Goal: Find specific page/section: Find specific page/section

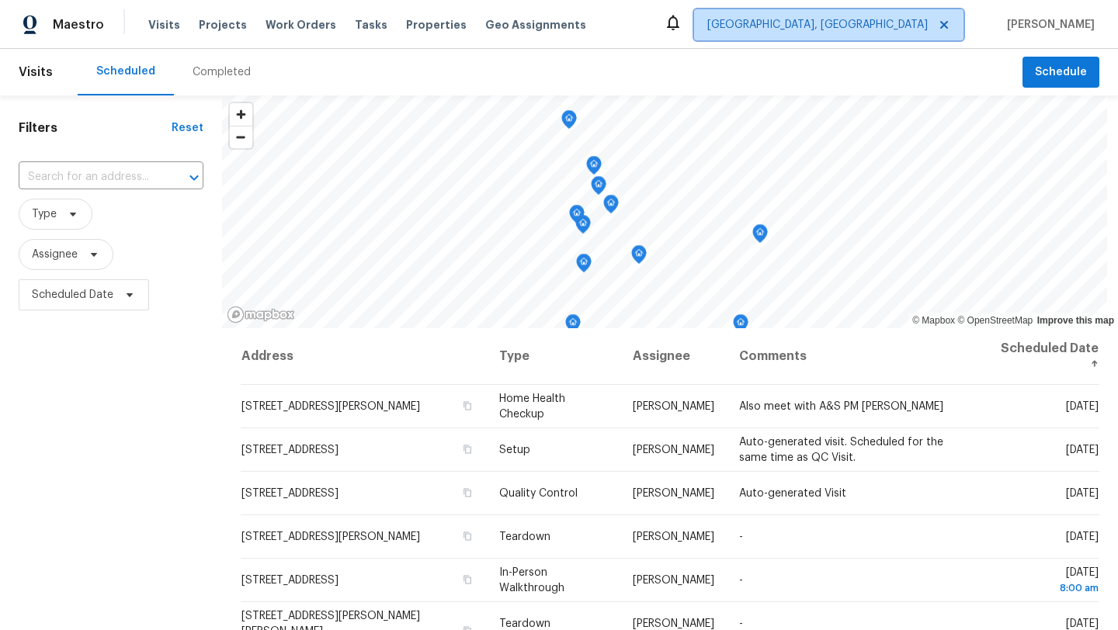
click at [927, 27] on span "[GEOGRAPHIC_DATA], [GEOGRAPHIC_DATA]" at bounding box center [817, 25] width 220 height 16
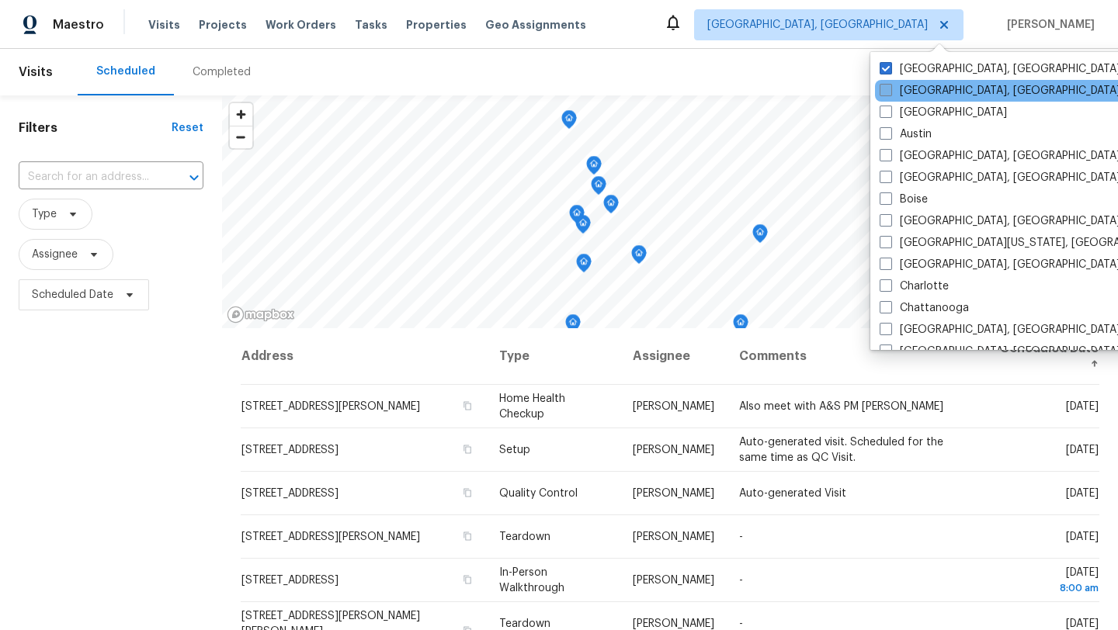
click at [886, 93] on span at bounding box center [885, 90] width 12 height 12
click at [886, 93] on input "[GEOGRAPHIC_DATA], [GEOGRAPHIC_DATA]" at bounding box center [884, 88] width 10 height 10
checkbox input "true"
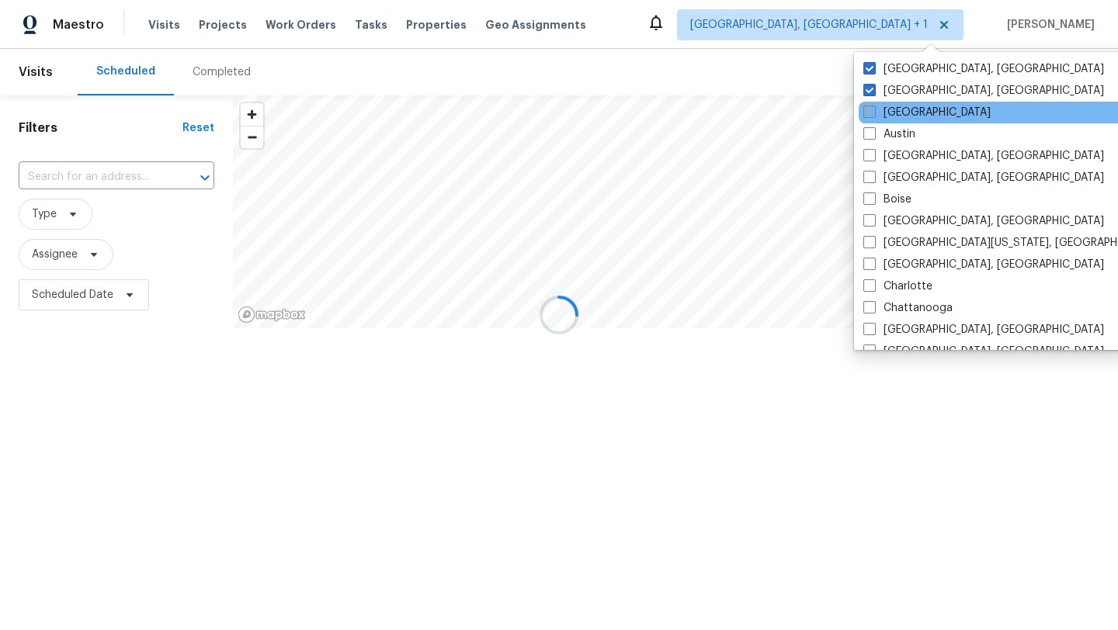
click at [889, 112] on label "[GEOGRAPHIC_DATA]" at bounding box center [926, 113] width 127 height 16
click at [873, 112] on input "[GEOGRAPHIC_DATA]" at bounding box center [868, 110] width 10 height 10
checkbox input "true"
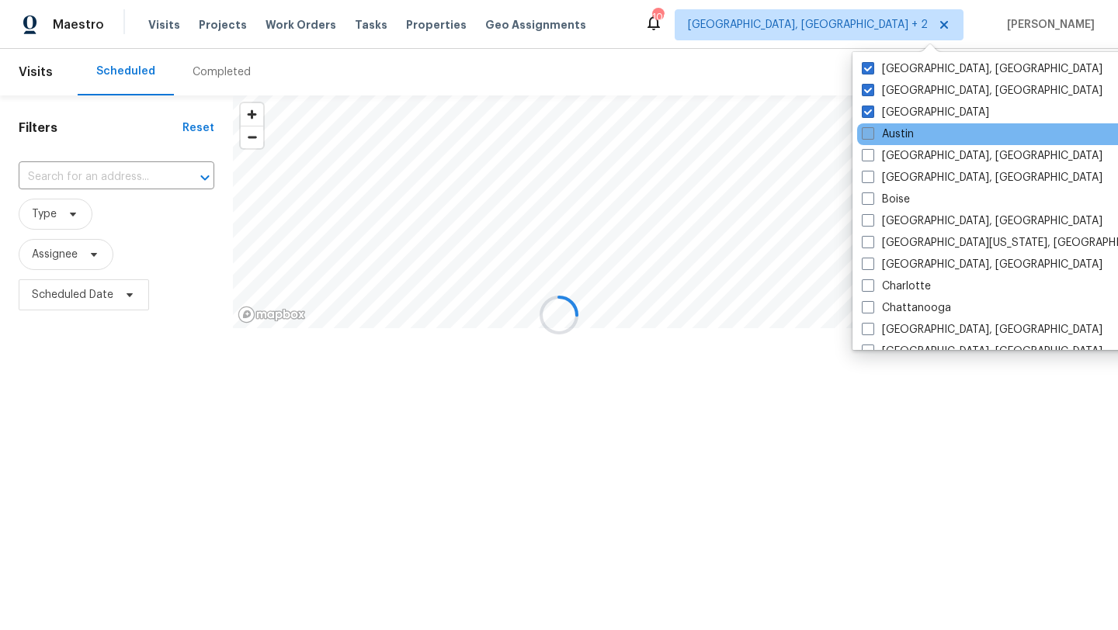
click at [886, 131] on label "Austin" at bounding box center [887, 135] width 52 height 16
click at [872, 131] on input "Austin" at bounding box center [866, 132] width 10 height 10
checkbox input "true"
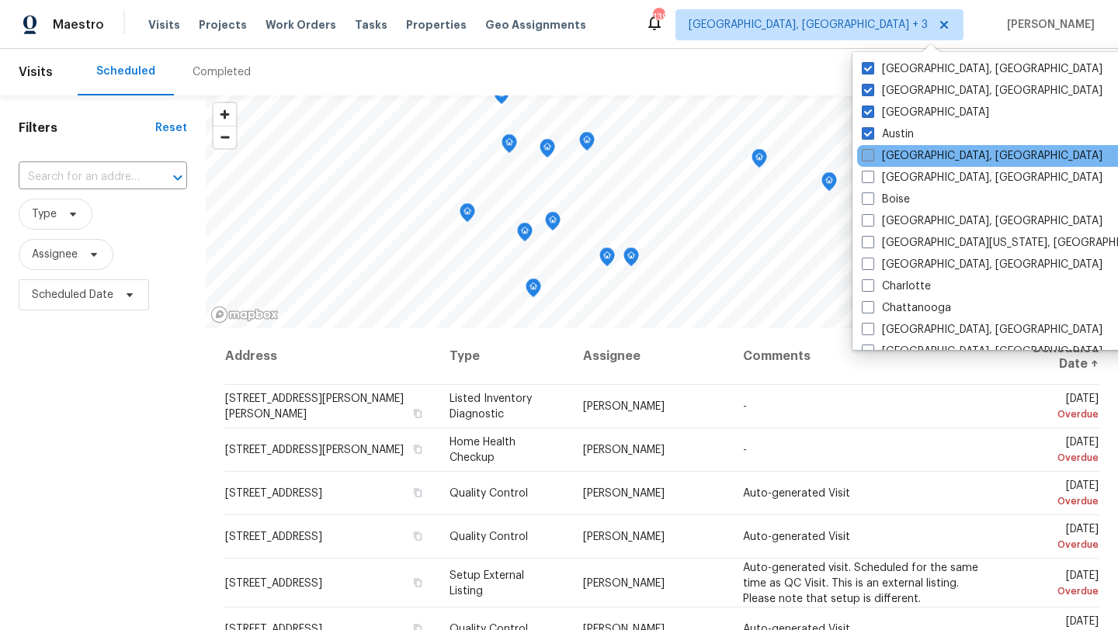
click at [897, 151] on label "[GEOGRAPHIC_DATA], [GEOGRAPHIC_DATA]" at bounding box center [981, 156] width 241 height 16
click at [872, 151] on input "[GEOGRAPHIC_DATA], [GEOGRAPHIC_DATA]" at bounding box center [866, 153] width 10 height 10
checkbox input "true"
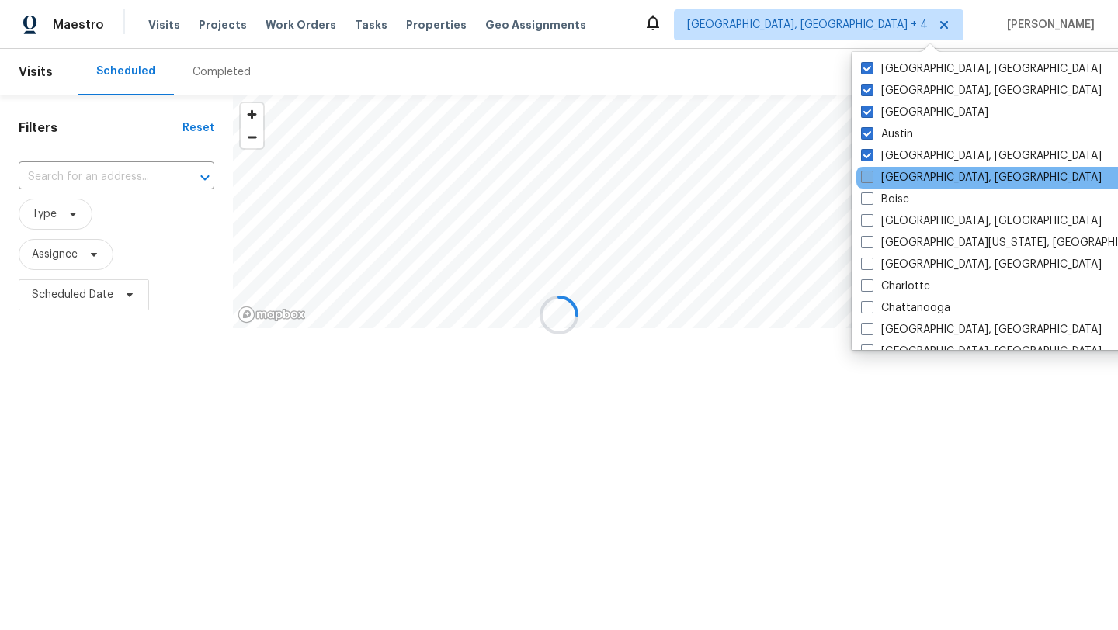
click at [904, 172] on label "[GEOGRAPHIC_DATA], [GEOGRAPHIC_DATA]" at bounding box center [981, 178] width 241 height 16
click at [871, 172] on input "[GEOGRAPHIC_DATA], [GEOGRAPHIC_DATA]" at bounding box center [866, 175] width 10 height 10
checkbox input "true"
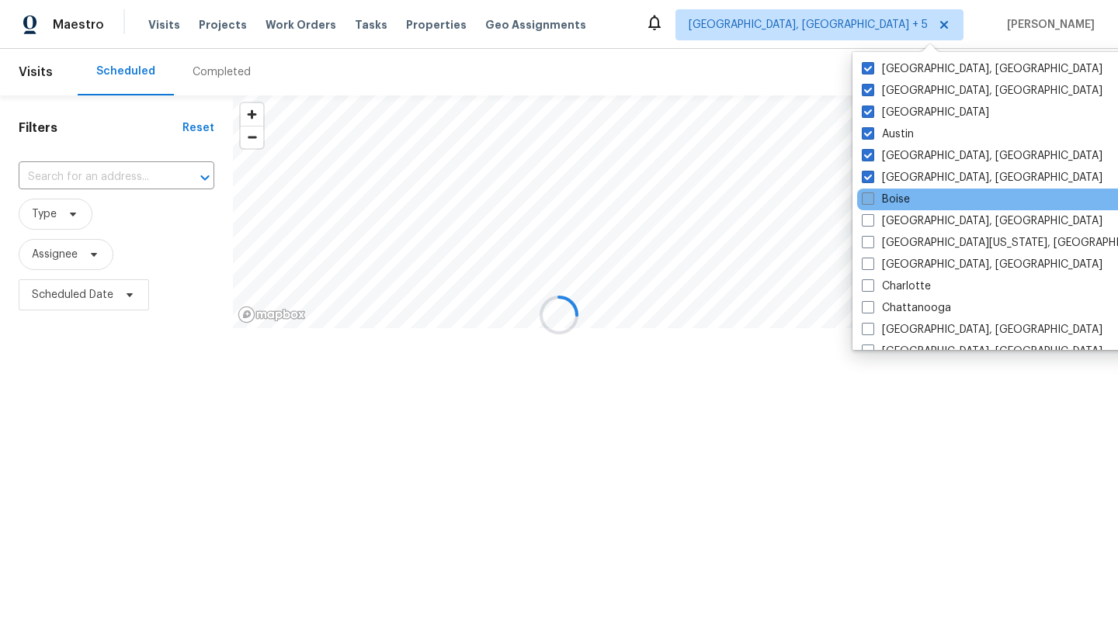
click at [904, 192] on label "Boise" at bounding box center [885, 200] width 48 height 16
click at [872, 192] on input "Boise" at bounding box center [866, 197] width 10 height 10
checkbox input "true"
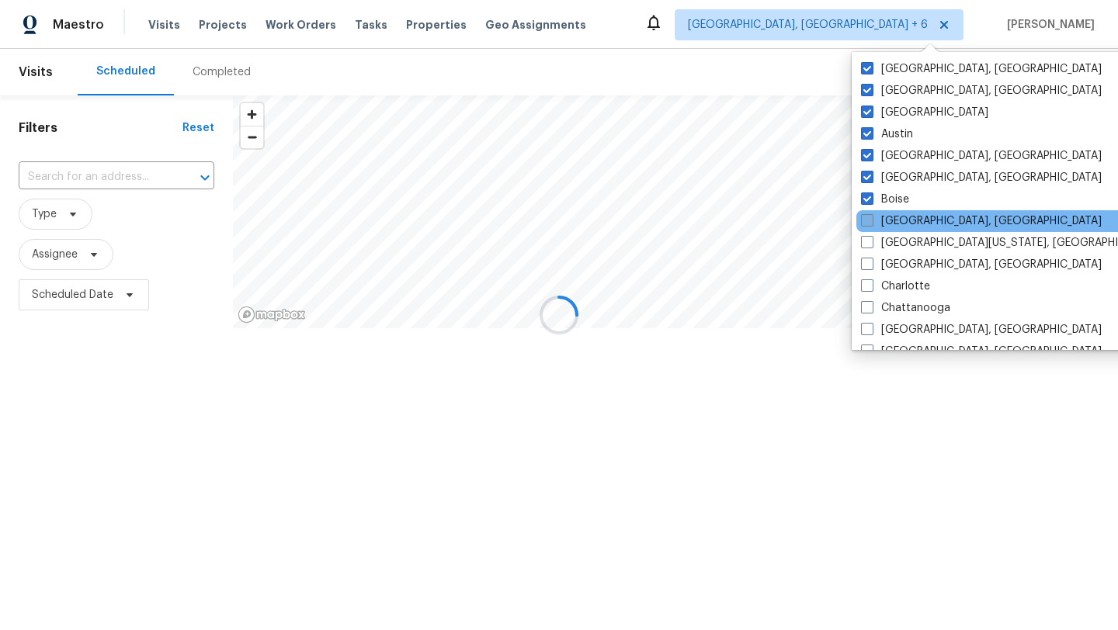
click at [907, 215] on label "[GEOGRAPHIC_DATA], [GEOGRAPHIC_DATA]" at bounding box center [981, 221] width 241 height 16
click at [871, 215] on input "[GEOGRAPHIC_DATA], [GEOGRAPHIC_DATA]" at bounding box center [866, 218] width 10 height 10
checkbox input "true"
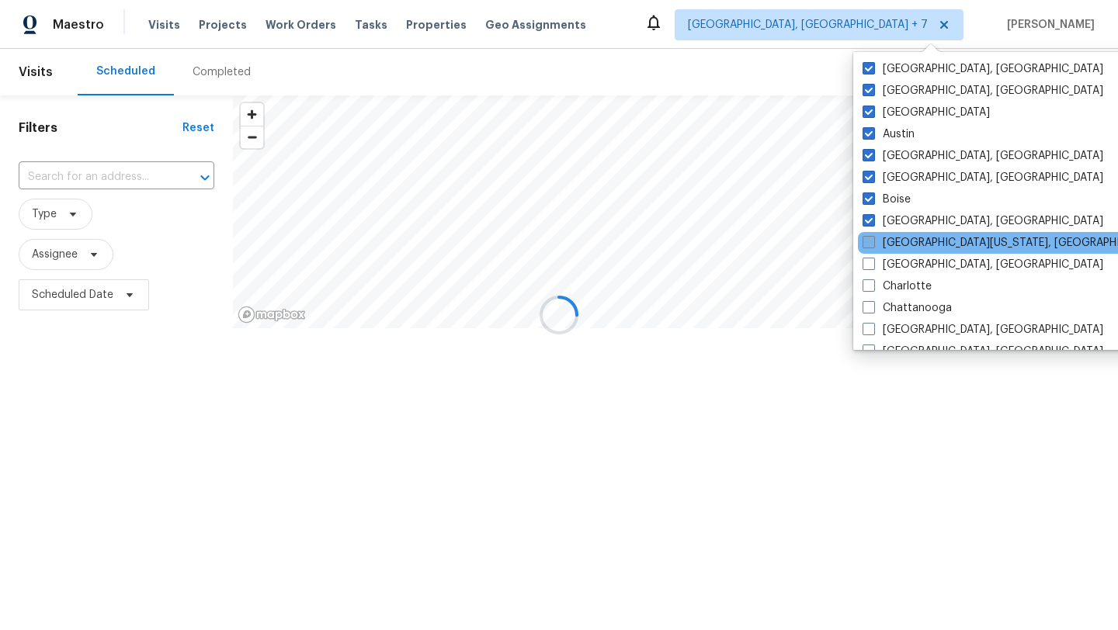
click at [908, 237] on label "[GEOGRAPHIC_DATA][US_STATE], [GEOGRAPHIC_DATA]" at bounding box center [1011, 243] width 299 height 16
click at [872, 237] on input "[GEOGRAPHIC_DATA][US_STATE], [GEOGRAPHIC_DATA]" at bounding box center [867, 240] width 10 height 10
checkbox input "true"
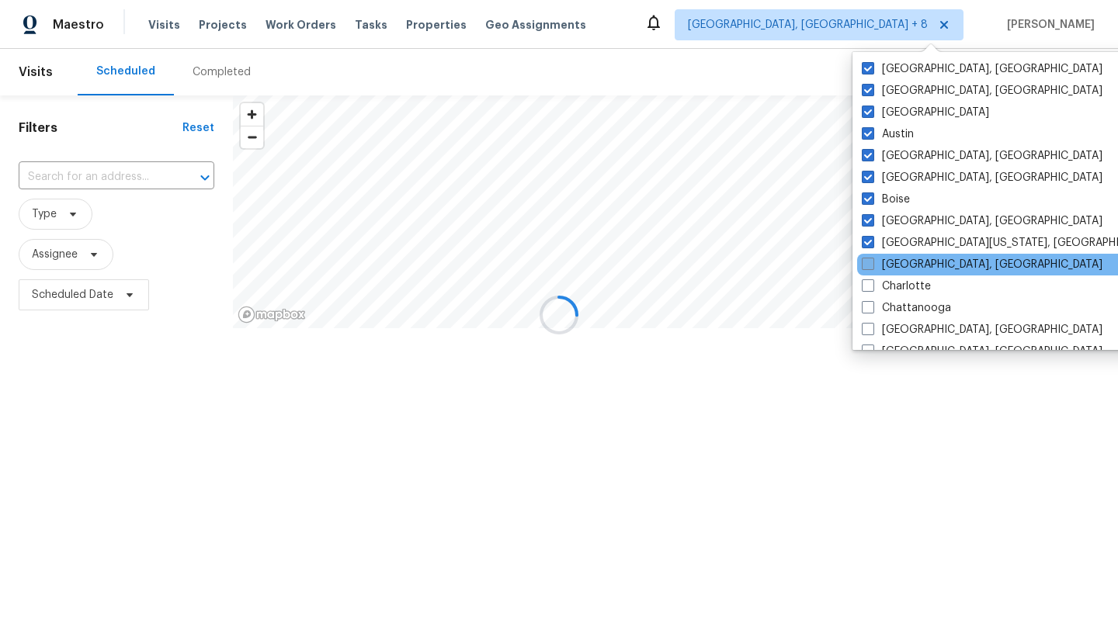
click at [909, 259] on label "[GEOGRAPHIC_DATA], [GEOGRAPHIC_DATA]" at bounding box center [981, 265] width 241 height 16
click at [872, 259] on input "[GEOGRAPHIC_DATA], [GEOGRAPHIC_DATA]" at bounding box center [866, 262] width 10 height 10
checkbox input "true"
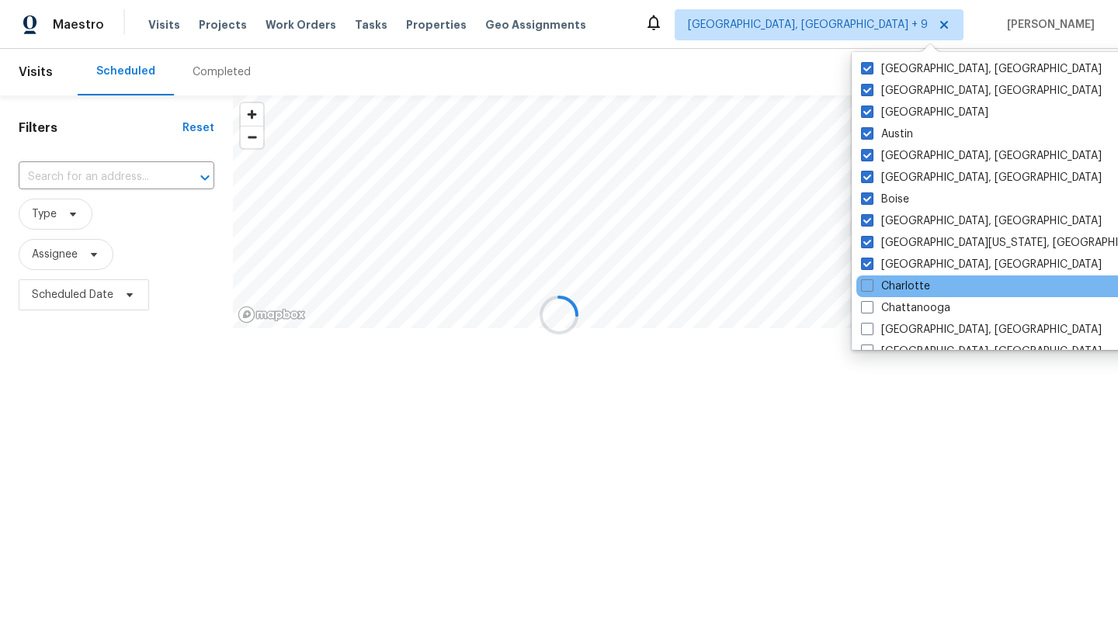
click at [909, 294] on div "Charlotte" at bounding box center [1012, 287] width 313 height 22
click at [905, 289] on label "Charlotte" at bounding box center [895, 287] width 69 height 16
click at [871, 289] on input "Charlotte" at bounding box center [866, 284] width 10 height 10
checkbox input "true"
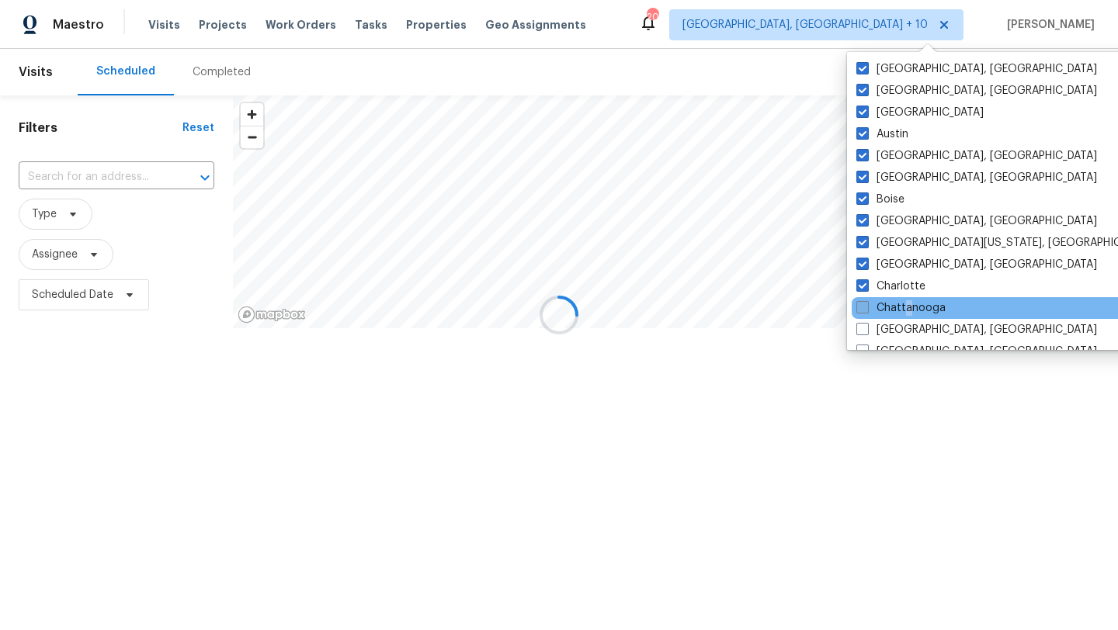
click at [907, 302] on label "Chattanooga" at bounding box center [900, 308] width 89 height 16
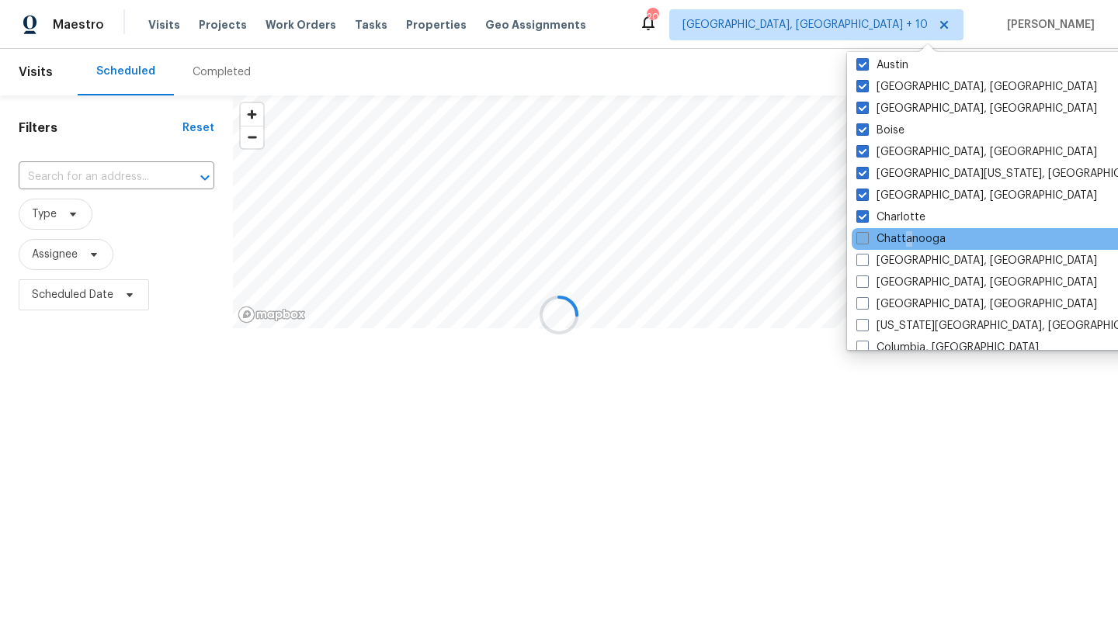
scroll to position [92, 0]
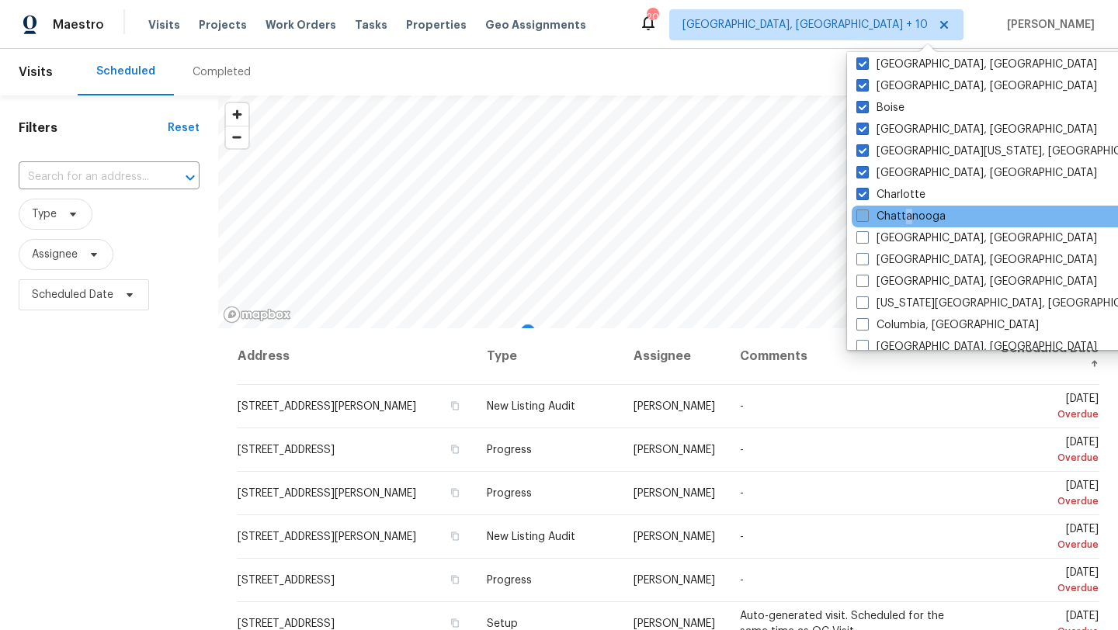
click at [904, 216] on label "Chattanooga" at bounding box center [900, 217] width 89 height 16
click at [866, 216] on input "Chattanooga" at bounding box center [861, 214] width 10 height 10
checkbox input "true"
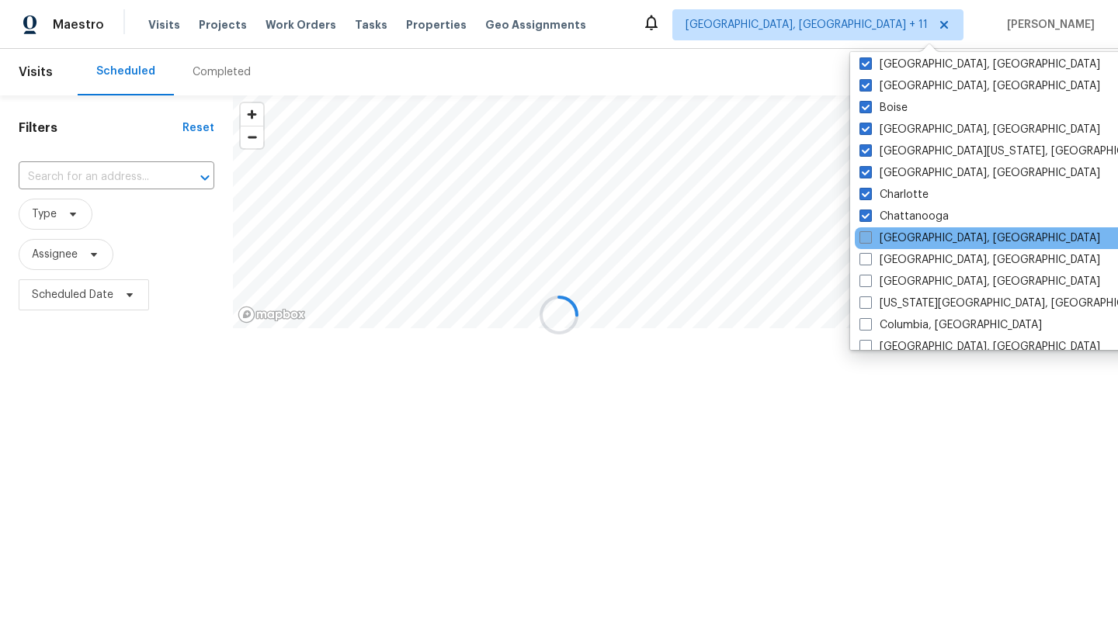
click at [906, 235] on label "[GEOGRAPHIC_DATA], [GEOGRAPHIC_DATA]" at bounding box center [979, 238] width 241 height 16
click at [869, 235] on input "[GEOGRAPHIC_DATA], [GEOGRAPHIC_DATA]" at bounding box center [864, 235] width 10 height 10
checkbox input "true"
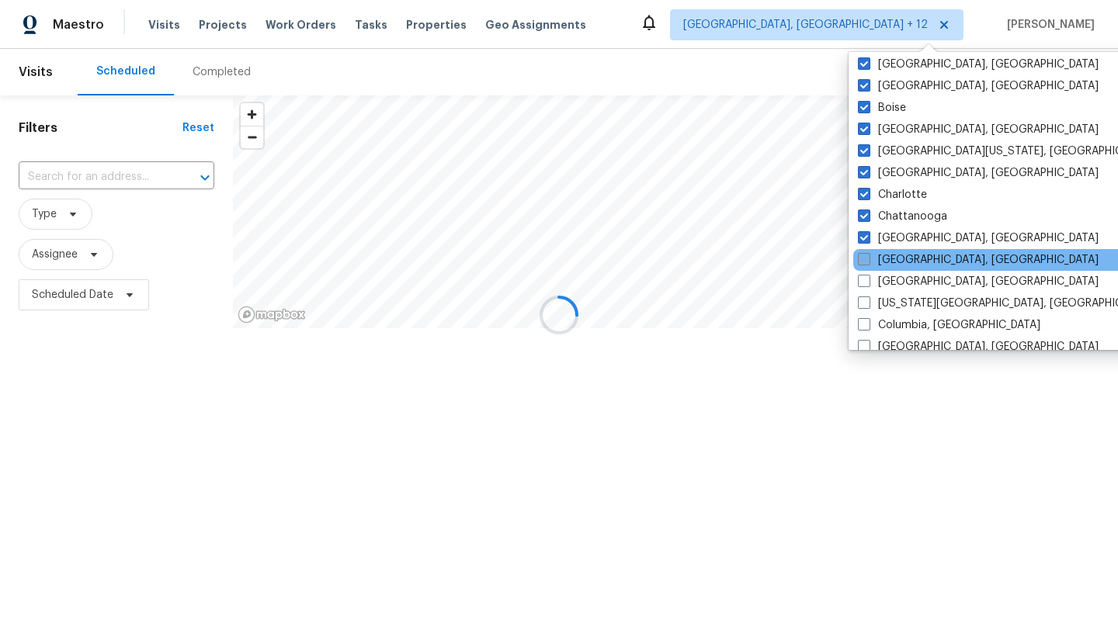
click at [906, 257] on label "[GEOGRAPHIC_DATA], [GEOGRAPHIC_DATA]" at bounding box center [978, 260] width 241 height 16
click at [868, 257] on input "[GEOGRAPHIC_DATA], [GEOGRAPHIC_DATA]" at bounding box center [863, 257] width 10 height 10
checkbox input "true"
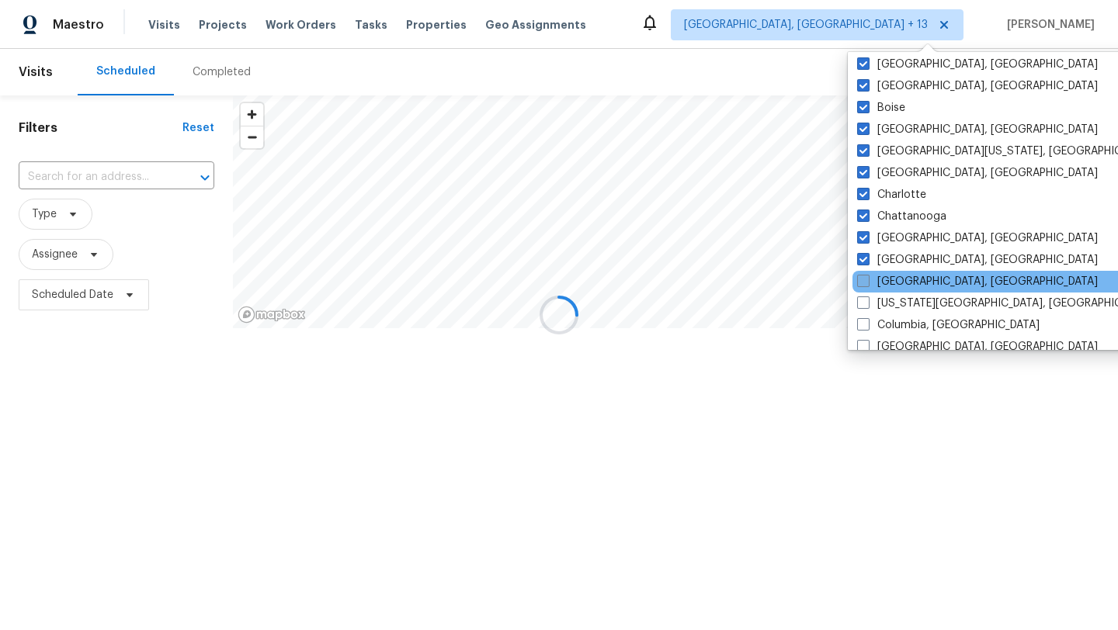
click at [906, 286] on label "[GEOGRAPHIC_DATA], [GEOGRAPHIC_DATA]" at bounding box center [977, 282] width 241 height 16
click at [867, 284] on input "[GEOGRAPHIC_DATA], [GEOGRAPHIC_DATA]" at bounding box center [862, 279] width 10 height 10
checkbox input "true"
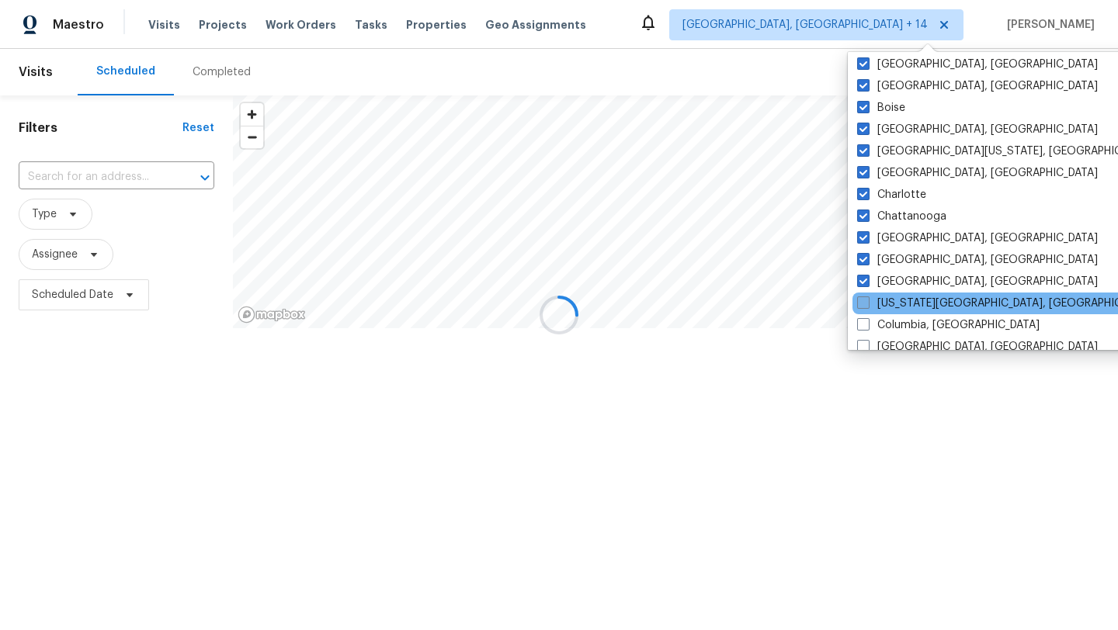
click at [910, 308] on label "[US_STATE][GEOGRAPHIC_DATA], [GEOGRAPHIC_DATA]" at bounding box center [1006, 304] width 299 height 16
click at [867, 306] on input "[US_STATE][GEOGRAPHIC_DATA], [GEOGRAPHIC_DATA]" at bounding box center [862, 301] width 10 height 10
checkbox input "true"
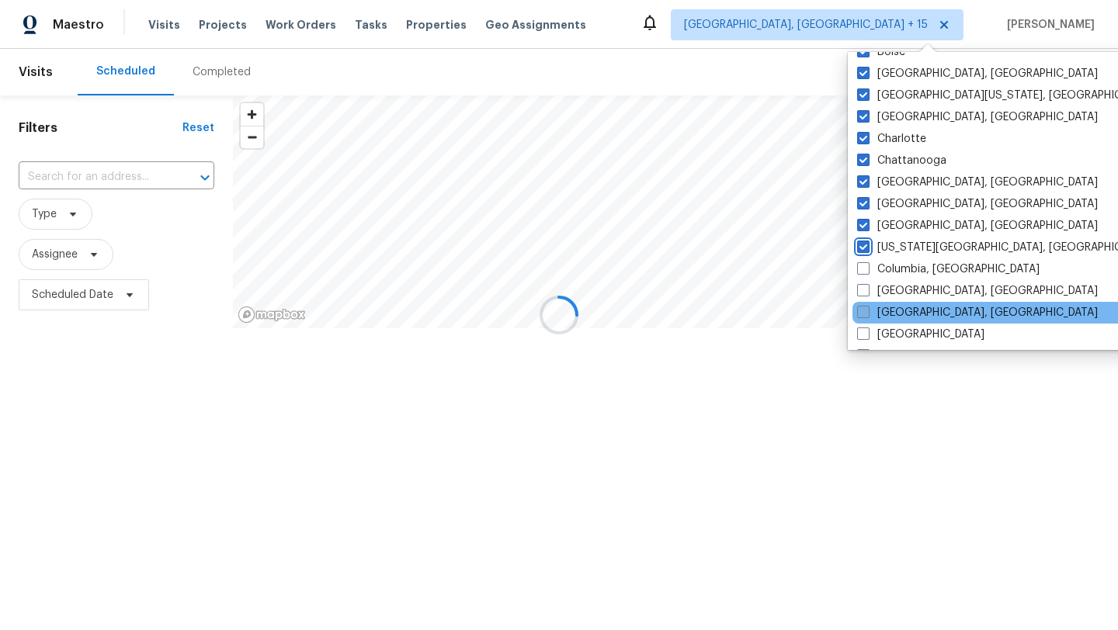
scroll to position [175, 0]
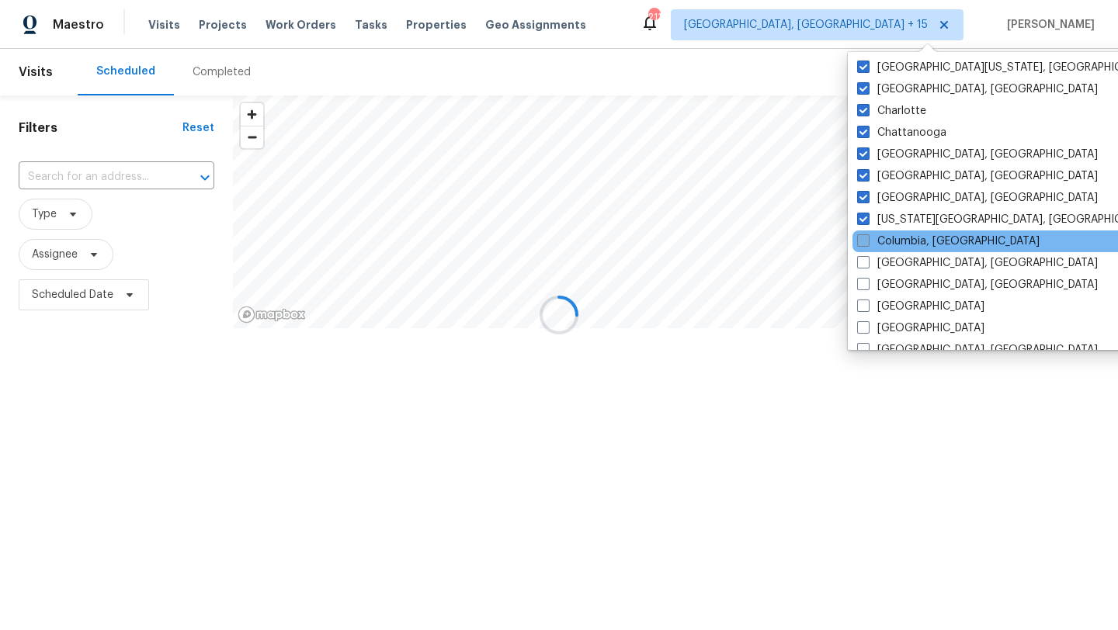
click at [902, 242] on label "Columbia, [GEOGRAPHIC_DATA]" at bounding box center [948, 242] width 182 height 16
click at [867, 242] on input "Columbia, [GEOGRAPHIC_DATA]" at bounding box center [862, 239] width 10 height 10
checkbox input "true"
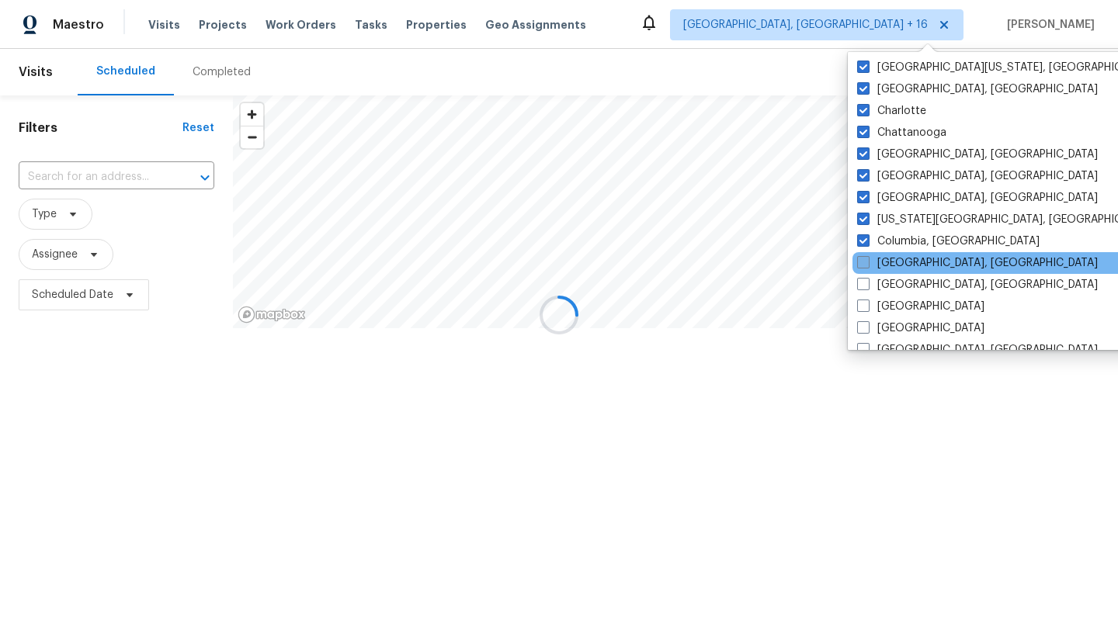
click at [902, 256] on label "[GEOGRAPHIC_DATA], [GEOGRAPHIC_DATA]" at bounding box center [977, 263] width 241 height 16
click at [867, 256] on input "[GEOGRAPHIC_DATA], [GEOGRAPHIC_DATA]" at bounding box center [862, 260] width 10 height 10
checkbox input "true"
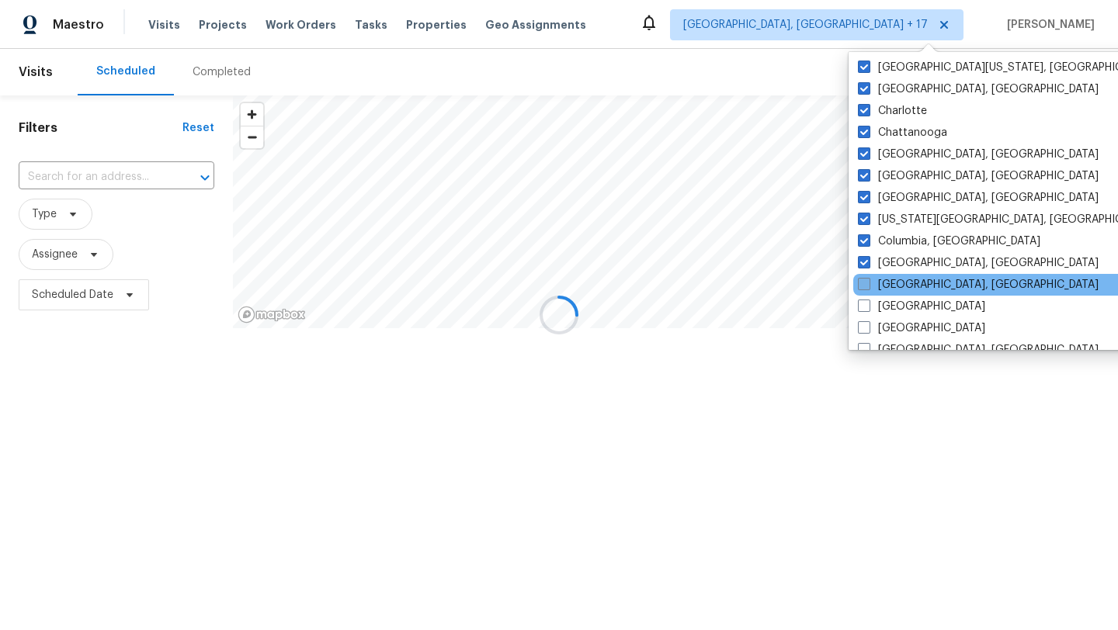
click at [902, 286] on label "[GEOGRAPHIC_DATA], [GEOGRAPHIC_DATA]" at bounding box center [978, 285] width 241 height 16
click at [868, 286] on input "[GEOGRAPHIC_DATA], [GEOGRAPHIC_DATA]" at bounding box center [863, 282] width 10 height 10
checkbox input "true"
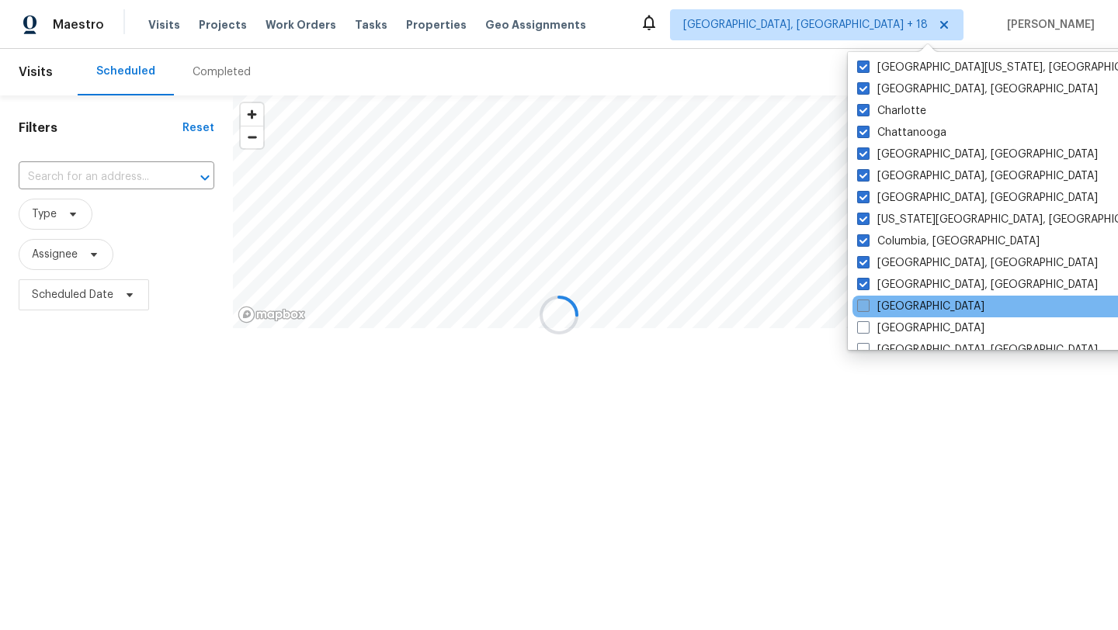
click at [901, 307] on label "[GEOGRAPHIC_DATA]" at bounding box center [920, 307] width 127 height 16
click at [867, 307] on input "[GEOGRAPHIC_DATA]" at bounding box center [862, 304] width 10 height 10
checkbox input "true"
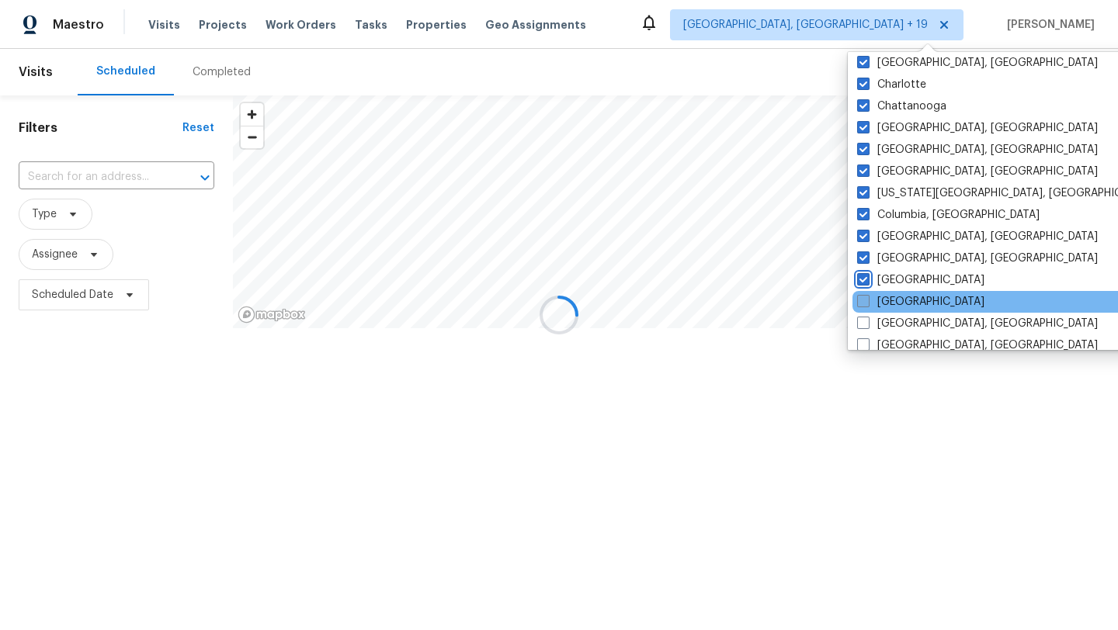
scroll to position [217, 0]
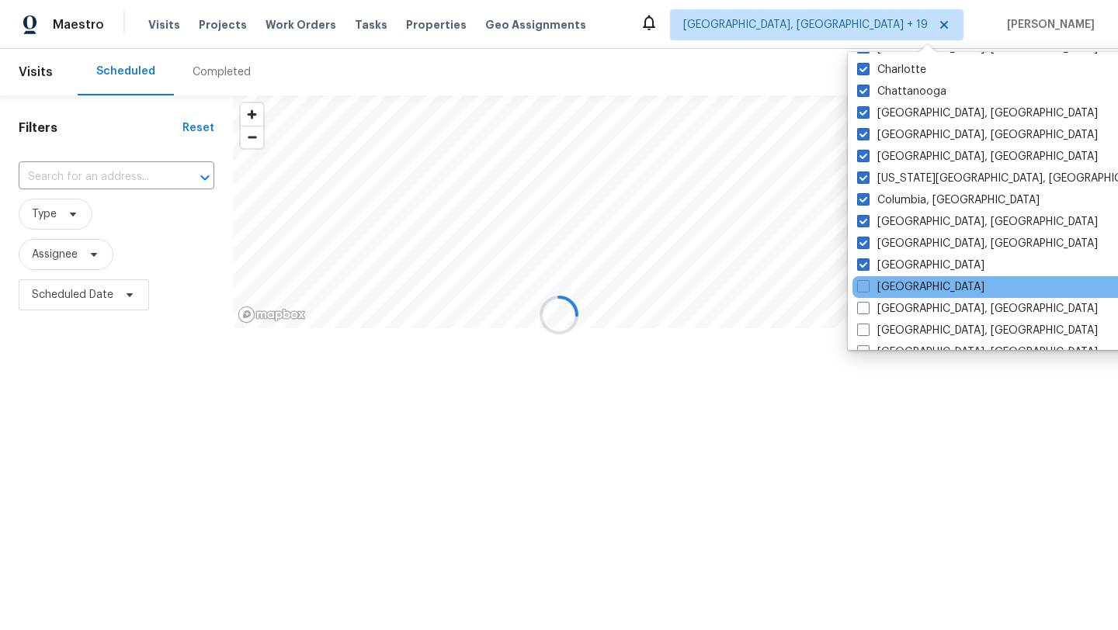
click at [883, 279] on div "[GEOGRAPHIC_DATA]" at bounding box center [1008, 287] width 313 height 22
click at [883, 286] on label "[GEOGRAPHIC_DATA]" at bounding box center [920, 287] width 127 height 16
click at [867, 286] on input "[GEOGRAPHIC_DATA]" at bounding box center [862, 284] width 10 height 10
checkbox input "true"
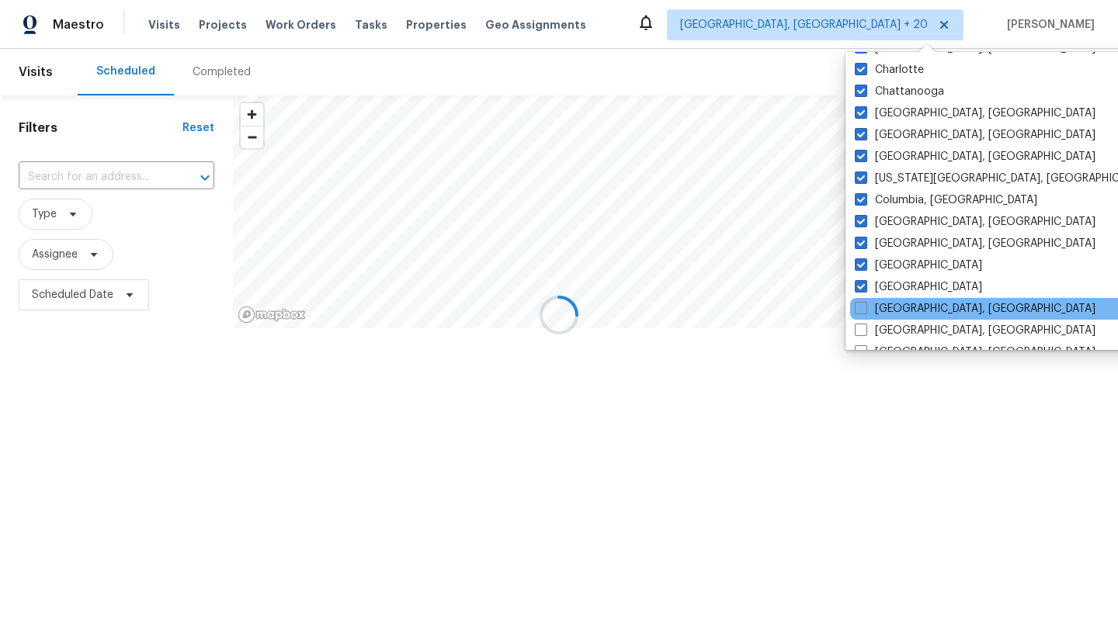
click at [883, 317] on div "[GEOGRAPHIC_DATA], [GEOGRAPHIC_DATA]" at bounding box center [1006, 309] width 313 height 22
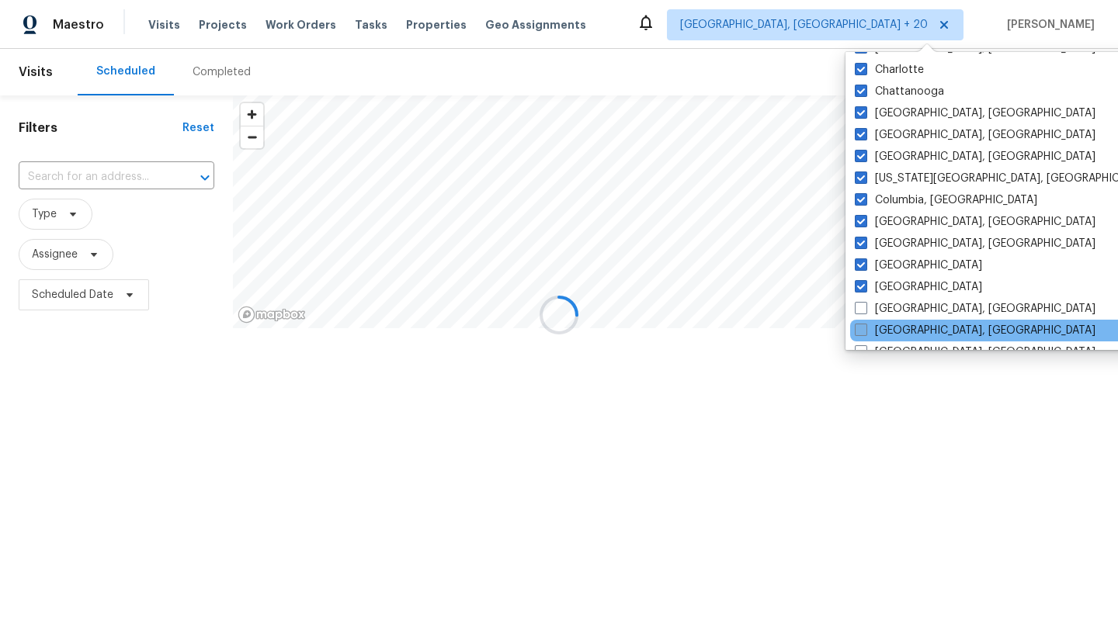
click at [883, 328] on label "[GEOGRAPHIC_DATA], [GEOGRAPHIC_DATA]" at bounding box center [974, 331] width 241 height 16
click at [865, 328] on input "[GEOGRAPHIC_DATA], [GEOGRAPHIC_DATA]" at bounding box center [859, 328] width 10 height 10
checkbox input "true"
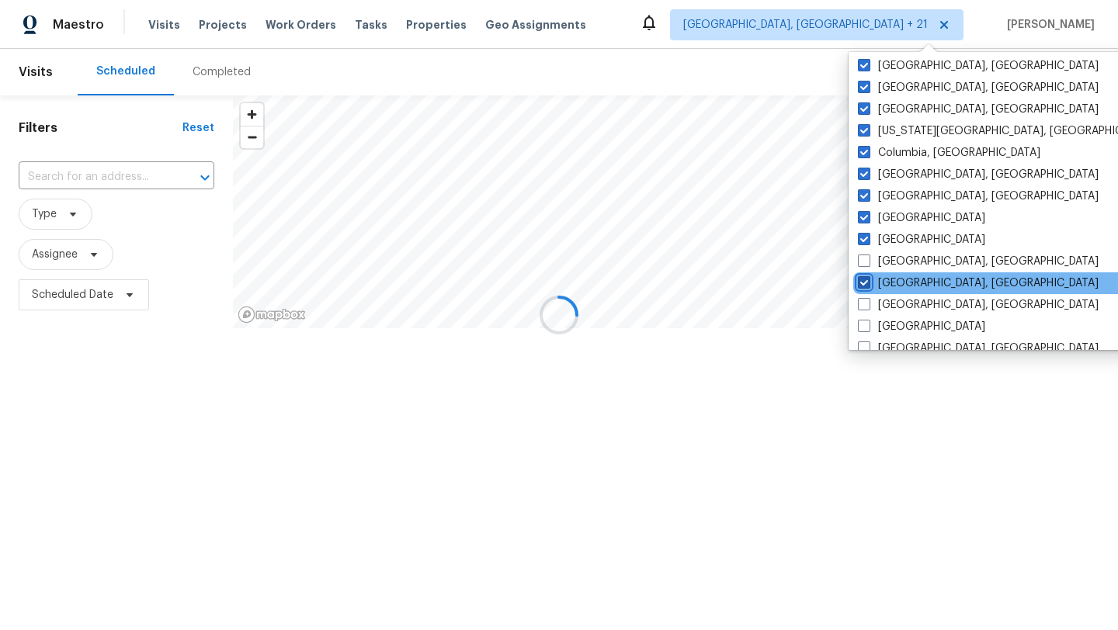
scroll to position [307, 0]
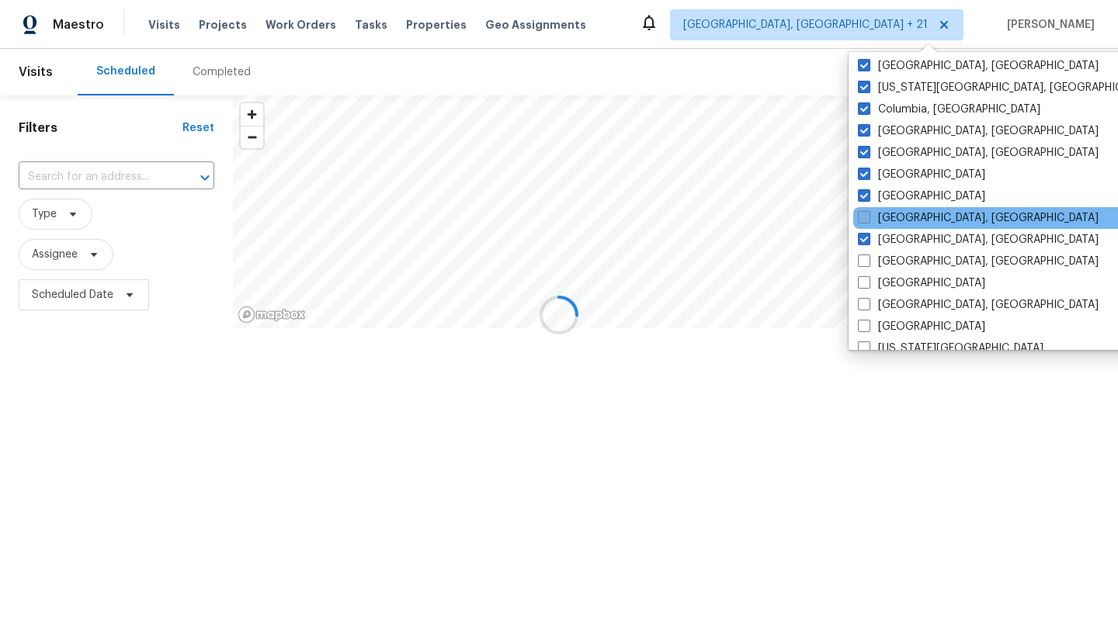
click at [872, 213] on label "[GEOGRAPHIC_DATA], [GEOGRAPHIC_DATA]" at bounding box center [978, 218] width 241 height 16
click at [868, 213] on input "[GEOGRAPHIC_DATA], [GEOGRAPHIC_DATA]" at bounding box center [863, 215] width 10 height 10
checkbox input "true"
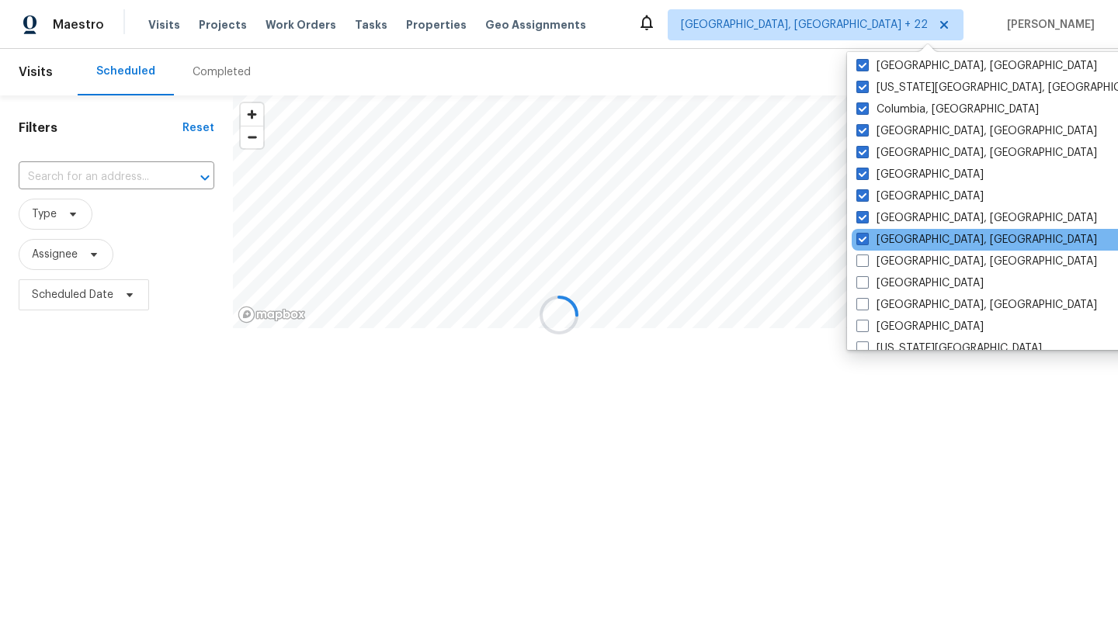
click at [897, 248] on div "[GEOGRAPHIC_DATA], [GEOGRAPHIC_DATA]" at bounding box center [1007, 240] width 313 height 22
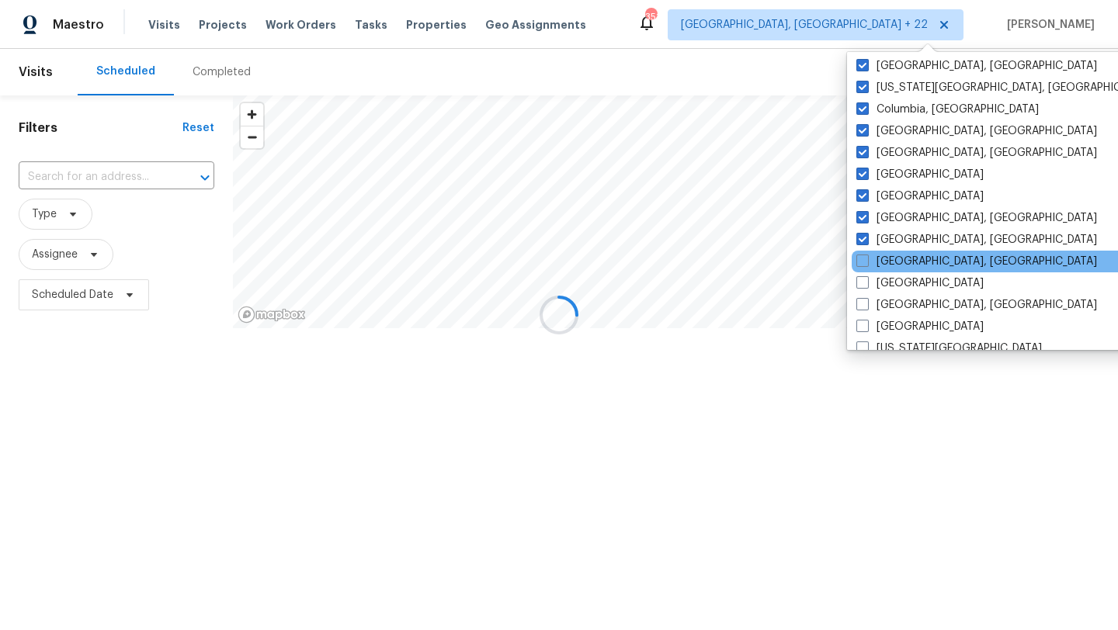
click at [902, 269] on div "[GEOGRAPHIC_DATA], [GEOGRAPHIC_DATA]" at bounding box center [1007, 262] width 313 height 22
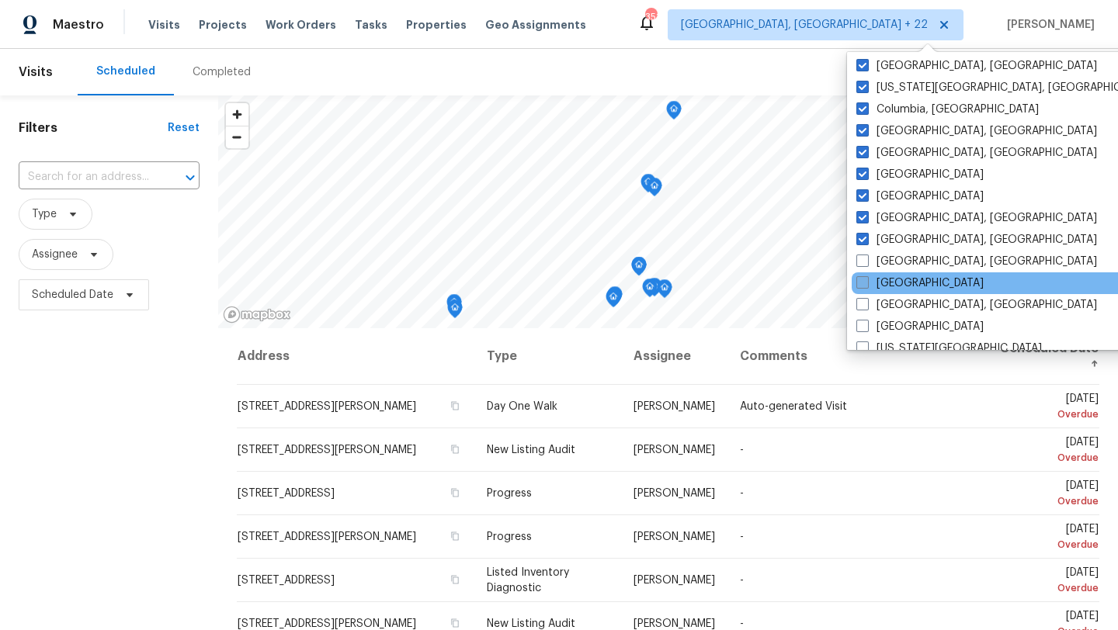
click at [900, 283] on label "[GEOGRAPHIC_DATA]" at bounding box center [919, 284] width 127 height 16
click at [866, 283] on input "[GEOGRAPHIC_DATA]" at bounding box center [861, 281] width 10 height 10
checkbox input "true"
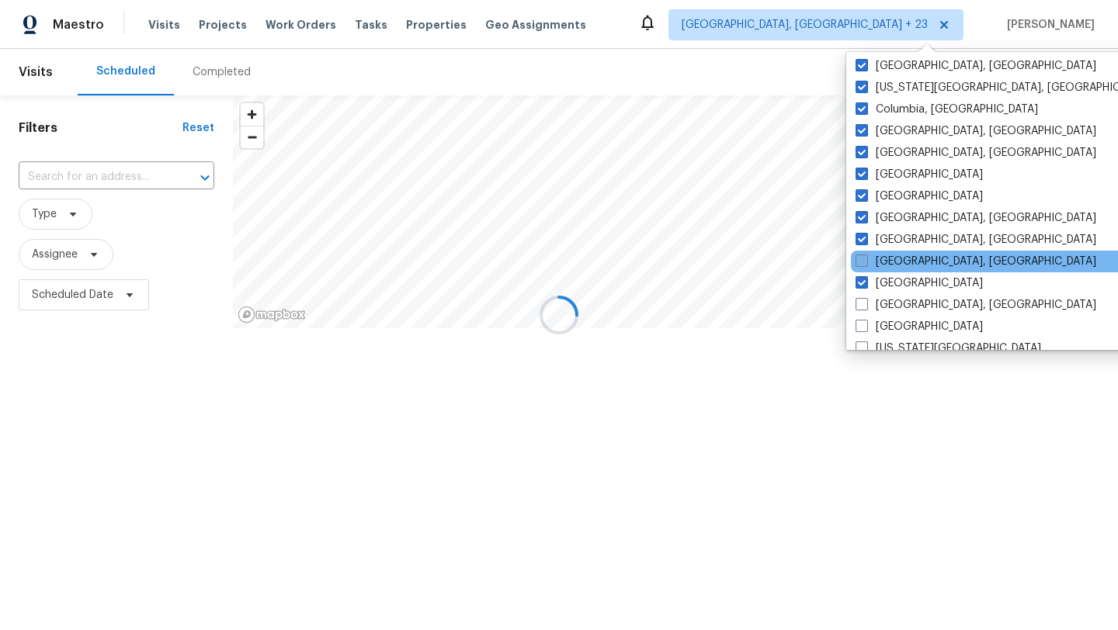
click at [897, 260] on label "[GEOGRAPHIC_DATA], [GEOGRAPHIC_DATA]" at bounding box center [975, 262] width 241 height 16
click at [865, 260] on input "[GEOGRAPHIC_DATA], [GEOGRAPHIC_DATA]" at bounding box center [860, 259] width 10 height 10
checkbox input "true"
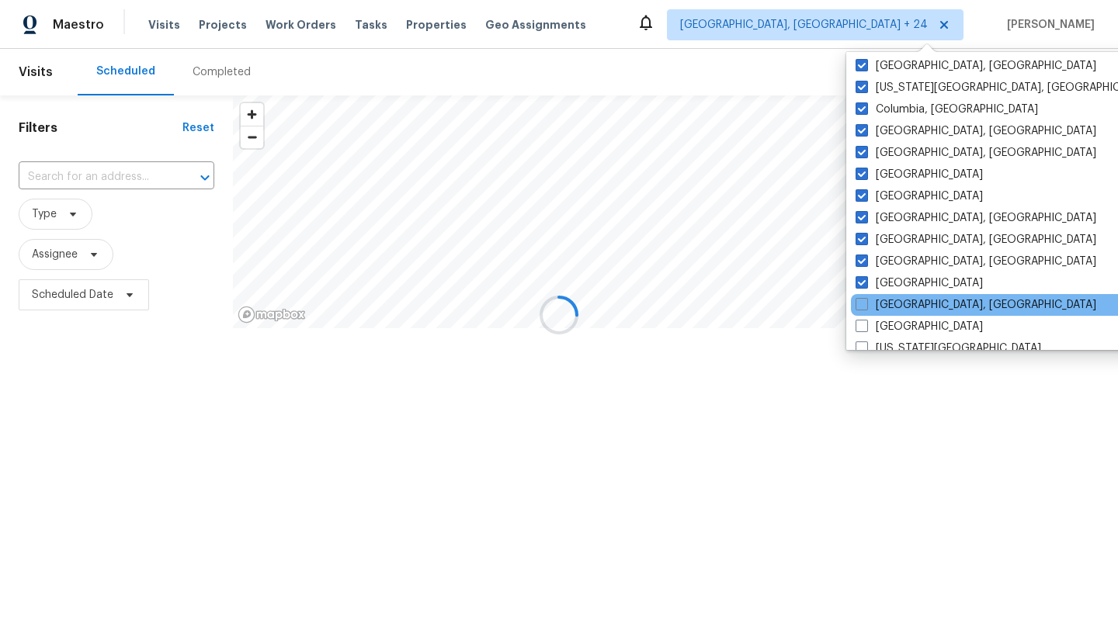
click at [897, 296] on div "[GEOGRAPHIC_DATA], [GEOGRAPHIC_DATA]" at bounding box center [1007, 305] width 313 height 22
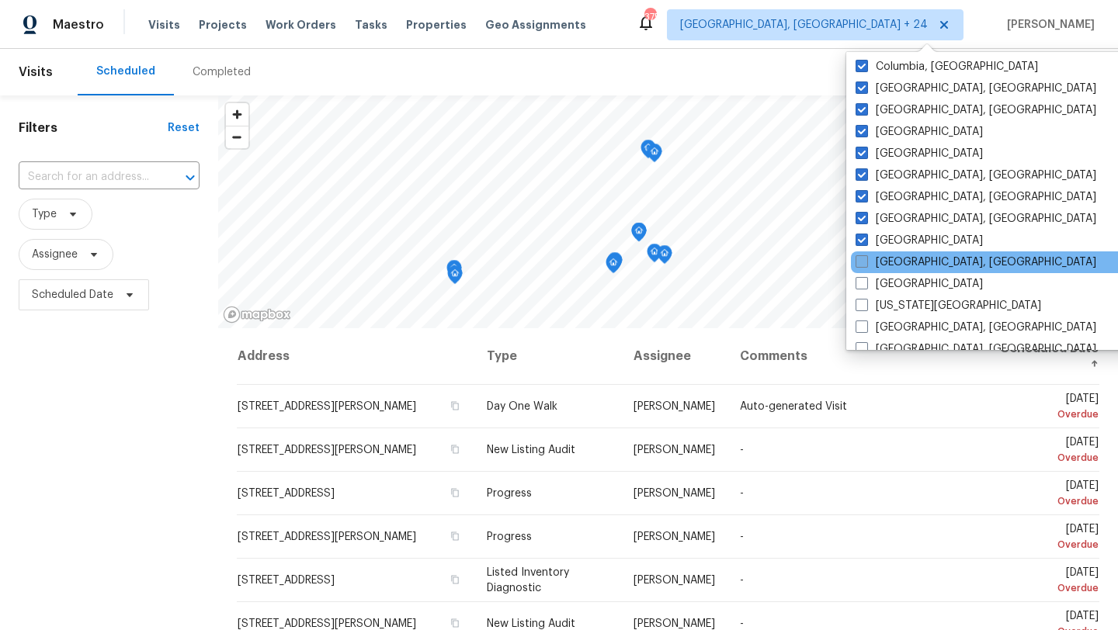
click at [894, 267] on label "[GEOGRAPHIC_DATA], [GEOGRAPHIC_DATA]" at bounding box center [975, 263] width 241 height 16
click at [865, 265] on input "[GEOGRAPHIC_DATA], [GEOGRAPHIC_DATA]" at bounding box center [860, 260] width 10 height 10
checkbox input "true"
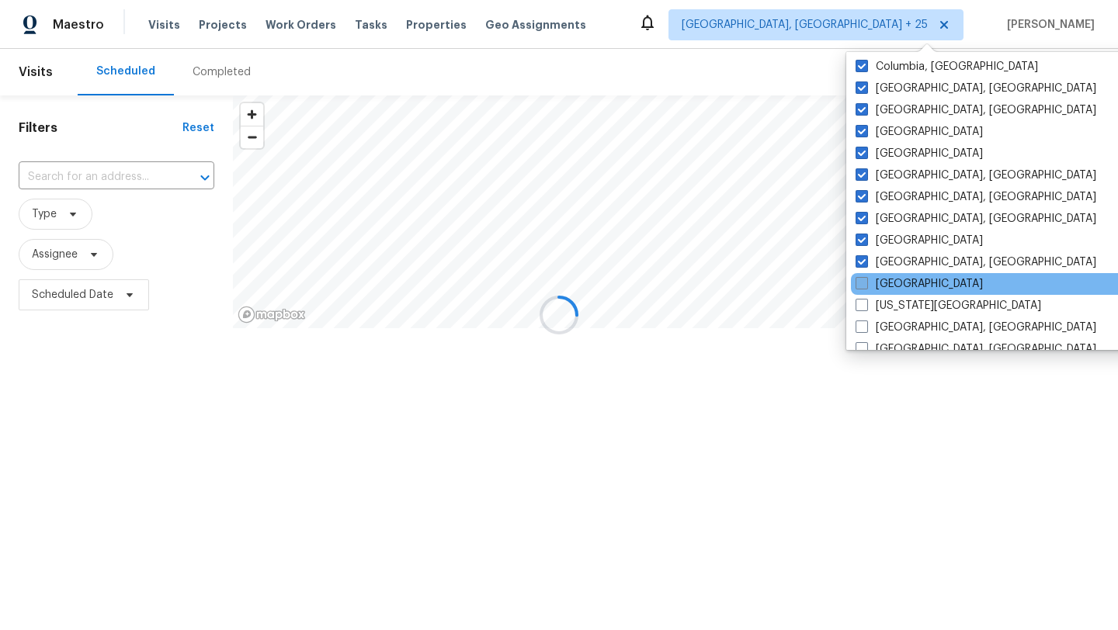
click at [894, 278] on label "[GEOGRAPHIC_DATA]" at bounding box center [918, 284] width 127 height 16
click at [865, 278] on input "[GEOGRAPHIC_DATA]" at bounding box center [860, 281] width 10 height 10
checkbox input "true"
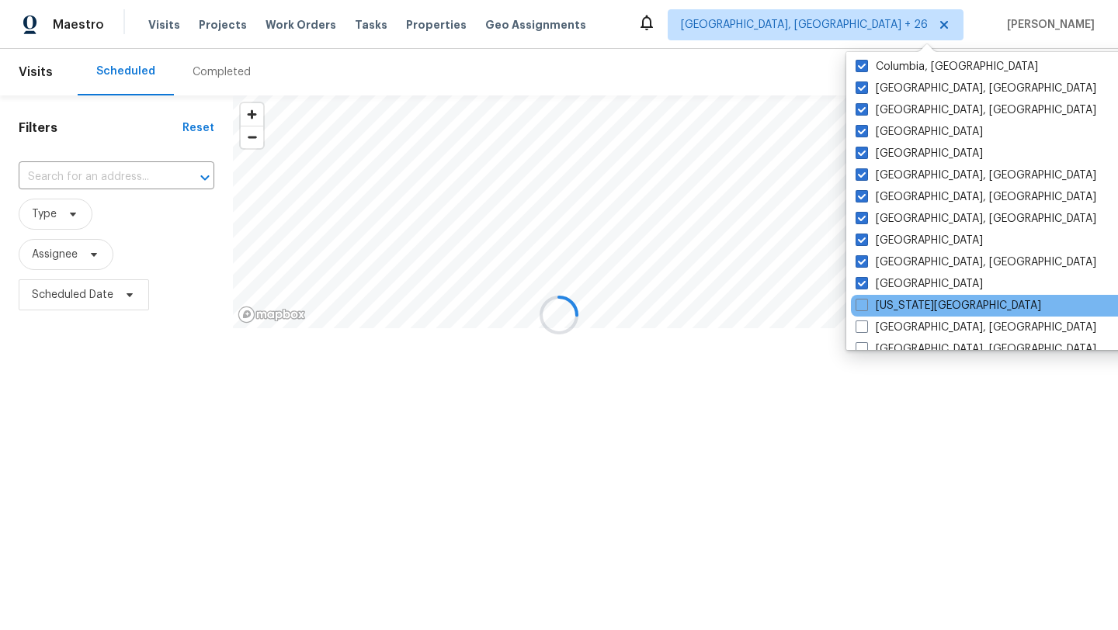
click at [894, 296] on div "[US_STATE][GEOGRAPHIC_DATA]" at bounding box center [1007, 306] width 313 height 22
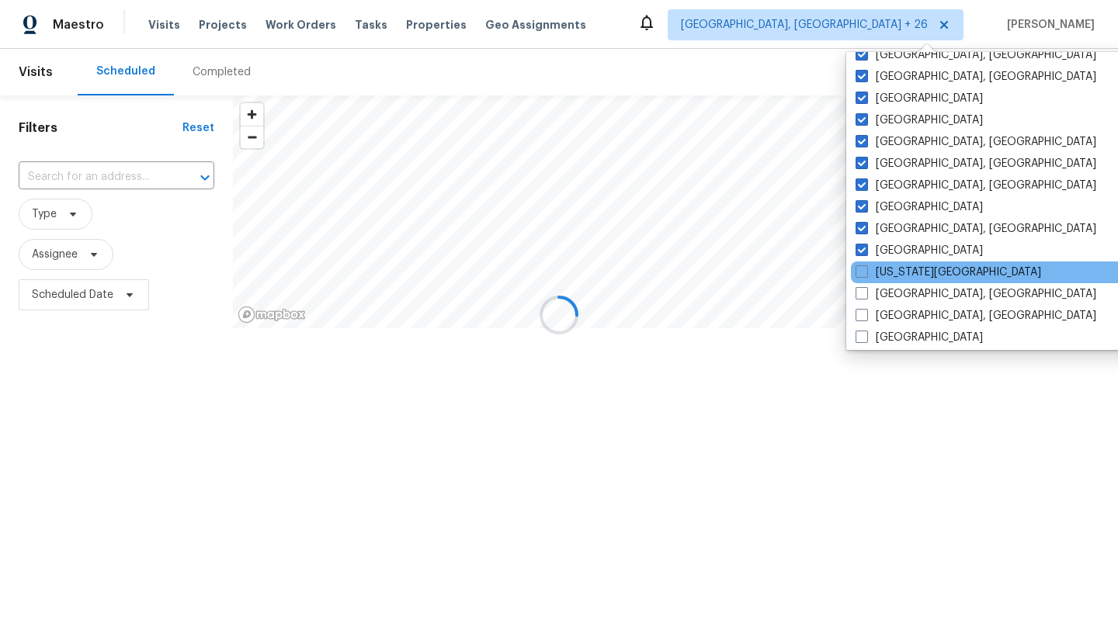
scroll to position [419, 0]
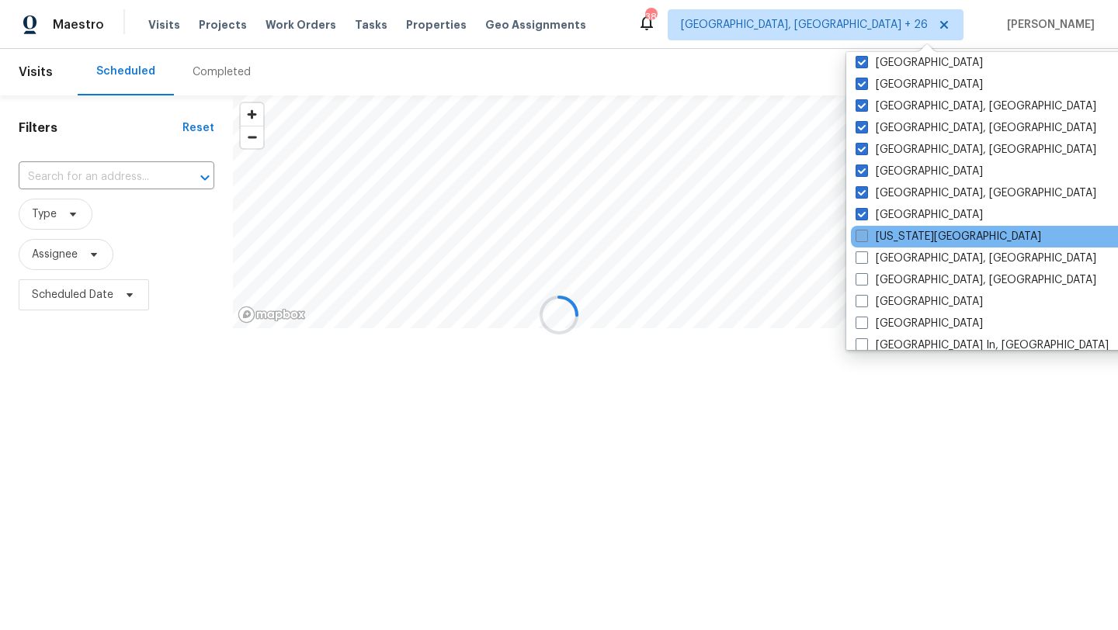
click at [894, 233] on label "[US_STATE][GEOGRAPHIC_DATA]" at bounding box center [947, 237] width 185 height 16
click at [865, 233] on input "[US_STATE][GEOGRAPHIC_DATA]" at bounding box center [860, 234] width 10 height 10
checkbox input "true"
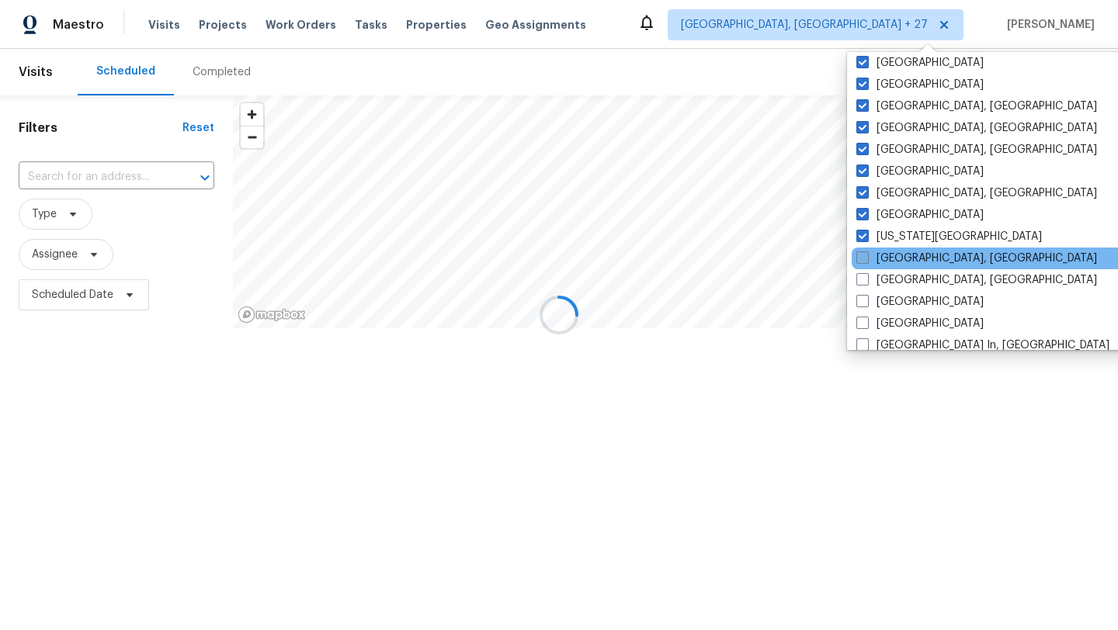
click at [893, 263] on label "[GEOGRAPHIC_DATA], [GEOGRAPHIC_DATA]" at bounding box center [976, 259] width 241 height 16
click at [866, 261] on input "[GEOGRAPHIC_DATA], [GEOGRAPHIC_DATA]" at bounding box center [861, 256] width 10 height 10
checkbox input "true"
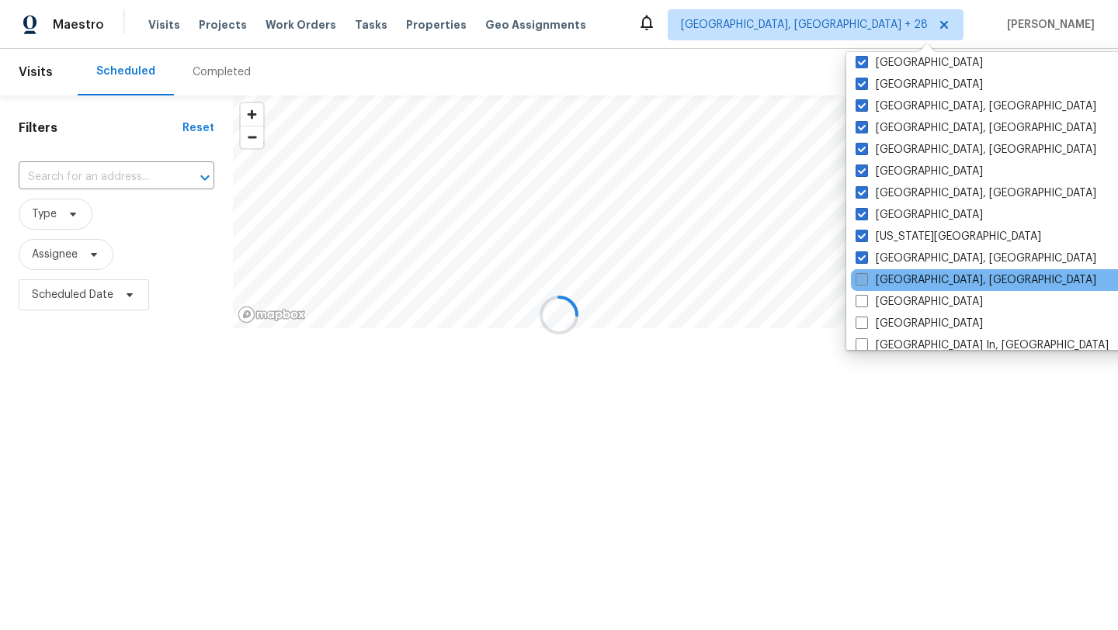
click at [894, 280] on label "[GEOGRAPHIC_DATA], [GEOGRAPHIC_DATA]" at bounding box center [975, 280] width 241 height 16
click at [865, 280] on input "[GEOGRAPHIC_DATA], [GEOGRAPHIC_DATA]" at bounding box center [860, 277] width 10 height 10
checkbox input "true"
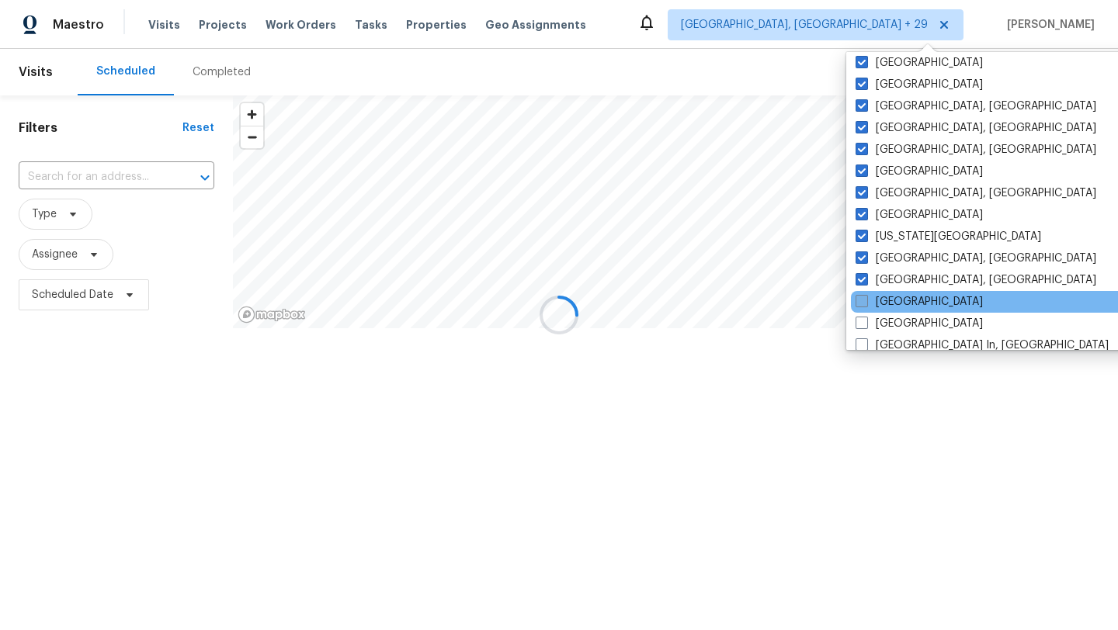
click at [894, 308] on label "[GEOGRAPHIC_DATA]" at bounding box center [918, 302] width 127 height 16
click at [865, 304] on input "[GEOGRAPHIC_DATA]" at bounding box center [860, 299] width 10 height 10
checkbox input "true"
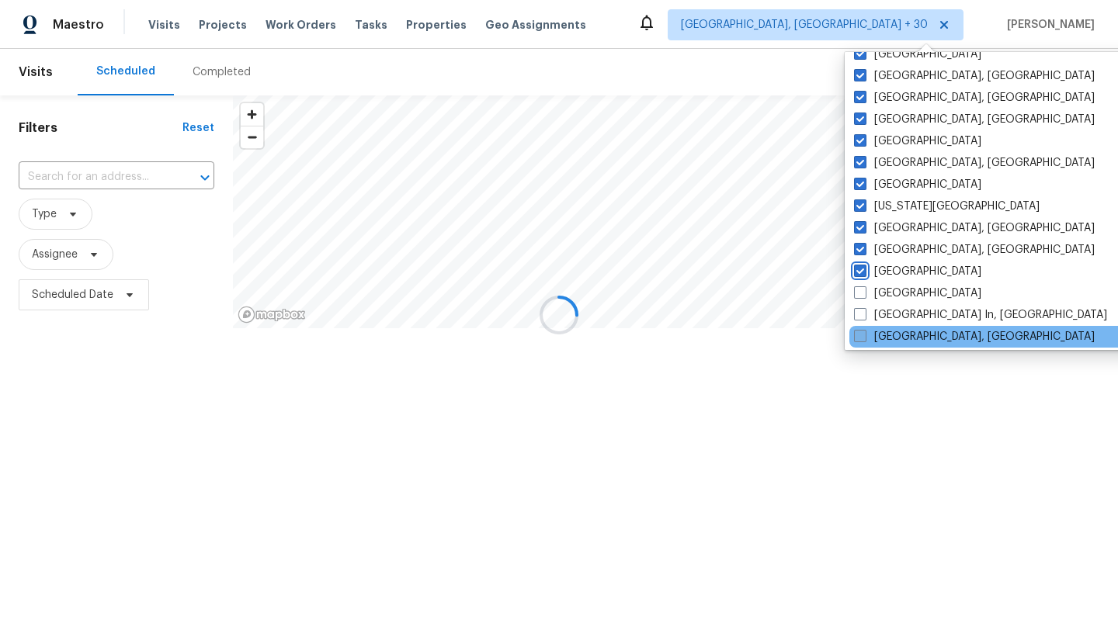
scroll to position [477, 0]
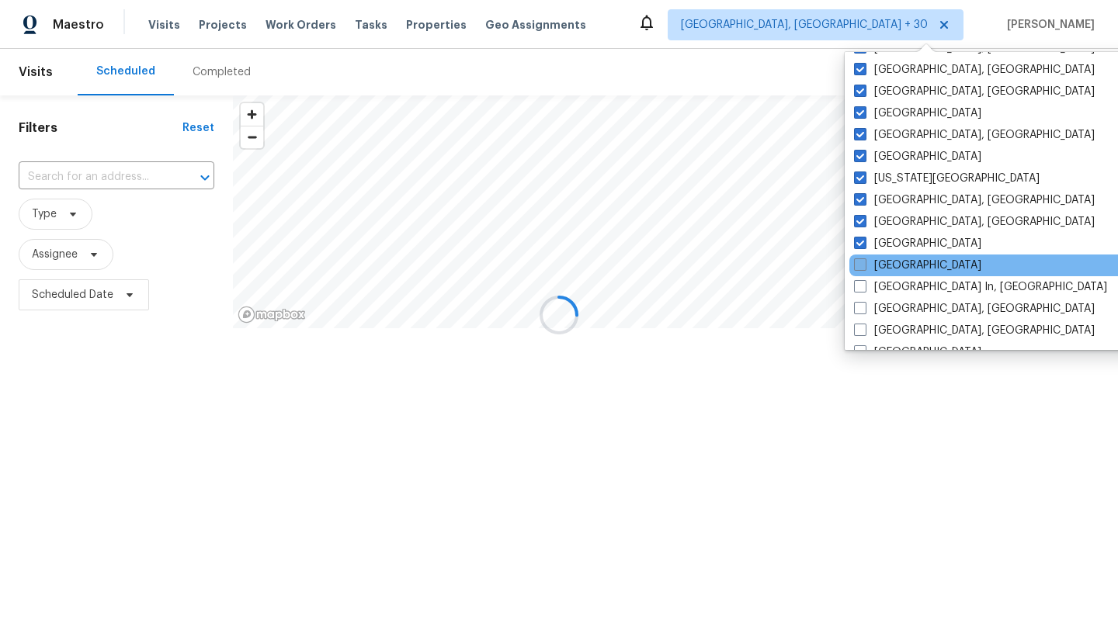
click at [893, 262] on label "[GEOGRAPHIC_DATA]" at bounding box center [917, 266] width 127 height 16
click at [864, 262] on input "[GEOGRAPHIC_DATA]" at bounding box center [859, 263] width 10 height 10
checkbox input "true"
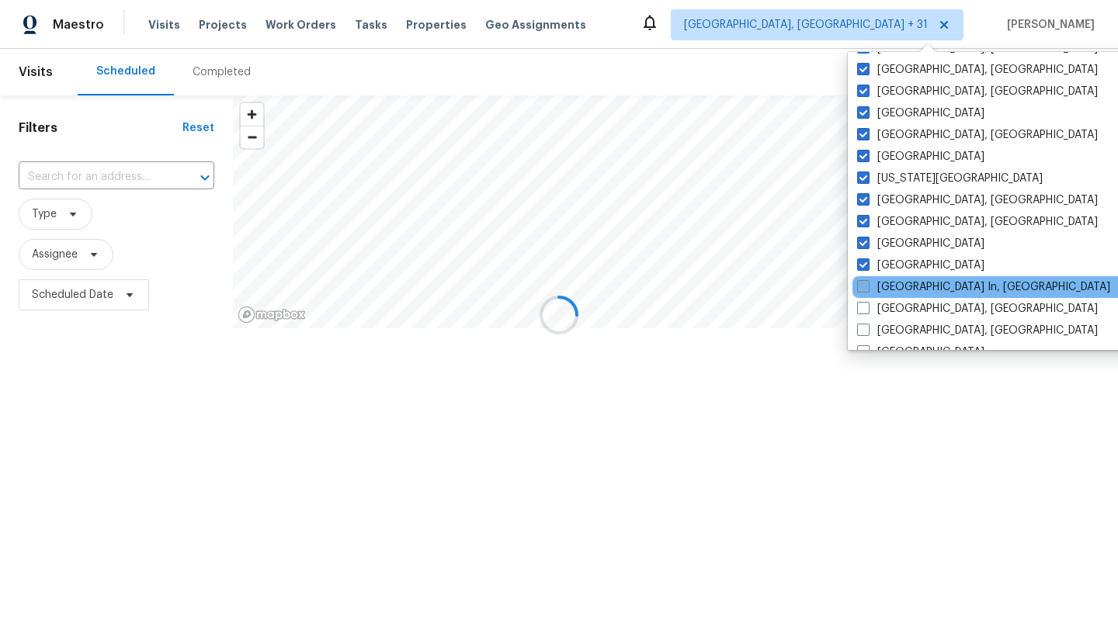
click at [904, 286] on label "[GEOGRAPHIC_DATA] In, [GEOGRAPHIC_DATA]" at bounding box center [983, 287] width 253 height 16
click at [867, 286] on input "[GEOGRAPHIC_DATA] In, [GEOGRAPHIC_DATA]" at bounding box center [862, 284] width 10 height 10
checkbox input "true"
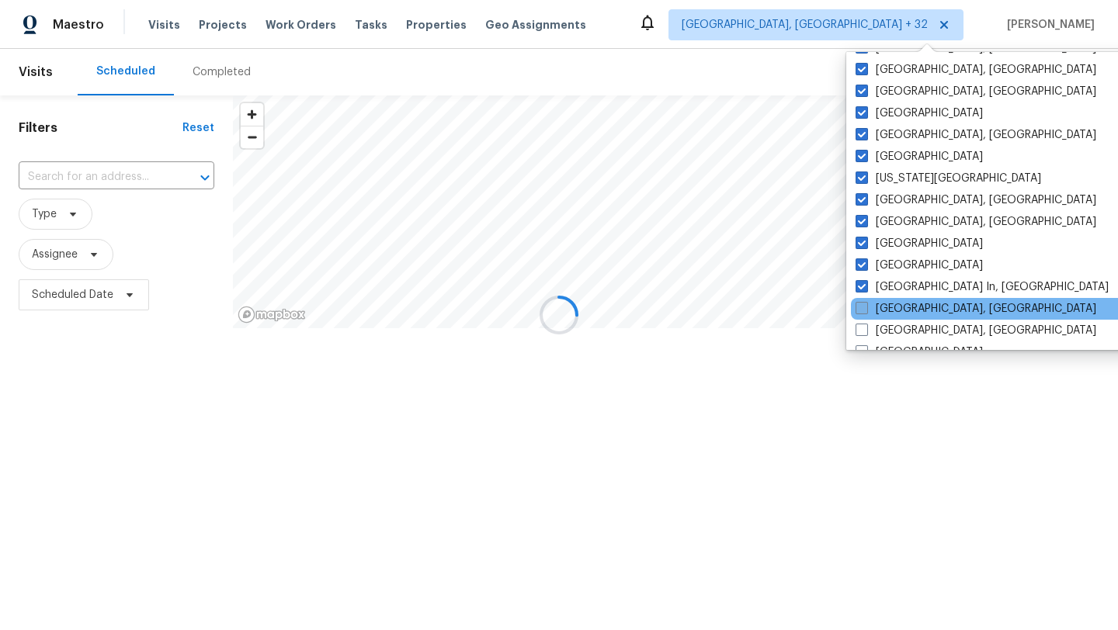
click at [905, 310] on label "[GEOGRAPHIC_DATA], [GEOGRAPHIC_DATA]" at bounding box center [975, 309] width 241 height 16
click at [865, 310] on input "[GEOGRAPHIC_DATA], [GEOGRAPHIC_DATA]" at bounding box center [860, 306] width 10 height 10
checkbox input "true"
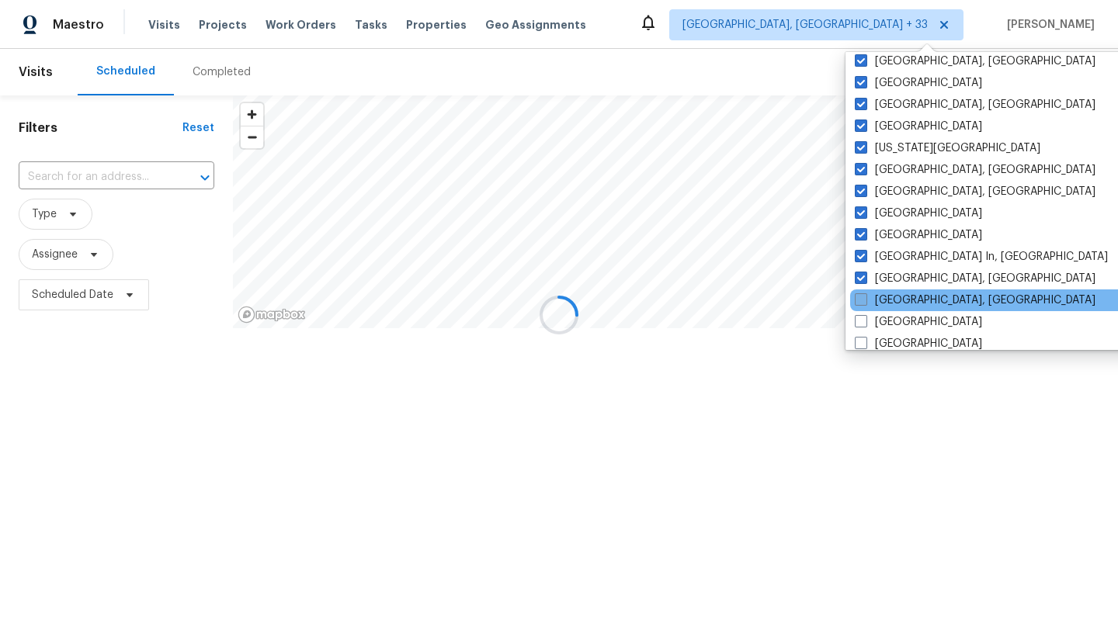
click at [903, 297] on label "[GEOGRAPHIC_DATA], [GEOGRAPHIC_DATA]" at bounding box center [974, 301] width 241 height 16
click at [865, 297] on input "[GEOGRAPHIC_DATA], [GEOGRAPHIC_DATA]" at bounding box center [859, 298] width 10 height 10
checkbox input "true"
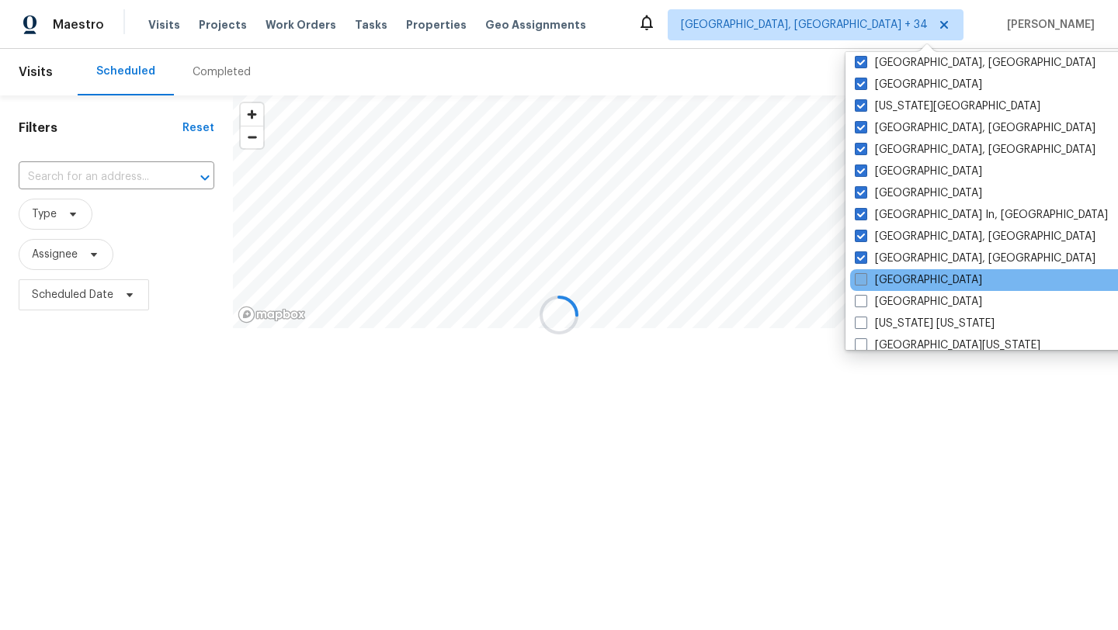
click at [893, 287] on label "[GEOGRAPHIC_DATA]" at bounding box center [917, 280] width 127 height 16
click at [865, 282] on input "[GEOGRAPHIC_DATA]" at bounding box center [859, 277] width 10 height 10
checkbox input "true"
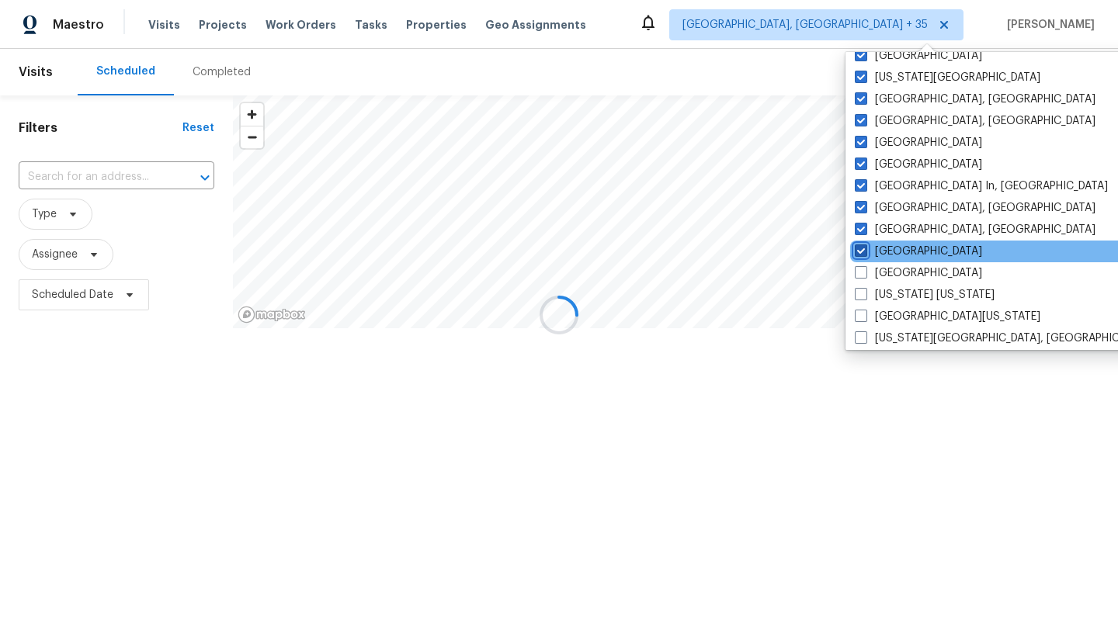
scroll to position [591, 0]
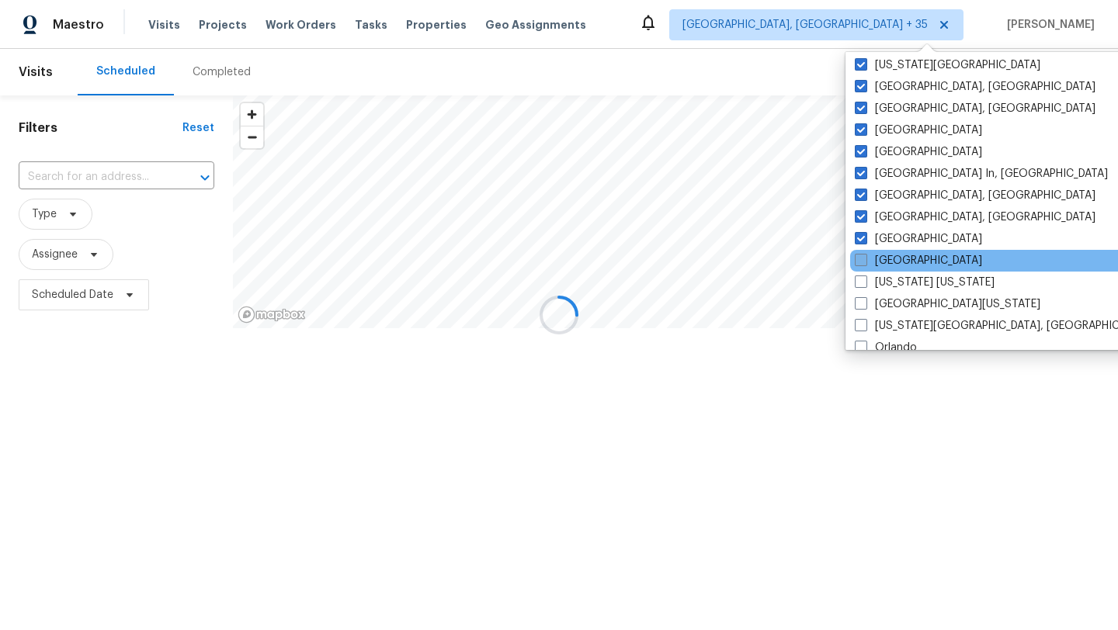
click at [886, 262] on label "[GEOGRAPHIC_DATA]" at bounding box center [917, 261] width 127 height 16
click at [865, 262] on input "[GEOGRAPHIC_DATA]" at bounding box center [859, 258] width 10 height 10
checkbox input "true"
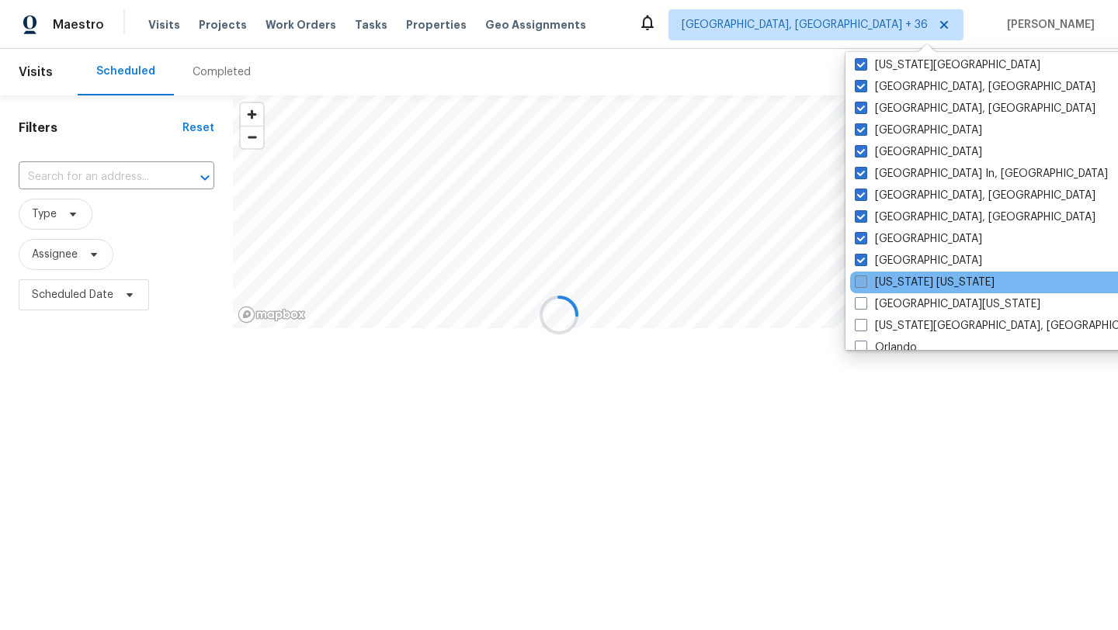
click at [889, 282] on label "[US_STATE] [US_STATE]" at bounding box center [924, 283] width 140 height 16
click at [865, 282] on input "[US_STATE] [US_STATE]" at bounding box center [859, 280] width 10 height 10
checkbox input "true"
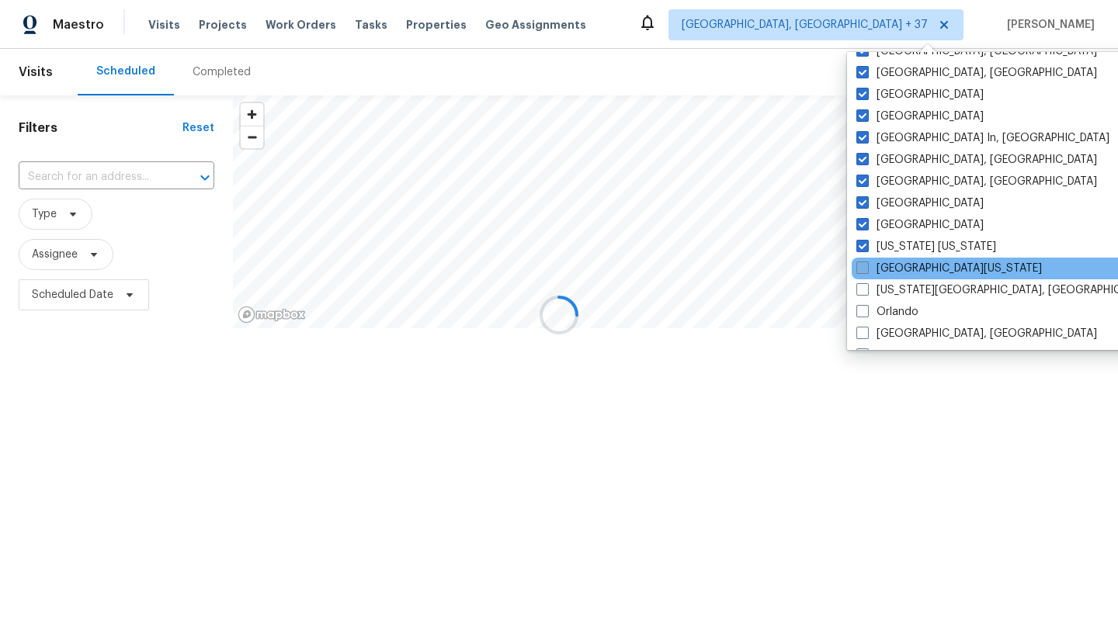
click at [886, 267] on label "[GEOGRAPHIC_DATA][US_STATE]" at bounding box center [948, 269] width 185 height 16
click at [866, 267] on input "[GEOGRAPHIC_DATA][US_STATE]" at bounding box center [861, 266] width 10 height 10
checkbox input "true"
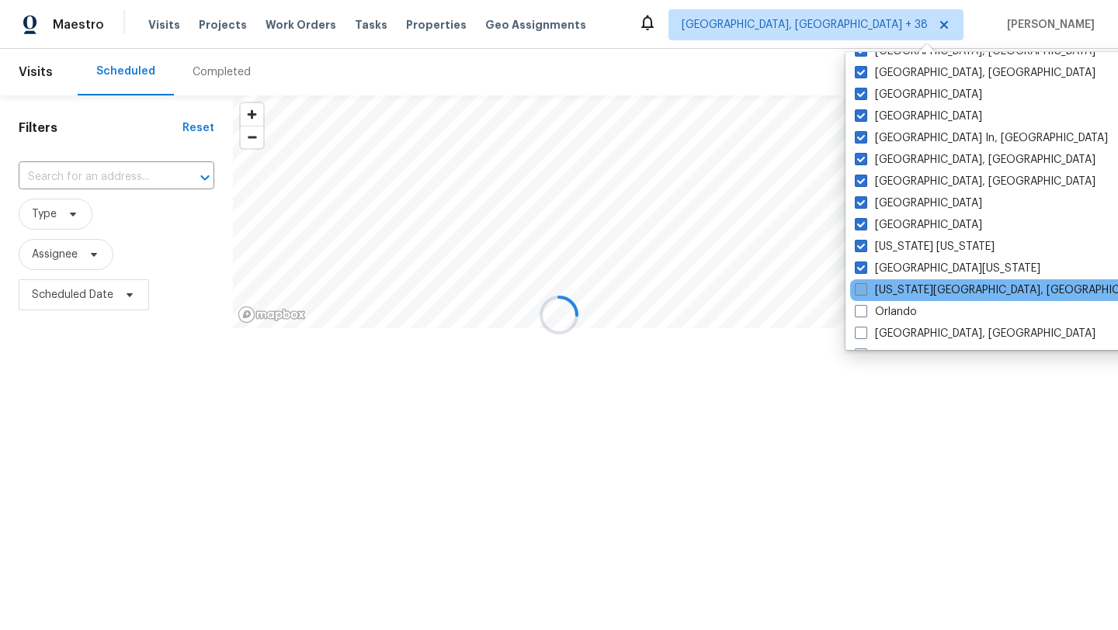
click at [886, 294] on label "[US_STATE][GEOGRAPHIC_DATA], [GEOGRAPHIC_DATA]" at bounding box center [1003, 290] width 299 height 16
click at [865, 293] on input "[US_STATE][GEOGRAPHIC_DATA], [GEOGRAPHIC_DATA]" at bounding box center [859, 287] width 10 height 10
checkbox input "true"
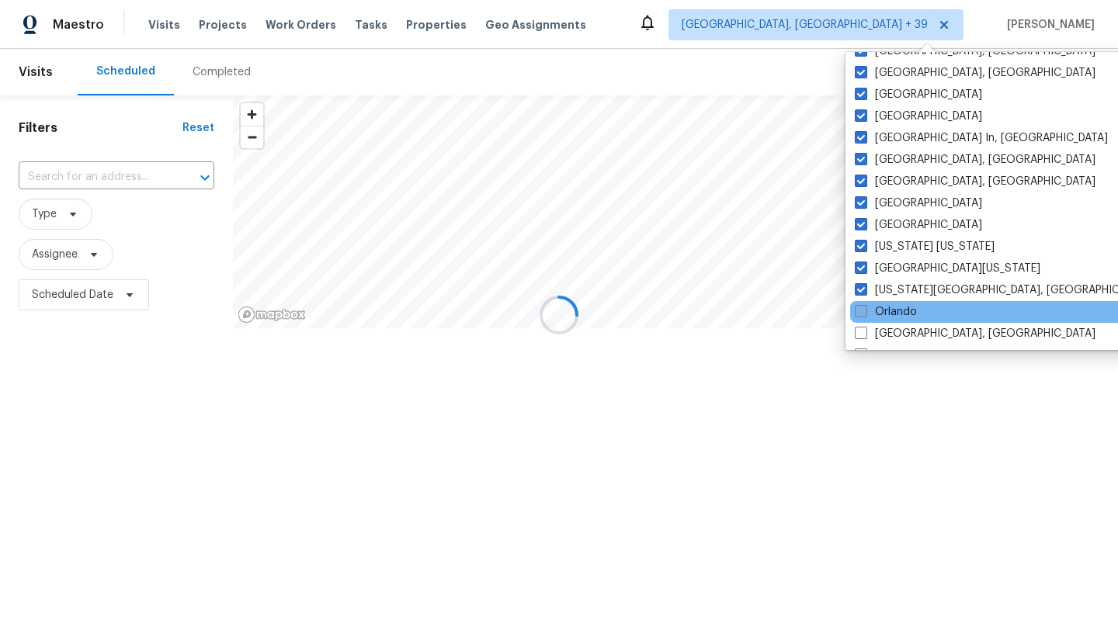
click at [889, 317] on label "Orlando" at bounding box center [885, 312] width 62 height 16
click at [865, 314] on input "Orlando" at bounding box center [859, 309] width 10 height 10
checkbox input "true"
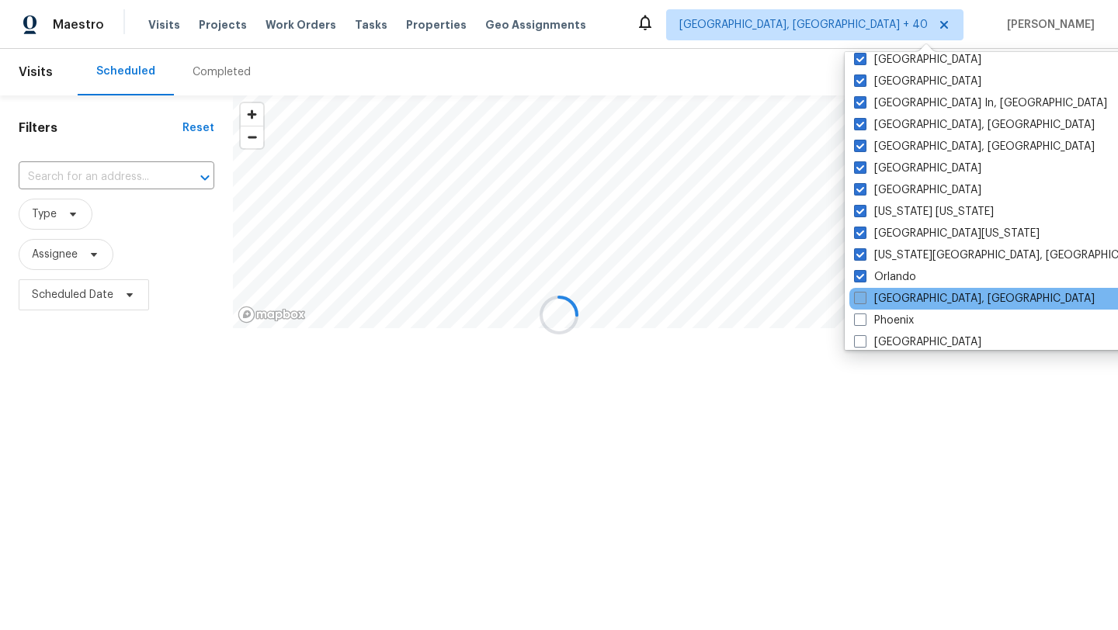
click at [884, 293] on label "[GEOGRAPHIC_DATA], [GEOGRAPHIC_DATA]" at bounding box center [974, 299] width 241 height 16
click at [864, 293] on input "[GEOGRAPHIC_DATA], [GEOGRAPHIC_DATA]" at bounding box center [859, 296] width 10 height 10
checkbox input "true"
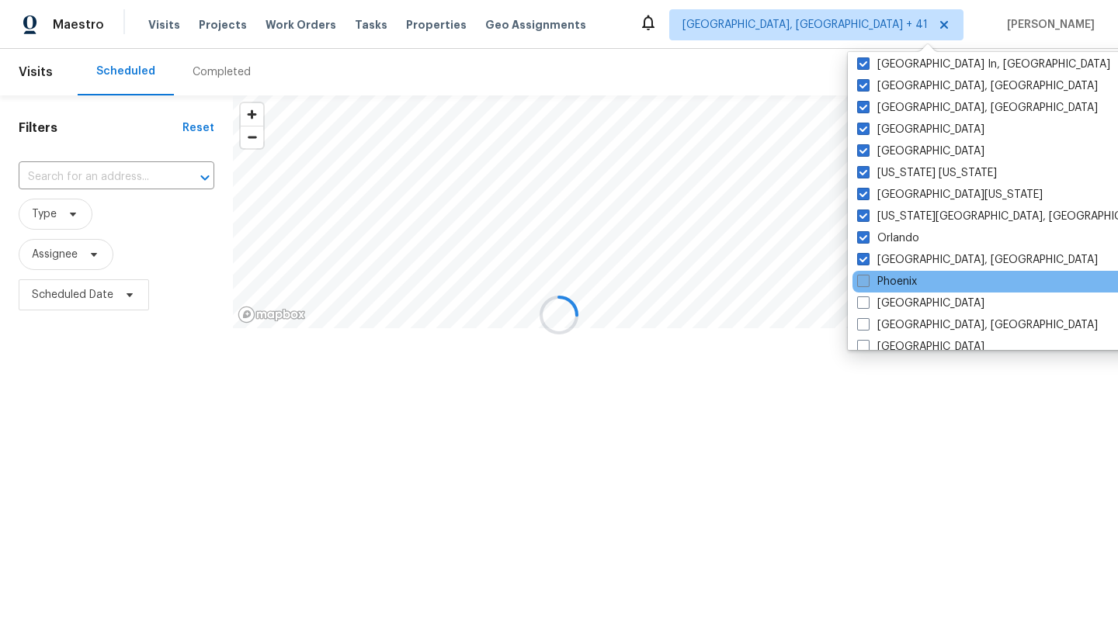
click at [881, 282] on label "Phoenix" at bounding box center [887, 282] width 60 height 16
click at [867, 282] on input "Phoenix" at bounding box center [862, 279] width 10 height 10
checkbox input "true"
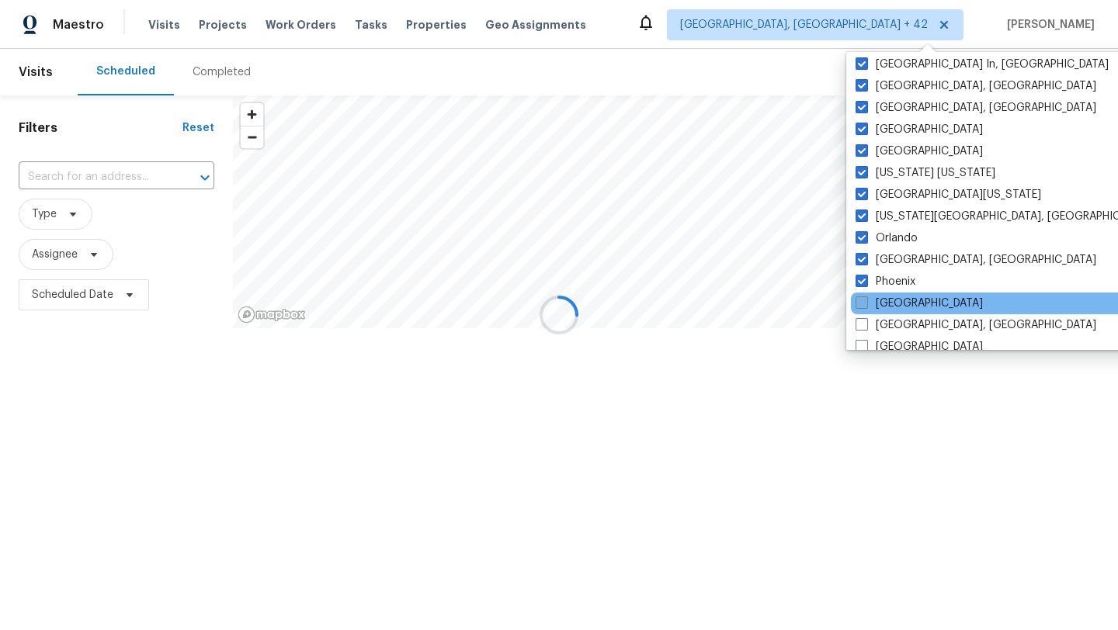
click at [893, 308] on label "[GEOGRAPHIC_DATA]" at bounding box center [918, 304] width 127 height 16
click at [865, 306] on input "[GEOGRAPHIC_DATA]" at bounding box center [860, 301] width 10 height 10
checkbox input "true"
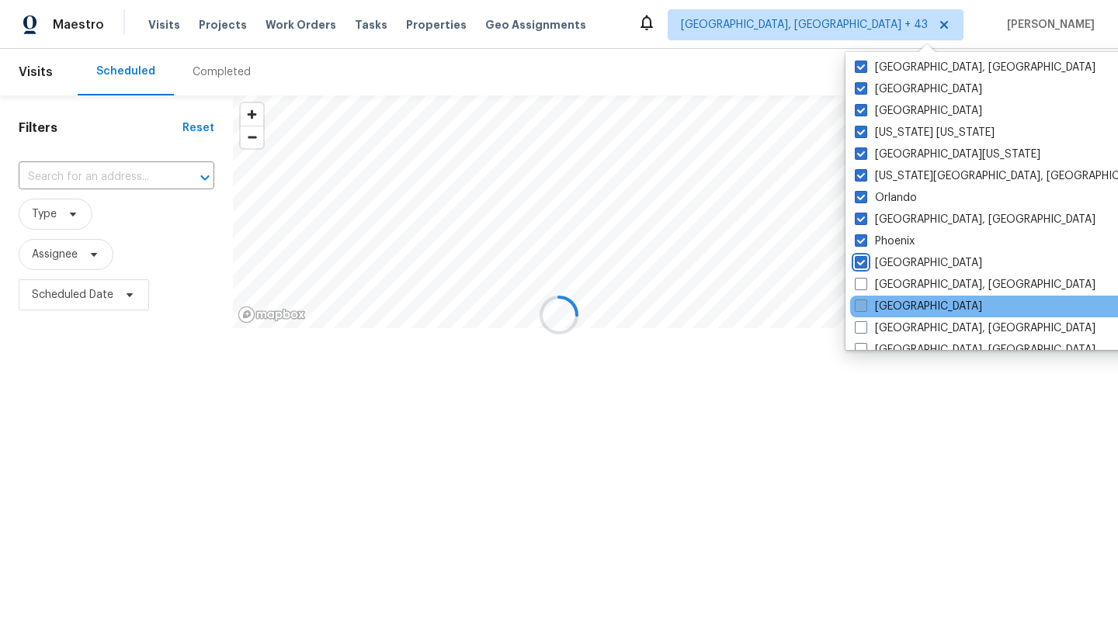
scroll to position [750, 0]
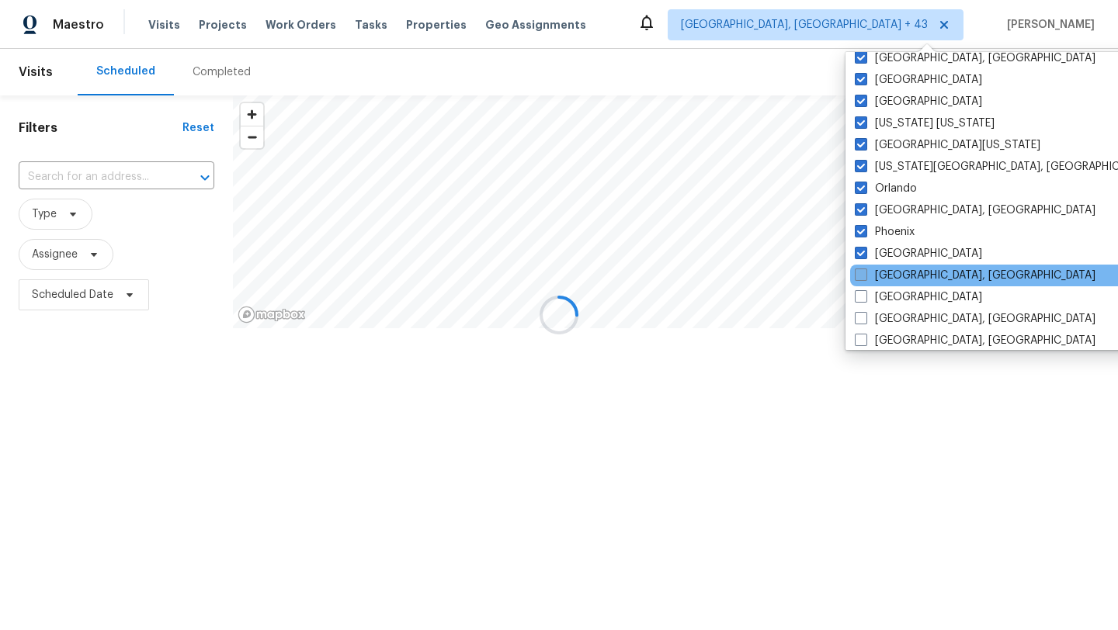
click at [893, 282] on label "[GEOGRAPHIC_DATA], [GEOGRAPHIC_DATA]" at bounding box center [974, 276] width 241 height 16
click at [865, 278] on input "[GEOGRAPHIC_DATA], [GEOGRAPHIC_DATA]" at bounding box center [859, 273] width 10 height 10
checkbox input "true"
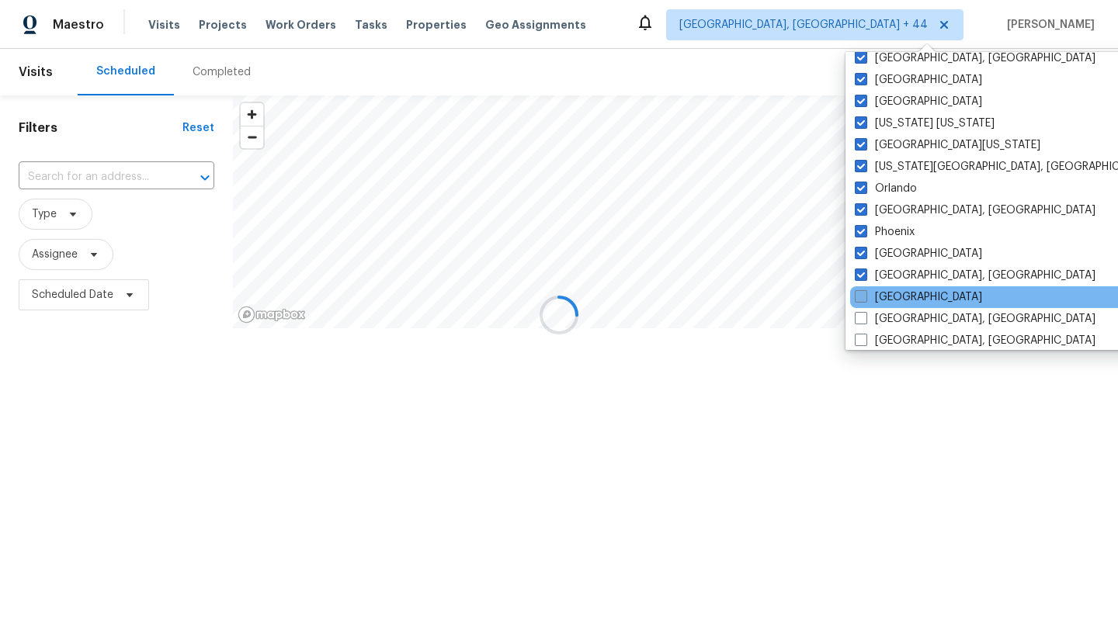
click at [893, 303] on label "[GEOGRAPHIC_DATA]" at bounding box center [917, 297] width 127 height 16
click at [865, 300] on input "[GEOGRAPHIC_DATA]" at bounding box center [859, 294] width 10 height 10
checkbox input "true"
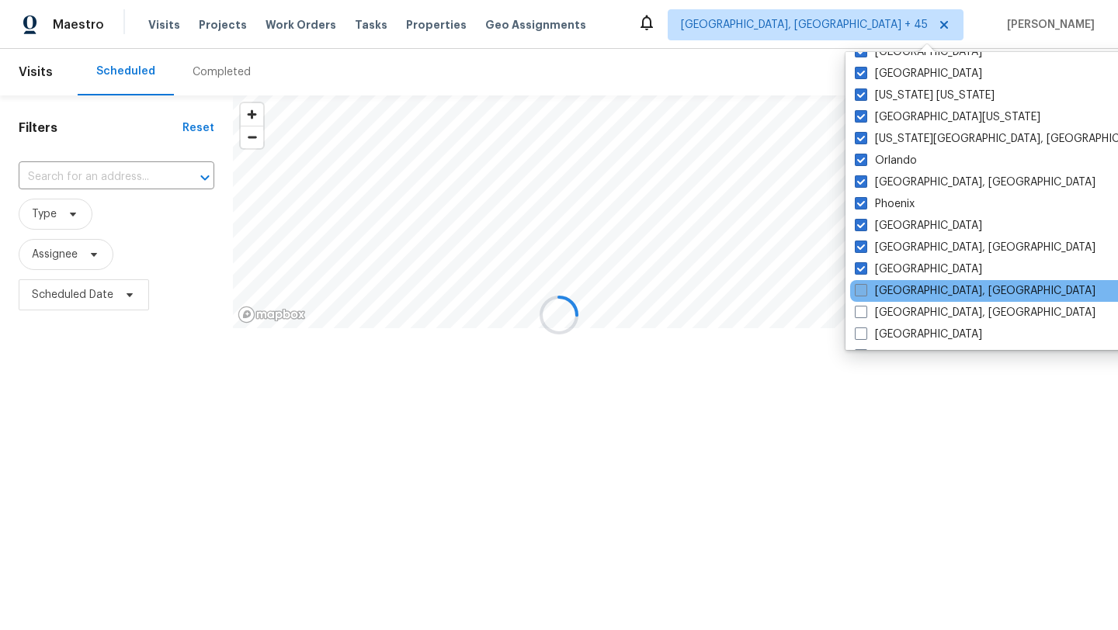
click at [892, 292] on label "[GEOGRAPHIC_DATA], [GEOGRAPHIC_DATA]" at bounding box center [974, 291] width 241 height 16
click at [865, 292] on input "[GEOGRAPHIC_DATA], [GEOGRAPHIC_DATA]" at bounding box center [859, 288] width 10 height 10
checkbox input "true"
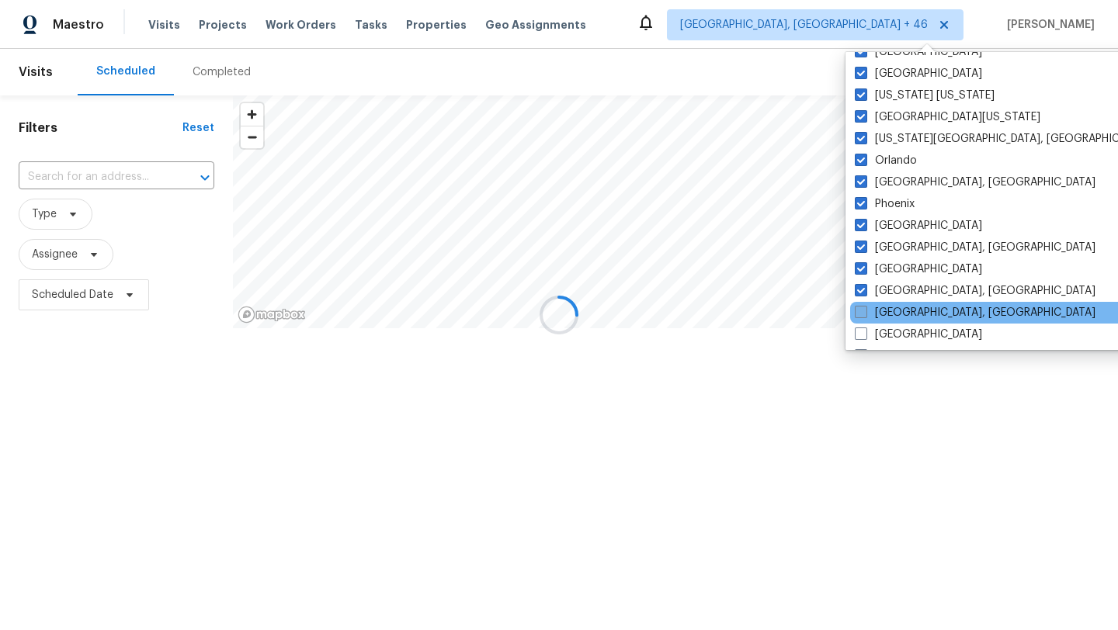
click at [897, 317] on label "[GEOGRAPHIC_DATA], [GEOGRAPHIC_DATA]" at bounding box center [974, 313] width 241 height 16
click at [865, 315] on input "[GEOGRAPHIC_DATA], [GEOGRAPHIC_DATA]" at bounding box center [859, 310] width 10 height 10
checkbox input "true"
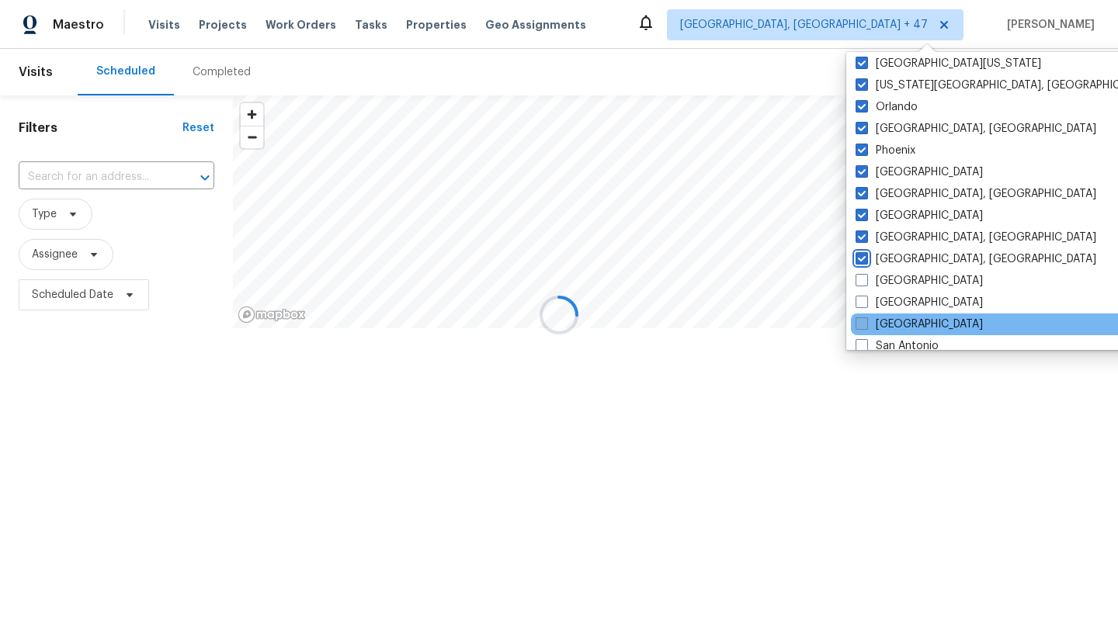
scroll to position [837, 0]
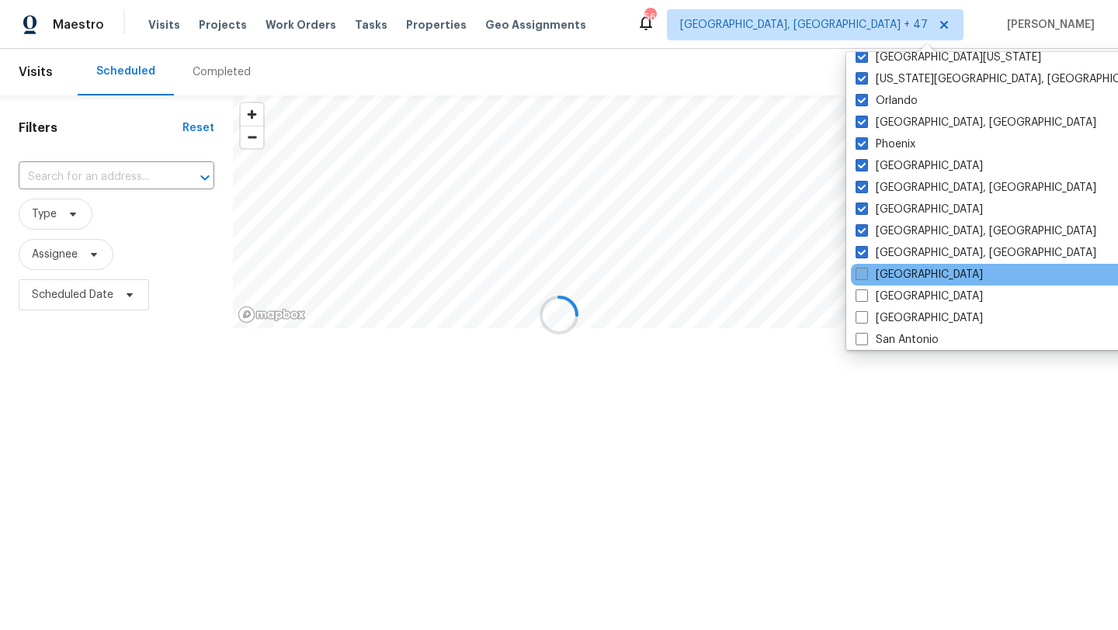
click at [886, 278] on label "[GEOGRAPHIC_DATA]" at bounding box center [918, 275] width 127 height 16
click at [865, 277] on input "[GEOGRAPHIC_DATA]" at bounding box center [860, 272] width 10 height 10
checkbox input "true"
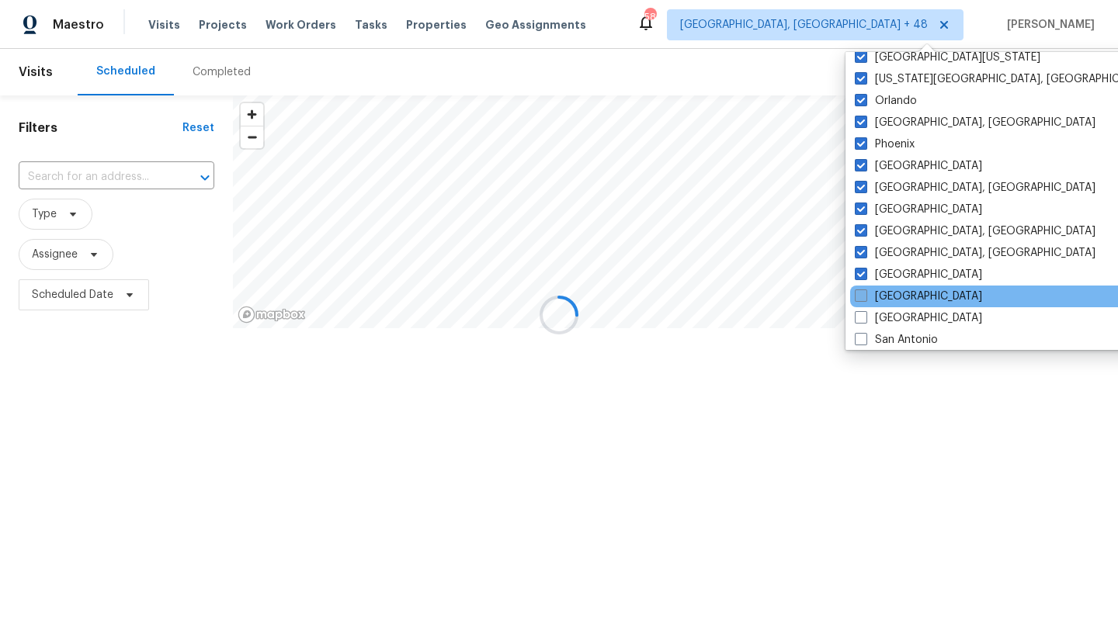
click at [886, 299] on label "[GEOGRAPHIC_DATA]" at bounding box center [917, 297] width 127 height 16
click at [865, 299] on input "[GEOGRAPHIC_DATA]" at bounding box center [859, 294] width 10 height 10
checkbox input "true"
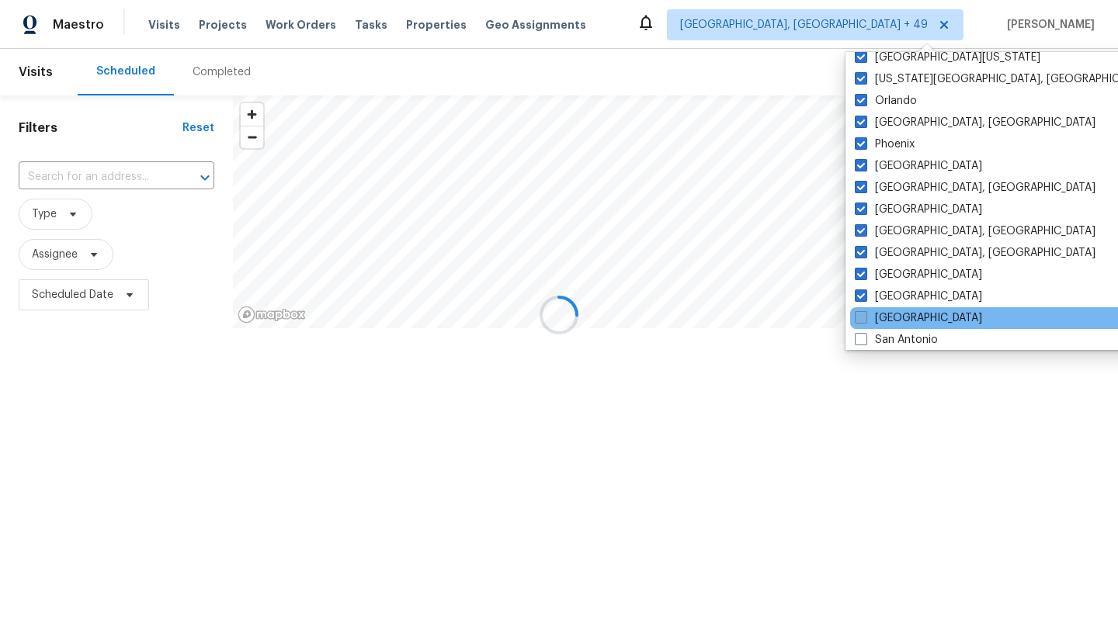
click at [886, 316] on label "[GEOGRAPHIC_DATA]" at bounding box center [917, 318] width 127 height 16
click at [865, 316] on input "[GEOGRAPHIC_DATA]" at bounding box center [859, 315] width 10 height 10
click at [886, 324] on label "[GEOGRAPHIC_DATA]" at bounding box center [917, 318] width 127 height 16
click at [864, 321] on input "[GEOGRAPHIC_DATA]" at bounding box center [859, 315] width 10 height 10
click at [884, 317] on label "[GEOGRAPHIC_DATA]" at bounding box center [917, 318] width 127 height 16
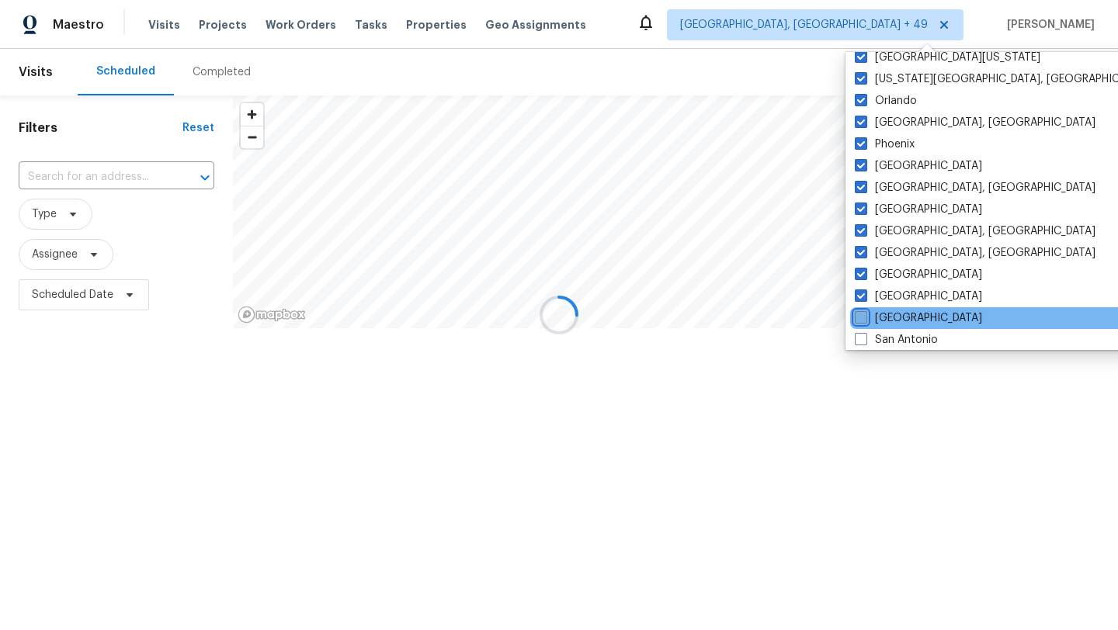
click at [865, 317] on input "[GEOGRAPHIC_DATA]" at bounding box center [859, 315] width 10 height 10
checkbox input "true"
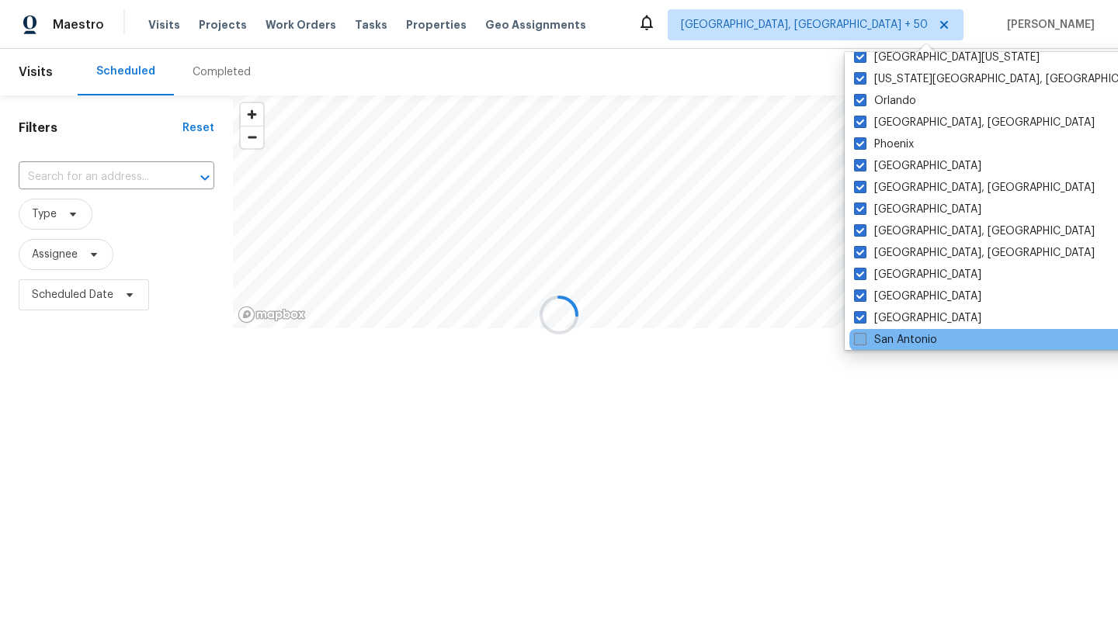
click at [886, 334] on label "San Antonio" at bounding box center [895, 340] width 83 height 16
click at [864, 334] on input "San Antonio" at bounding box center [859, 337] width 10 height 10
checkbox input "true"
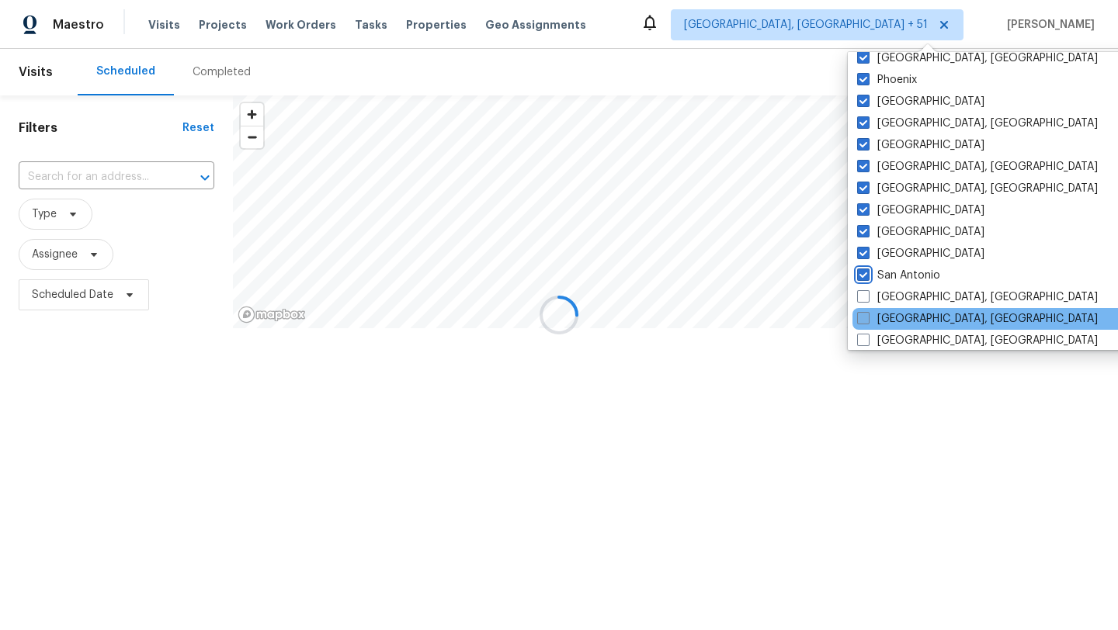
scroll to position [905, 0]
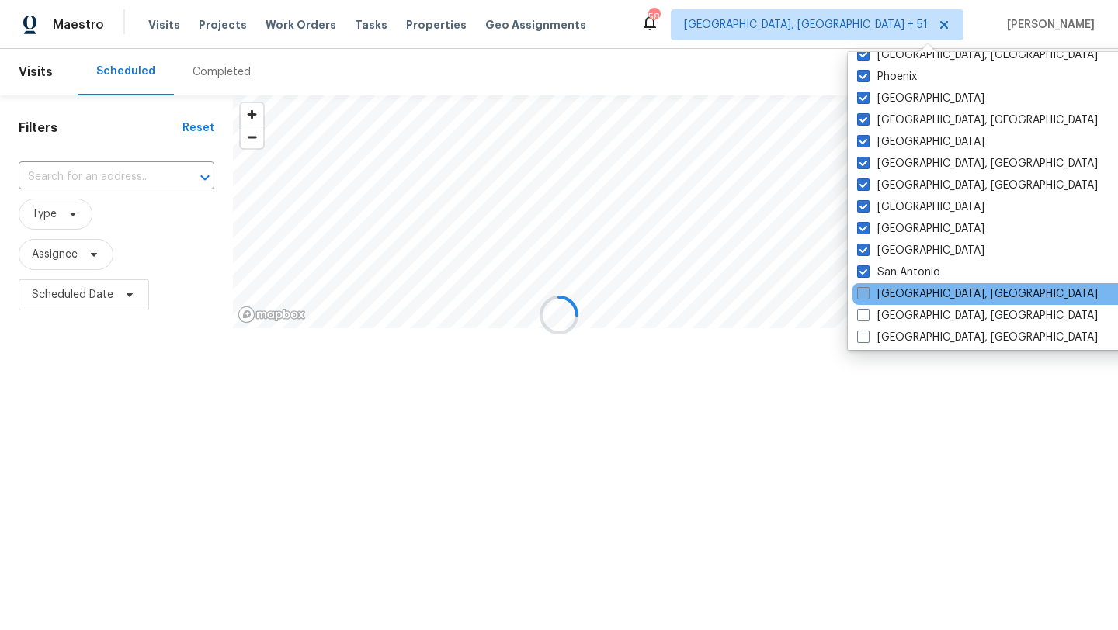
click at [890, 293] on label "[GEOGRAPHIC_DATA], [GEOGRAPHIC_DATA]" at bounding box center [977, 294] width 241 height 16
click at [867, 293] on input "[GEOGRAPHIC_DATA], [GEOGRAPHIC_DATA]" at bounding box center [862, 291] width 10 height 10
checkbox input "true"
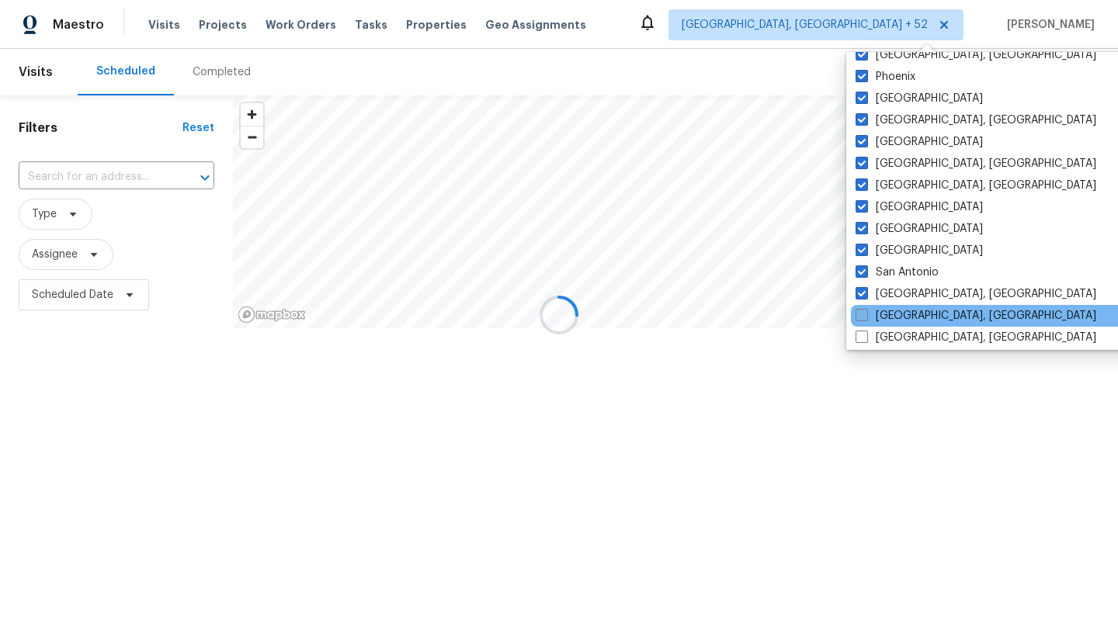
click at [890, 317] on label "[GEOGRAPHIC_DATA], [GEOGRAPHIC_DATA]" at bounding box center [975, 316] width 241 height 16
click at [865, 317] on input "[GEOGRAPHIC_DATA], [GEOGRAPHIC_DATA]" at bounding box center [860, 313] width 10 height 10
checkbox input "true"
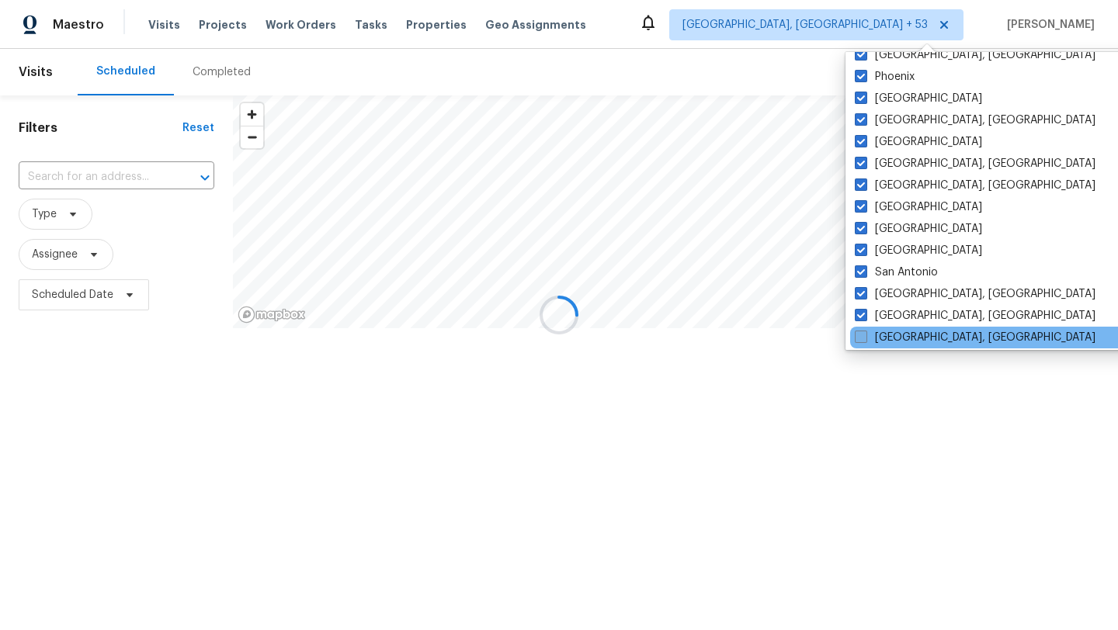
click at [890, 335] on label "[GEOGRAPHIC_DATA], [GEOGRAPHIC_DATA]" at bounding box center [974, 338] width 241 height 16
click at [865, 335] on input "[GEOGRAPHIC_DATA], [GEOGRAPHIC_DATA]" at bounding box center [859, 335] width 10 height 10
checkbox input "true"
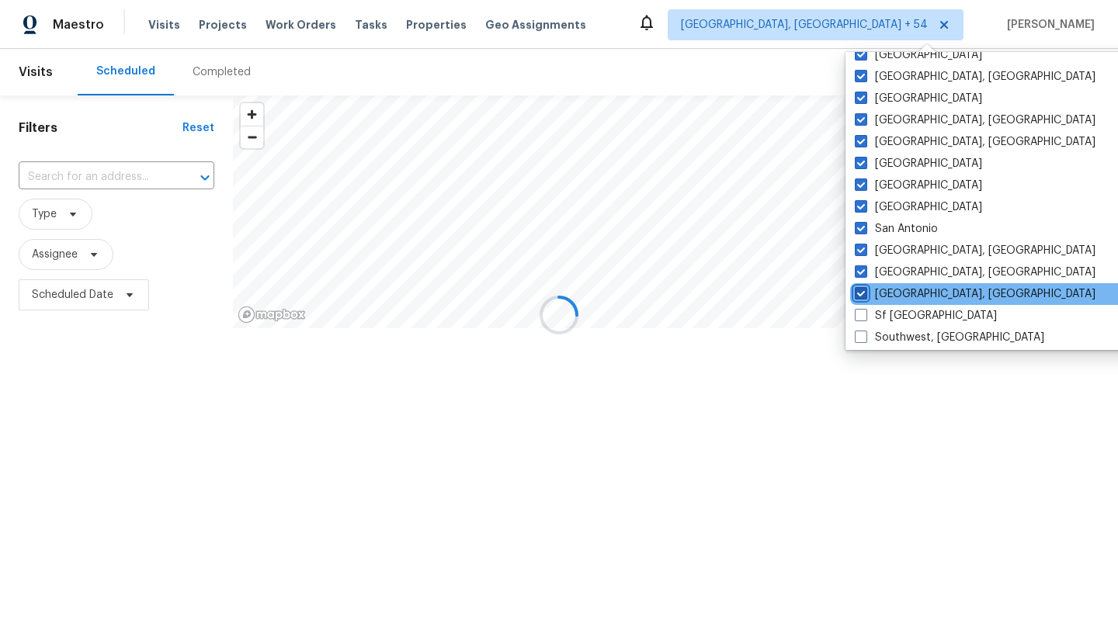
scroll to position [993, 0]
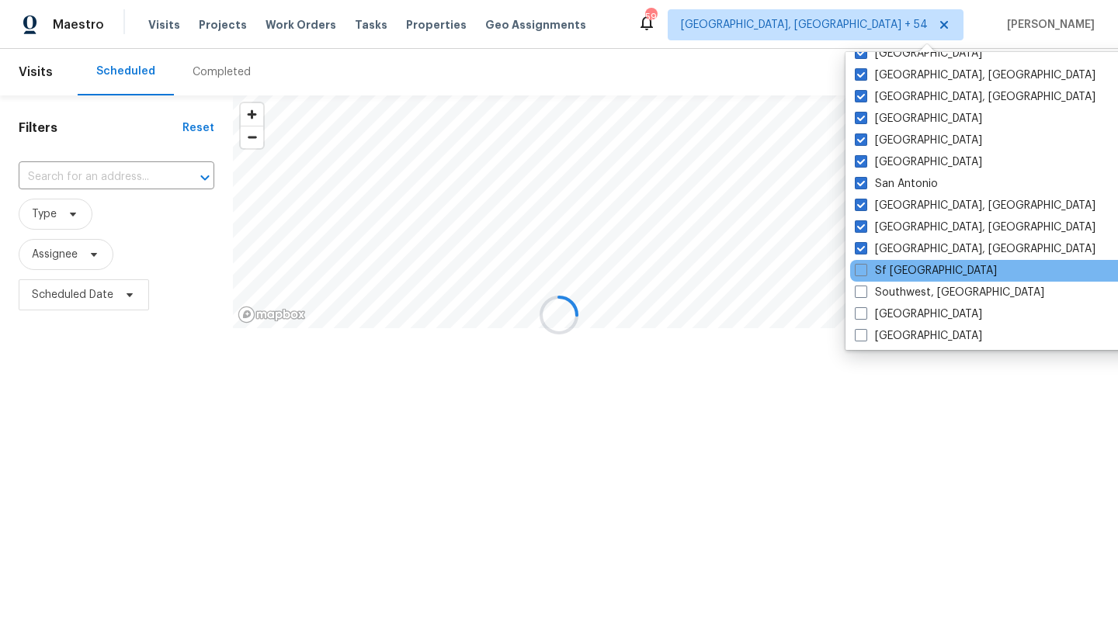
click at [890, 279] on div "Sf [GEOGRAPHIC_DATA]" at bounding box center [1006, 271] width 313 height 22
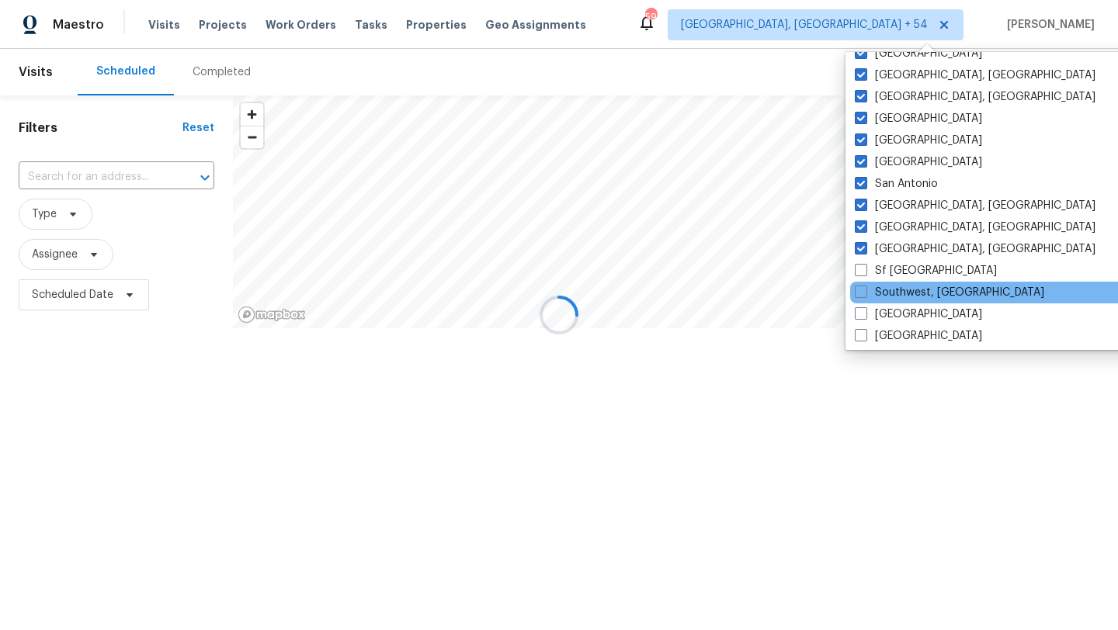
click at [890, 300] on div "Southwest, [GEOGRAPHIC_DATA]" at bounding box center [1006, 293] width 313 height 22
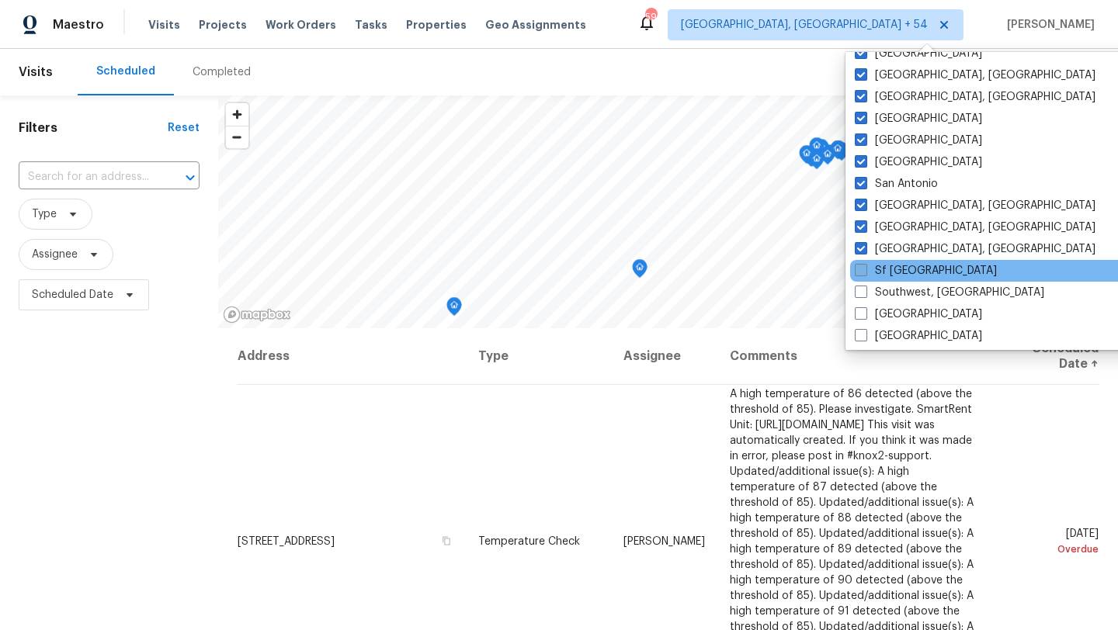
click at [887, 275] on label "Sf [GEOGRAPHIC_DATA]" at bounding box center [925, 271] width 142 height 16
click at [865, 273] on input "Sf [GEOGRAPHIC_DATA]" at bounding box center [859, 268] width 10 height 10
checkbox input "true"
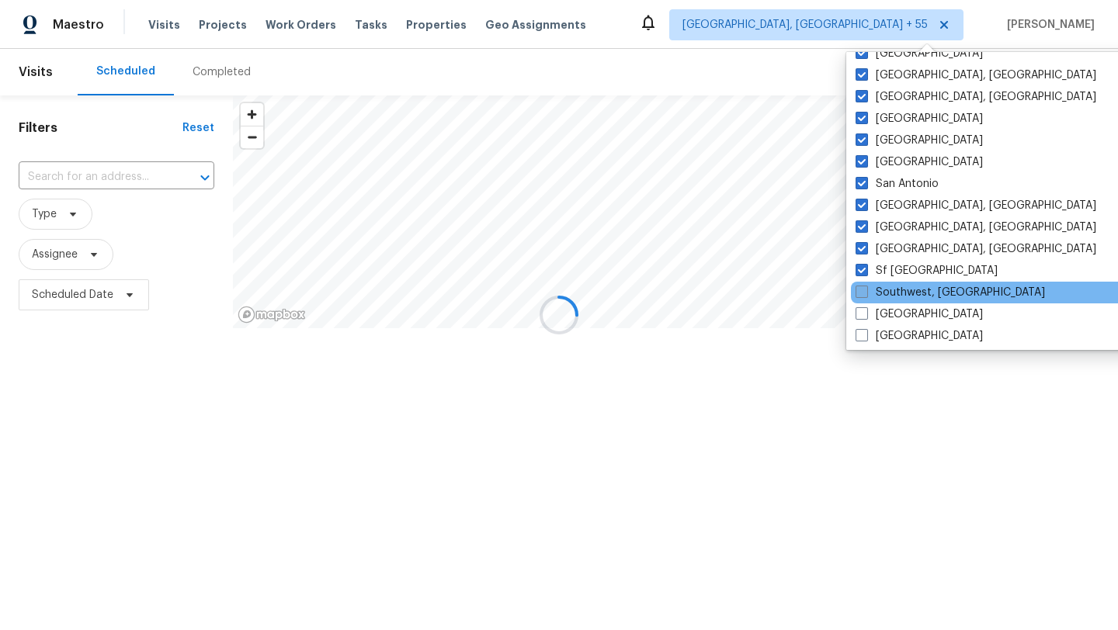
click at [887, 287] on label "Southwest, [GEOGRAPHIC_DATA]" at bounding box center [949, 293] width 189 height 16
click at [865, 287] on input "Southwest, [GEOGRAPHIC_DATA]" at bounding box center [860, 290] width 10 height 10
checkbox input "true"
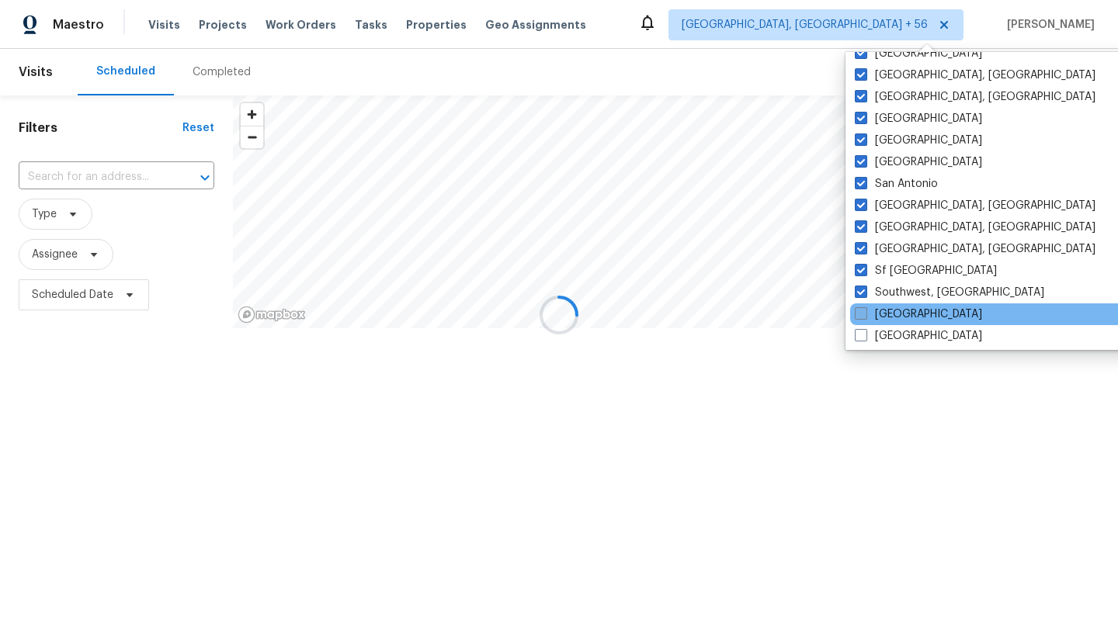
click at [889, 310] on label "[GEOGRAPHIC_DATA]" at bounding box center [917, 315] width 127 height 16
click at [865, 310] on input "[GEOGRAPHIC_DATA]" at bounding box center [859, 312] width 10 height 10
checkbox input "true"
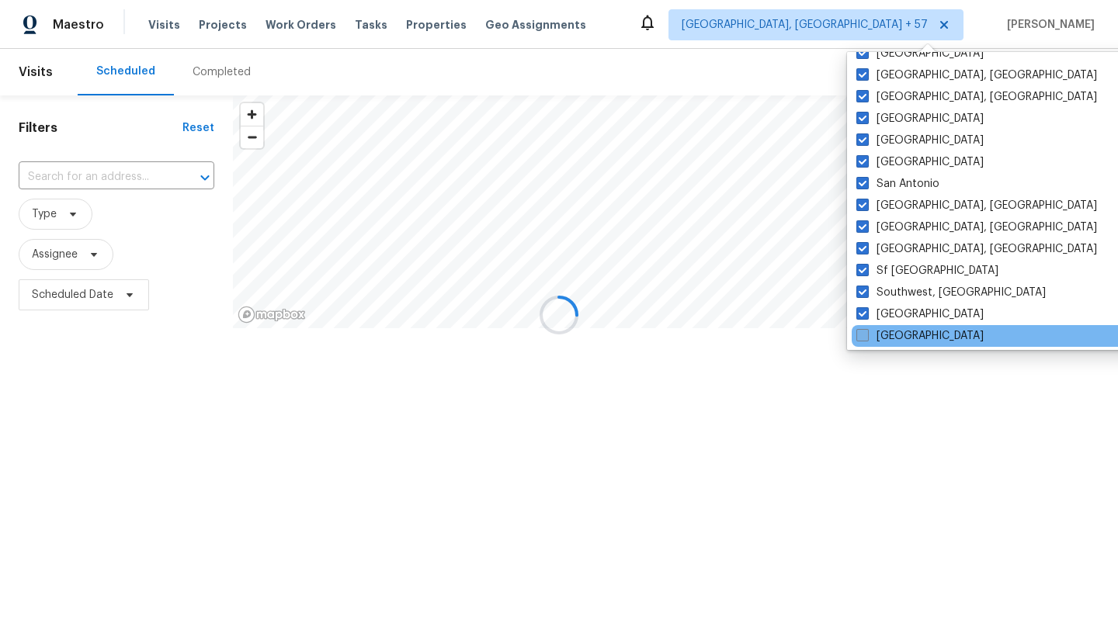
click at [889, 336] on label "[GEOGRAPHIC_DATA]" at bounding box center [919, 336] width 127 height 16
click at [866, 336] on input "[GEOGRAPHIC_DATA]" at bounding box center [861, 333] width 10 height 10
checkbox input "true"
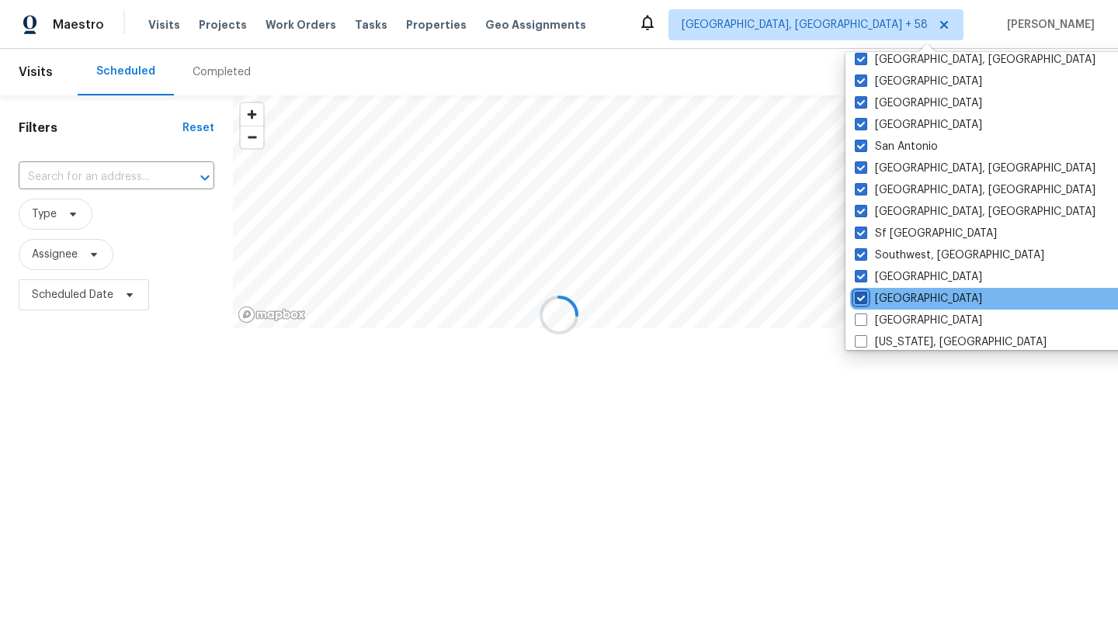
scroll to position [1040, 0]
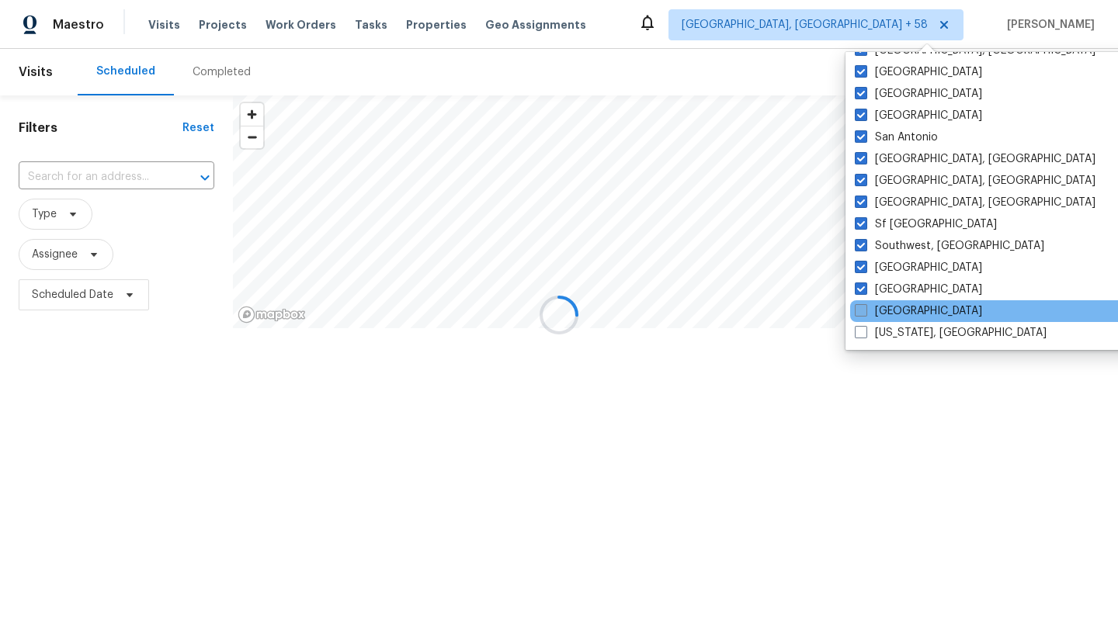
click at [897, 307] on label "[GEOGRAPHIC_DATA]" at bounding box center [917, 311] width 127 height 16
click at [865, 307] on input "[GEOGRAPHIC_DATA]" at bounding box center [859, 308] width 10 height 10
checkbox input "true"
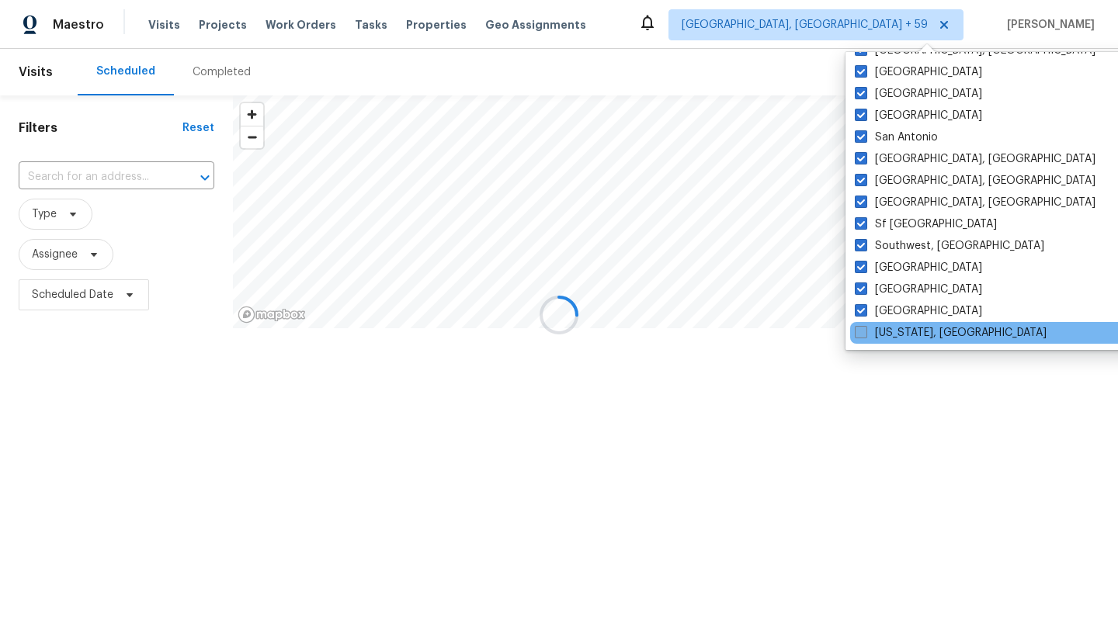
click at [897, 334] on label "[US_STATE], [GEOGRAPHIC_DATA]" at bounding box center [950, 333] width 192 height 16
click at [865, 334] on input "[US_STATE], [GEOGRAPHIC_DATA]" at bounding box center [859, 330] width 10 height 10
checkbox input "true"
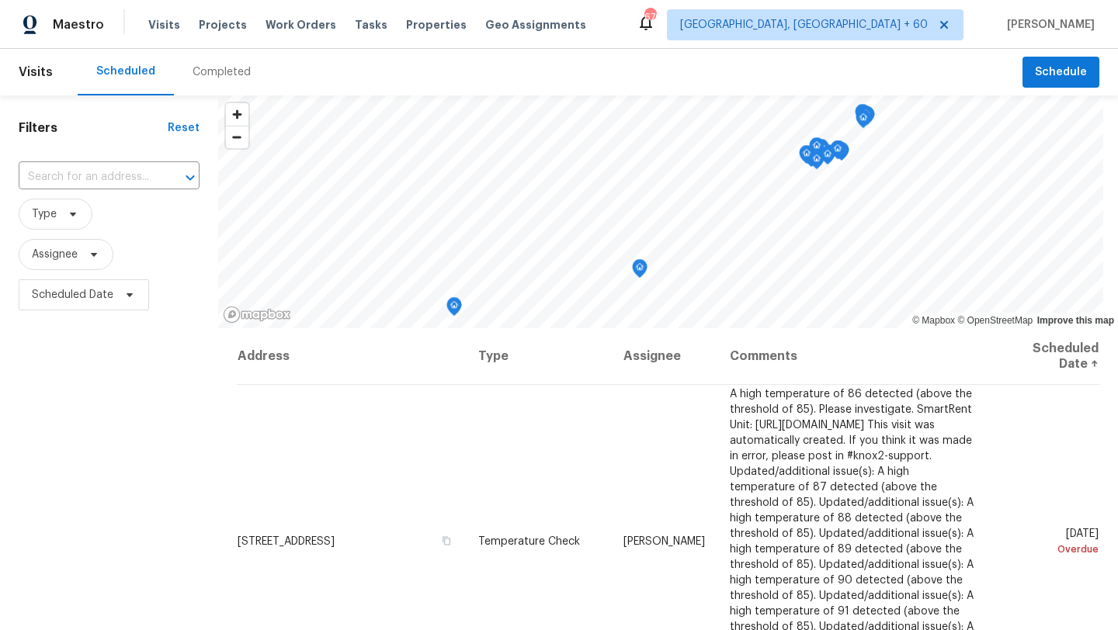
click at [158, 359] on div "Filters Reset ​ Type Assignee Scheduled Date" at bounding box center [109, 463] width 218 height 737
click at [102, 183] on input "text" at bounding box center [87, 177] width 137 height 24
paste input "[STREET_ADDRESS][PERSON_NAME][PERSON_NAME]"
type input "[STREET_ADDRESS][PERSON_NAME][PERSON_NAME]"
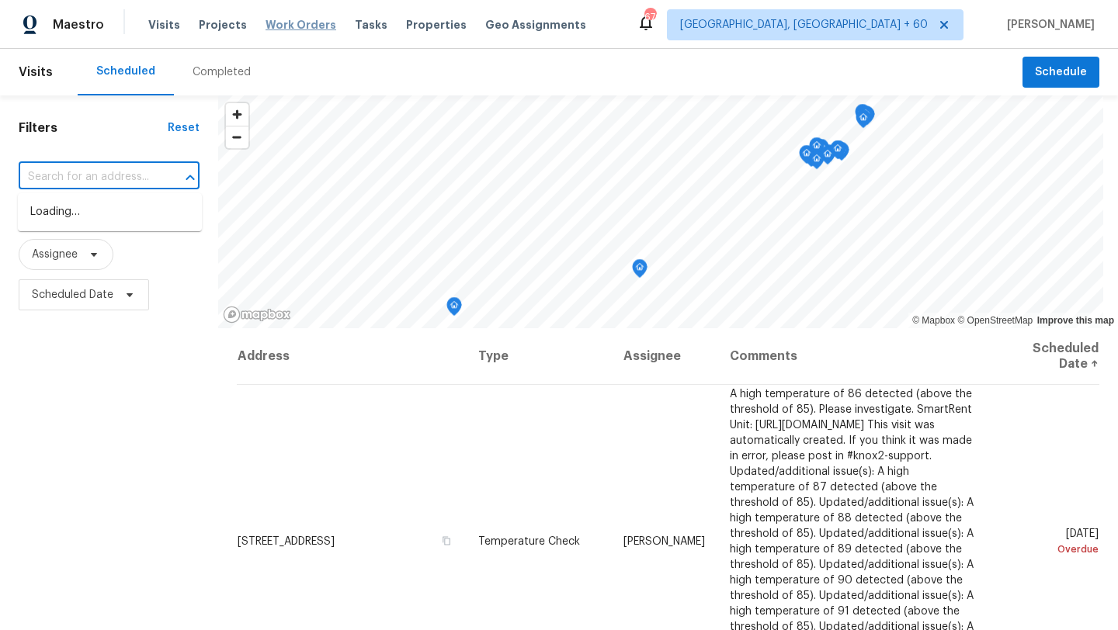
scroll to position [0, 0]
click at [294, 21] on span "Work Orders" at bounding box center [300, 25] width 71 height 16
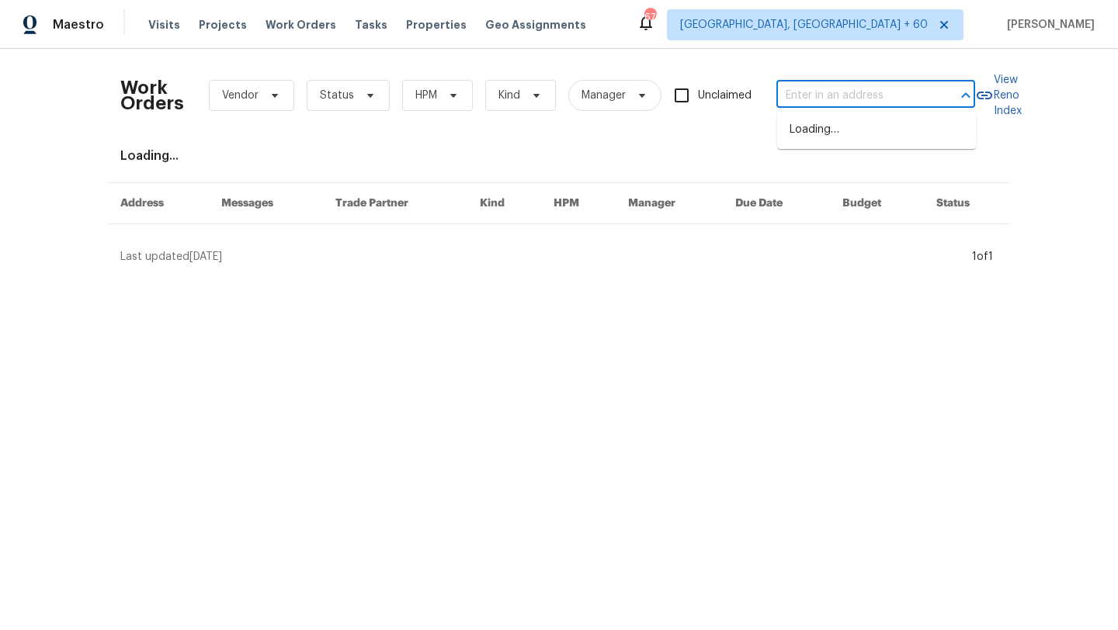
click at [810, 95] on input "text" at bounding box center [853, 96] width 155 height 24
paste input "[STREET_ADDRESS][PERSON_NAME][PERSON_NAME]"
type input "[STREET_ADDRESS][PERSON_NAME][PERSON_NAME]"
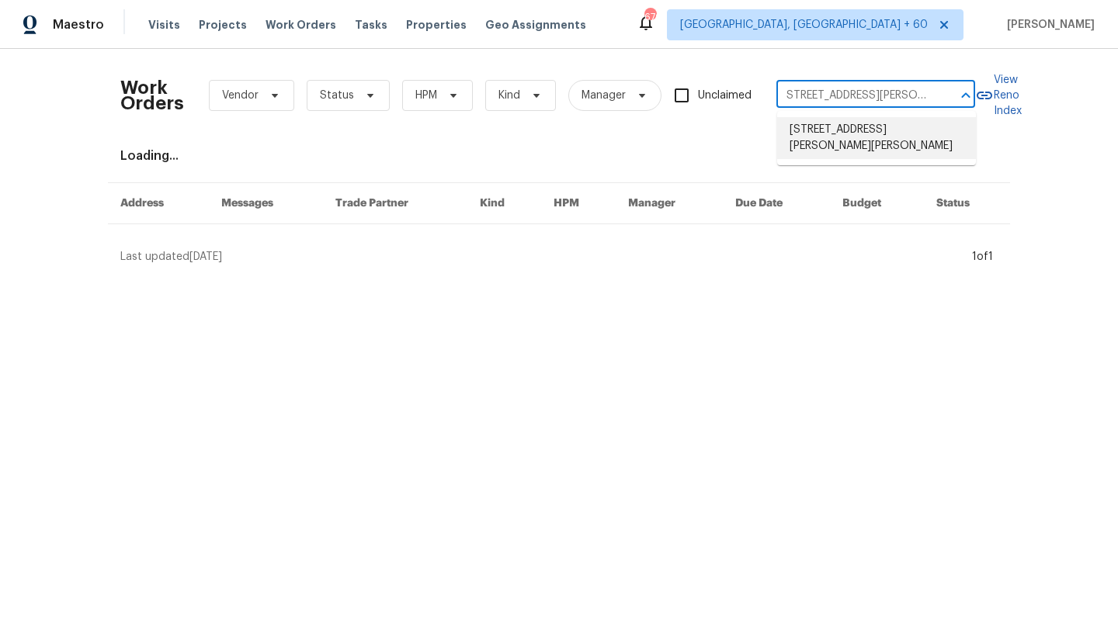
click at [850, 144] on ul "[STREET_ADDRESS][PERSON_NAME][PERSON_NAME]" at bounding box center [876, 138] width 199 height 54
click at [843, 126] on li "[STREET_ADDRESS][PERSON_NAME][PERSON_NAME]" at bounding box center [876, 138] width 199 height 42
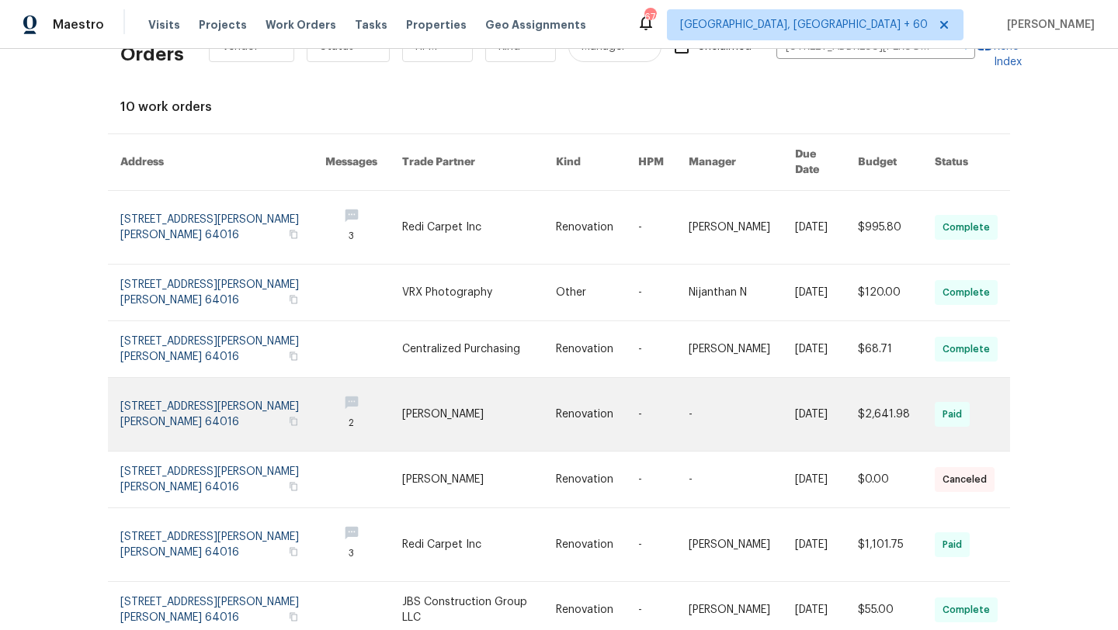
scroll to position [22, 0]
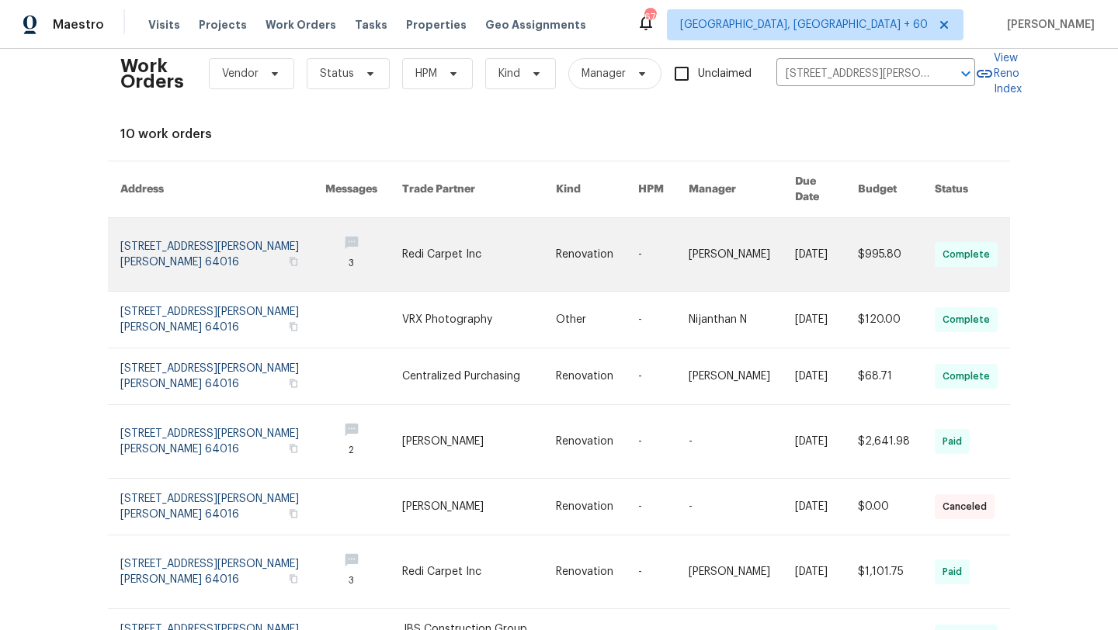
click at [220, 233] on link at bounding box center [222, 254] width 205 height 73
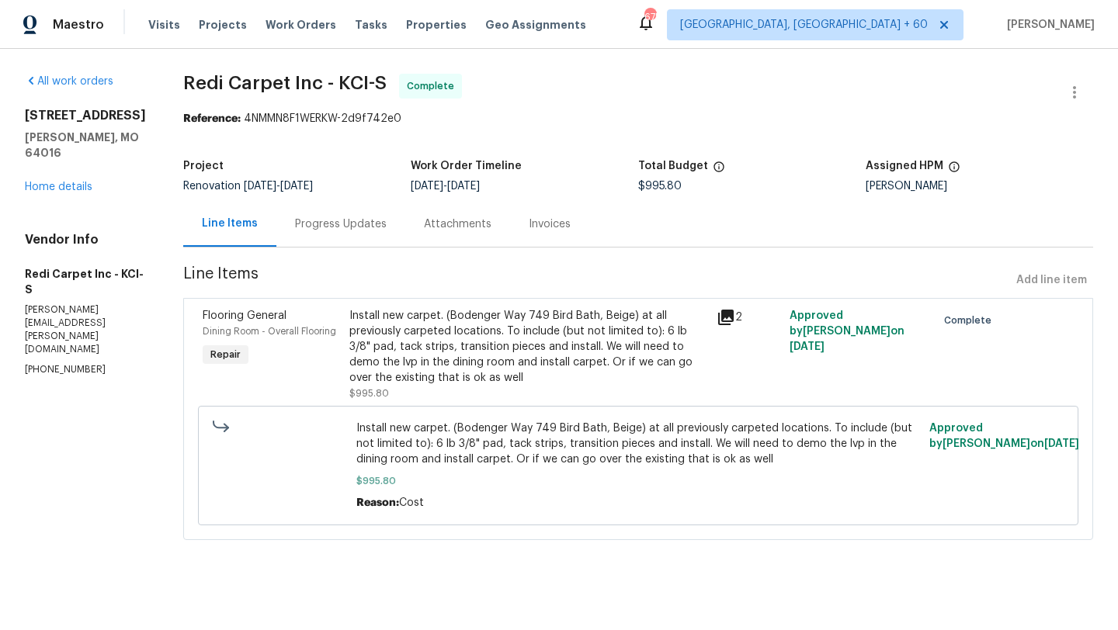
click at [63, 165] on div "[STREET_ADDRESS][PERSON_NAME][PERSON_NAME] Home details" at bounding box center [85, 151] width 121 height 87
click at [69, 182] on link "Home details" at bounding box center [59, 187] width 68 height 11
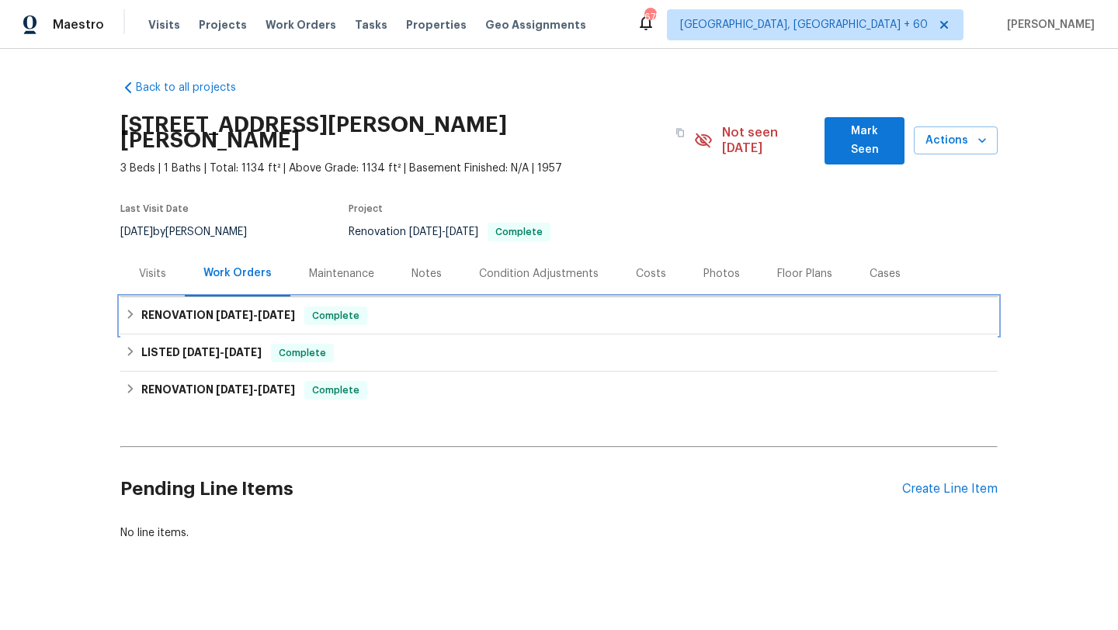
click at [129, 309] on icon at bounding box center [130, 314] width 11 height 11
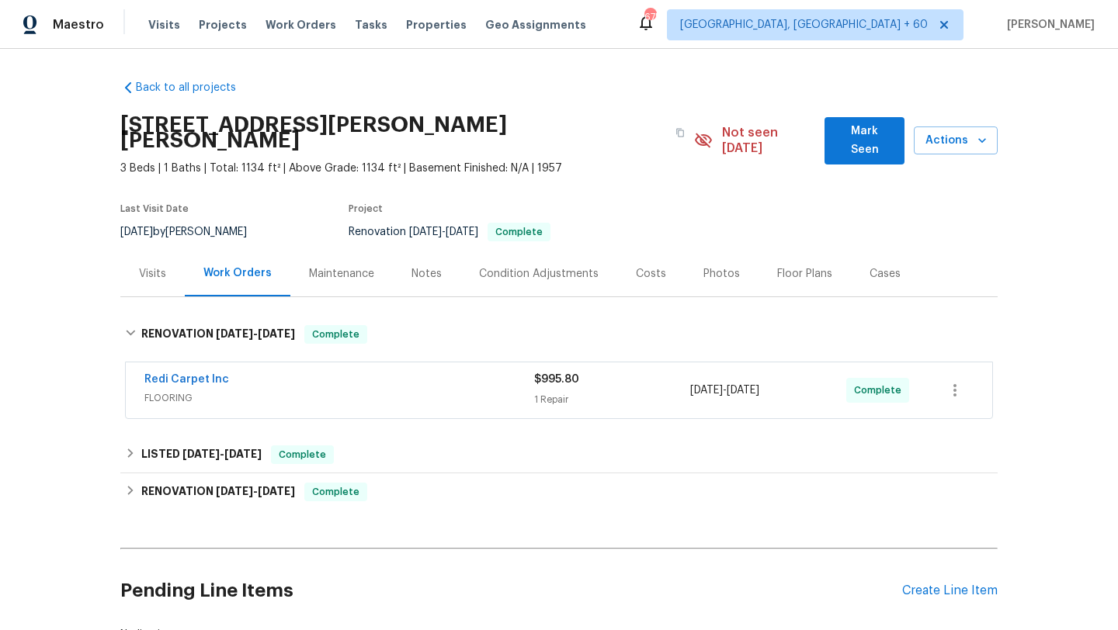
click at [188, 390] on span "FLOORING" at bounding box center [339, 398] width 390 height 16
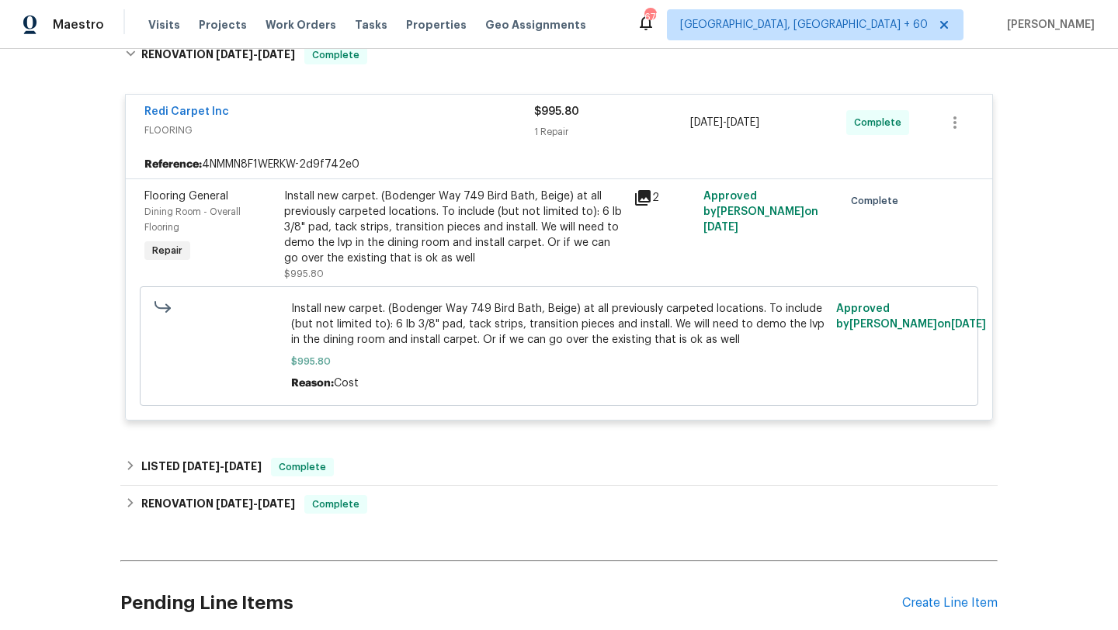
scroll to position [286, 0]
